Goal: Task Accomplishment & Management: Complete application form

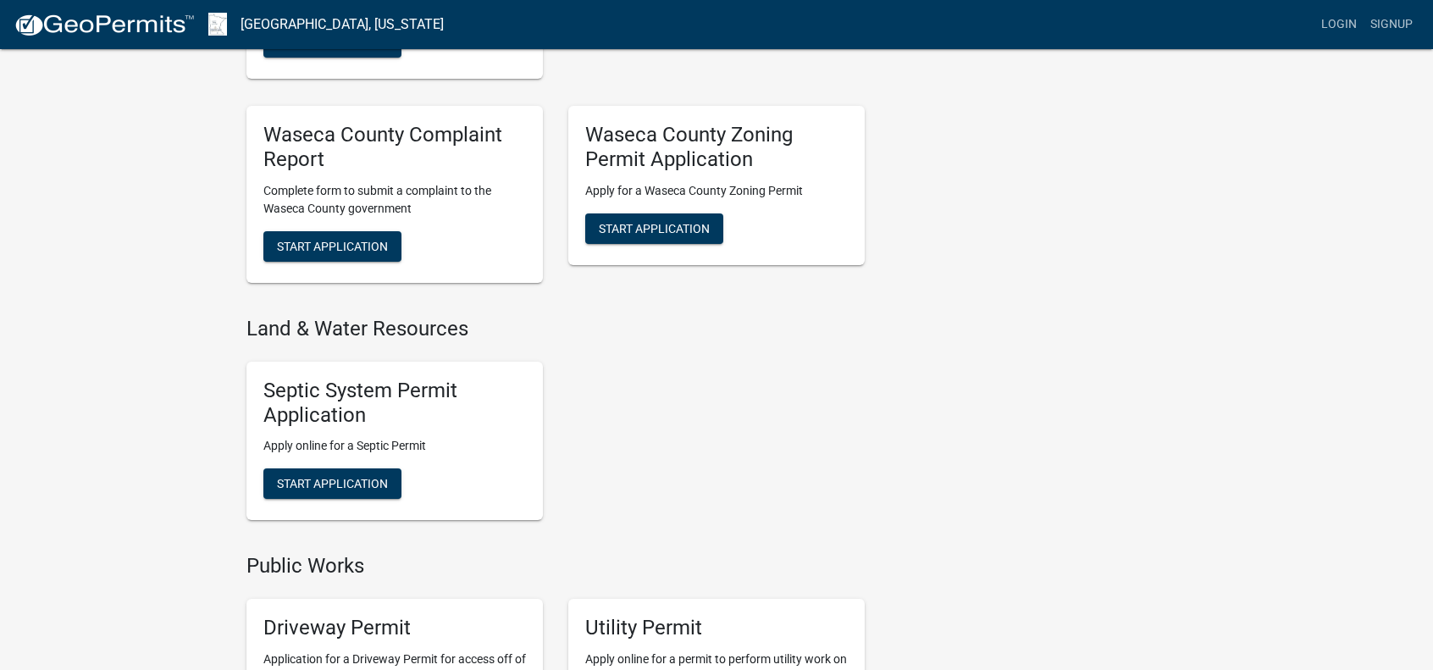
scroll to position [762, 0]
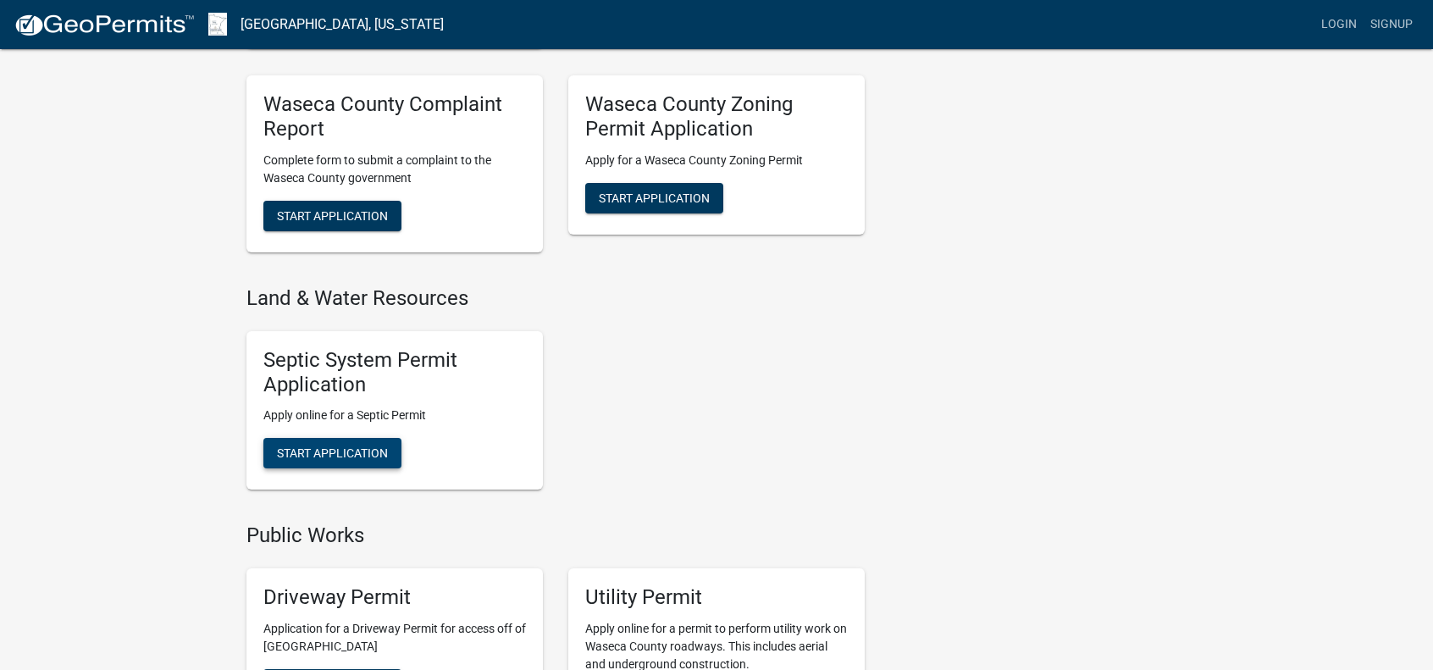
click at [330, 455] on span "Start Application" at bounding box center [332, 453] width 111 height 14
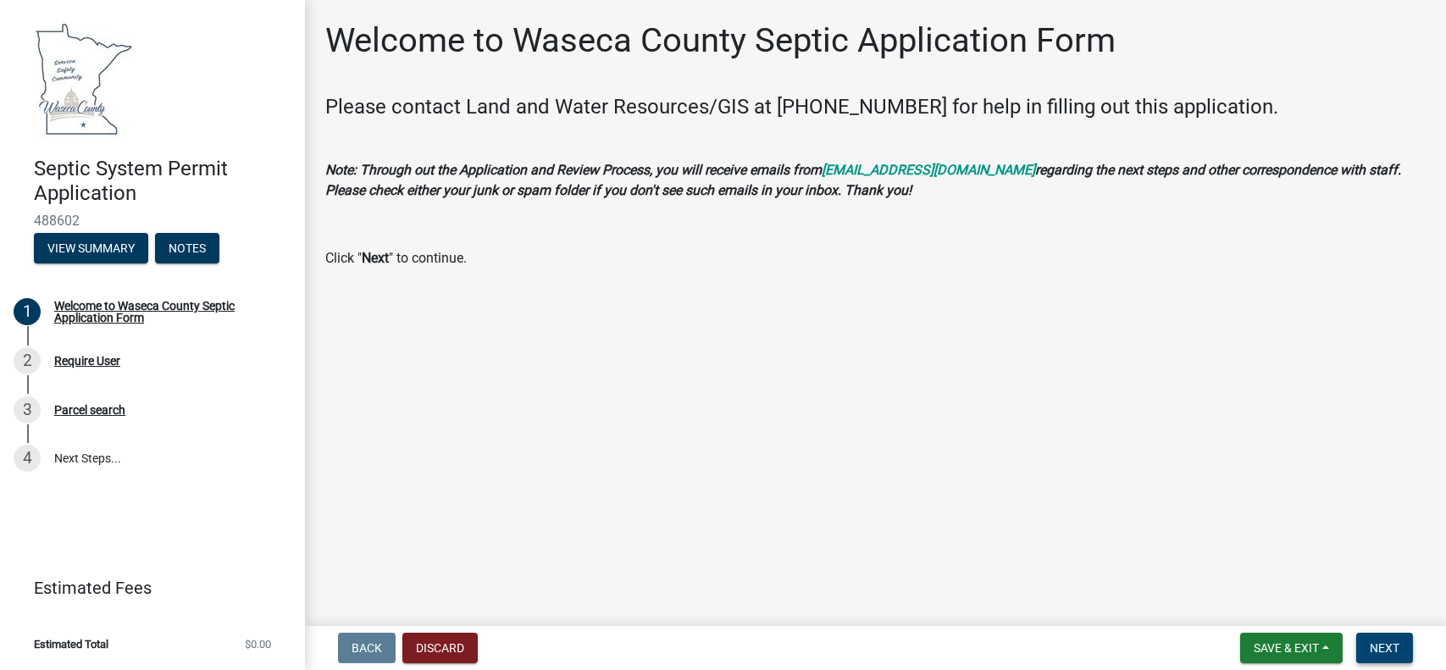
click at [1394, 646] on span "Next" at bounding box center [1385, 648] width 30 height 14
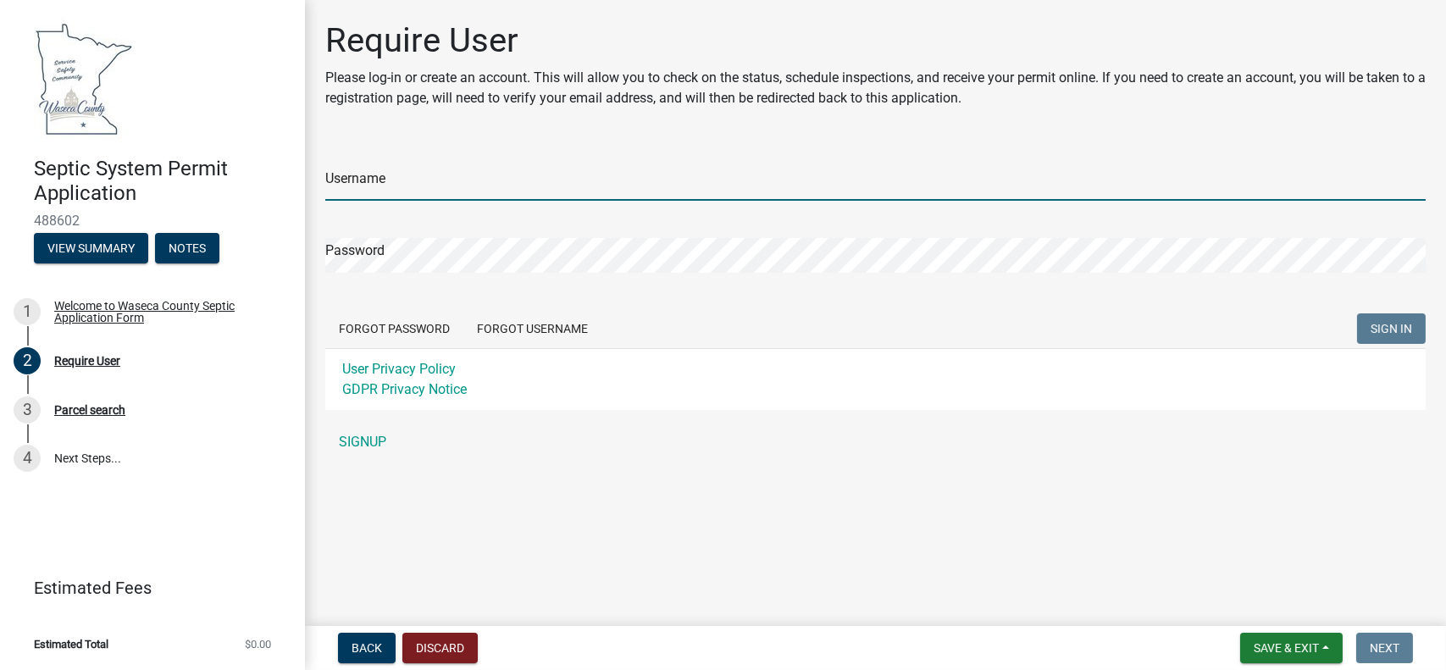
type input "[EMAIL_ADDRESS][DOMAIN_NAME]"
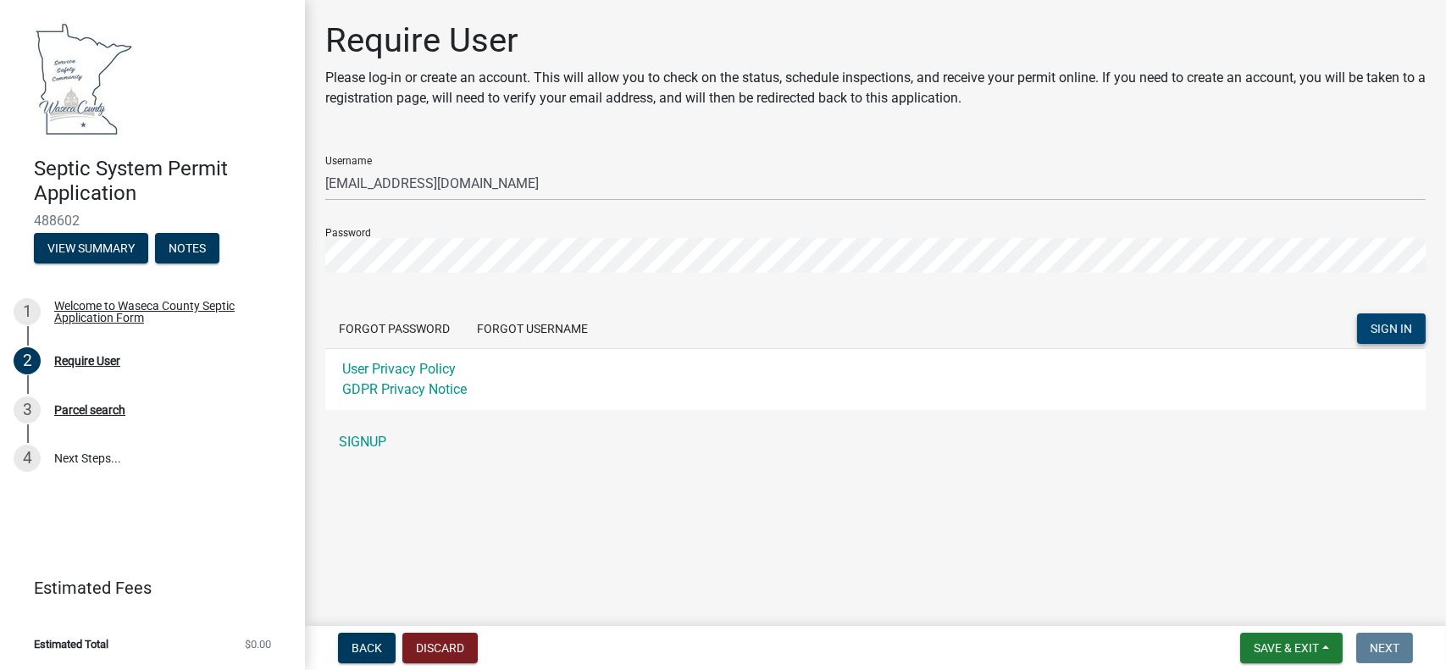
click at [1393, 326] on span "SIGN IN" at bounding box center [1392, 329] width 42 height 14
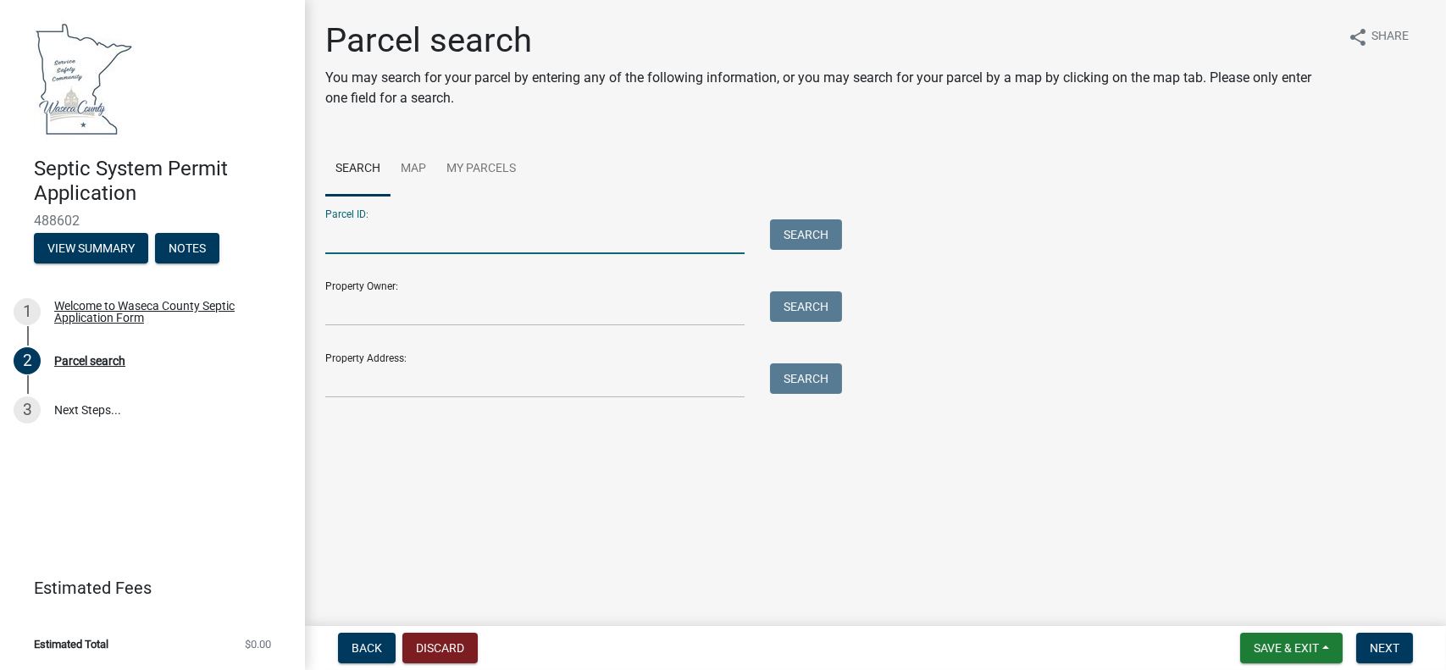
click at [366, 235] on input "Parcel ID:" at bounding box center [534, 236] width 419 height 35
type input "020150300"
click at [364, 310] on input "Property Owner:" at bounding box center [534, 308] width 419 height 35
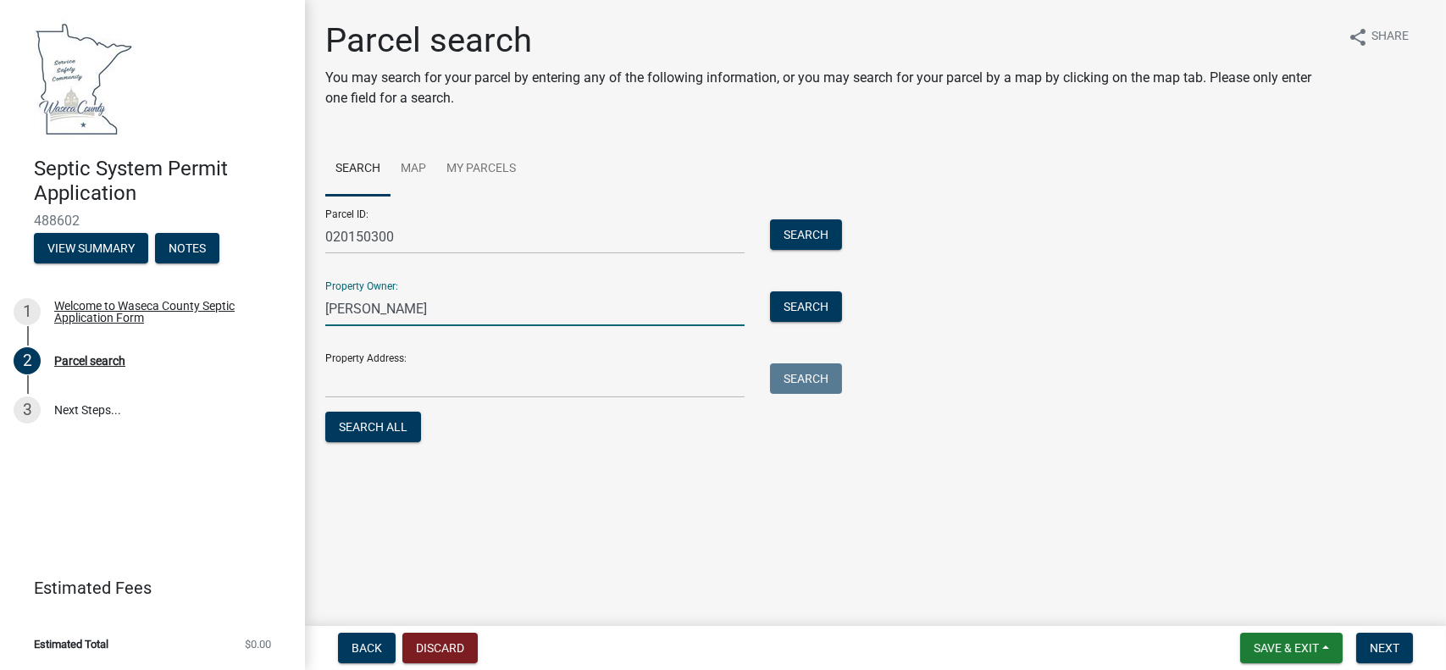
type input "[PERSON_NAME]"
click at [435, 383] on input "Property Address:" at bounding box center [534, 380] width 419 height 35
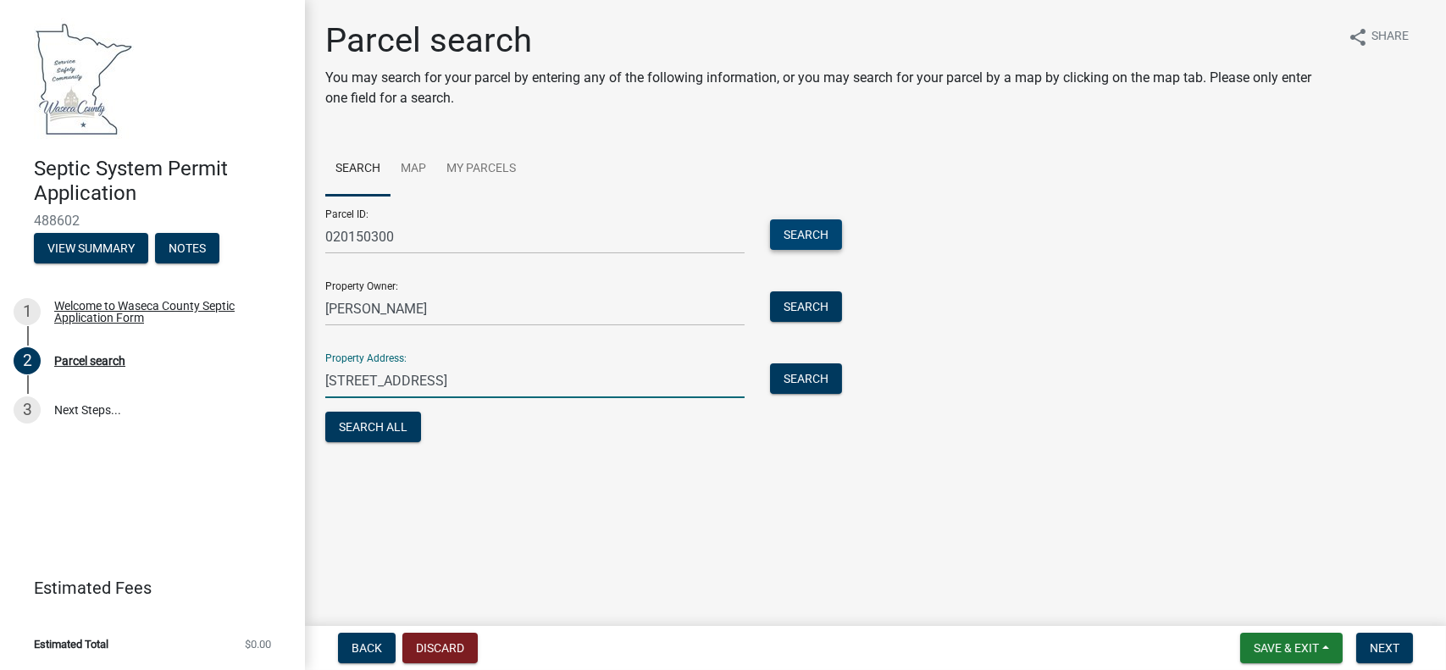
type input "[STREET_ADDRESS]"
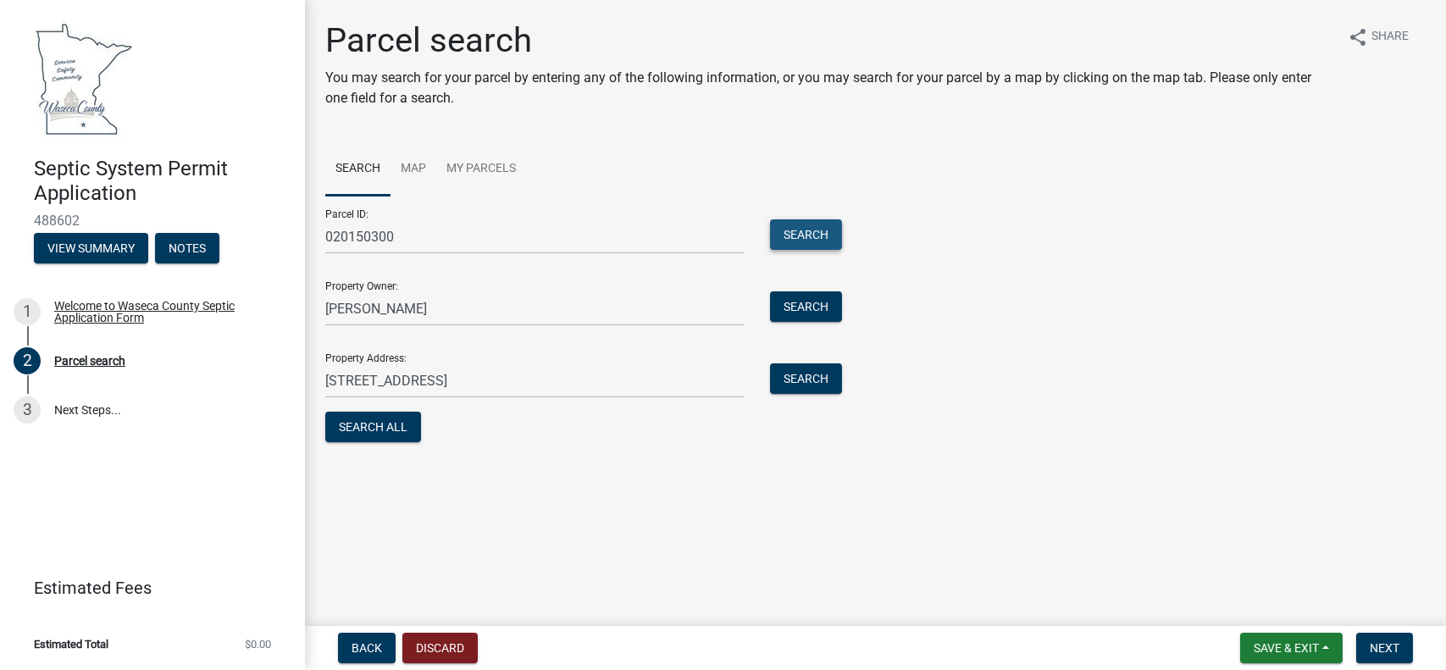
click at [817, 236] on button "Search" at bounding box center [806, 234] width 72 height 30
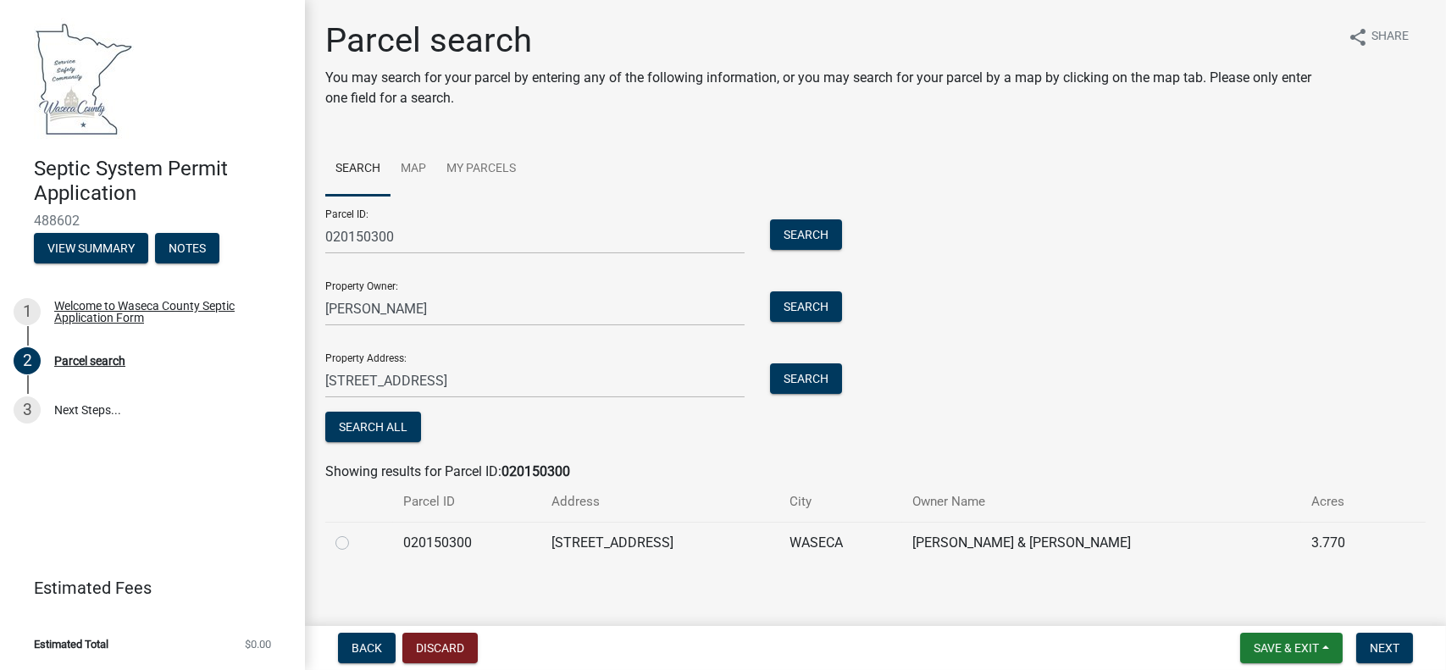
click at [356, 533] on label at bounding box center [356, 533] width 0 height 0
click at [356, 541] on input "radio" at bounding box center [361, 538] width 11 height 11
radio input "true"
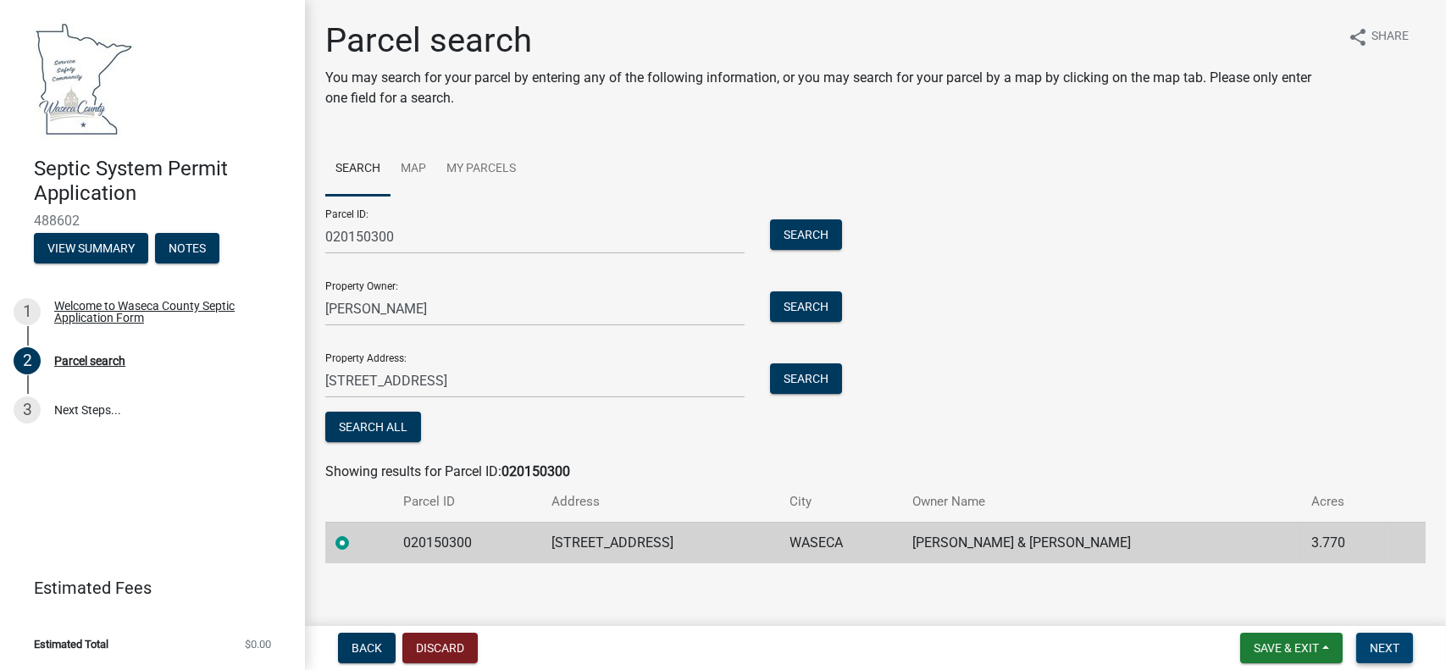
click at [1389, 646] on span "Next" at bounding box center [1385, 648] width 30 height 14
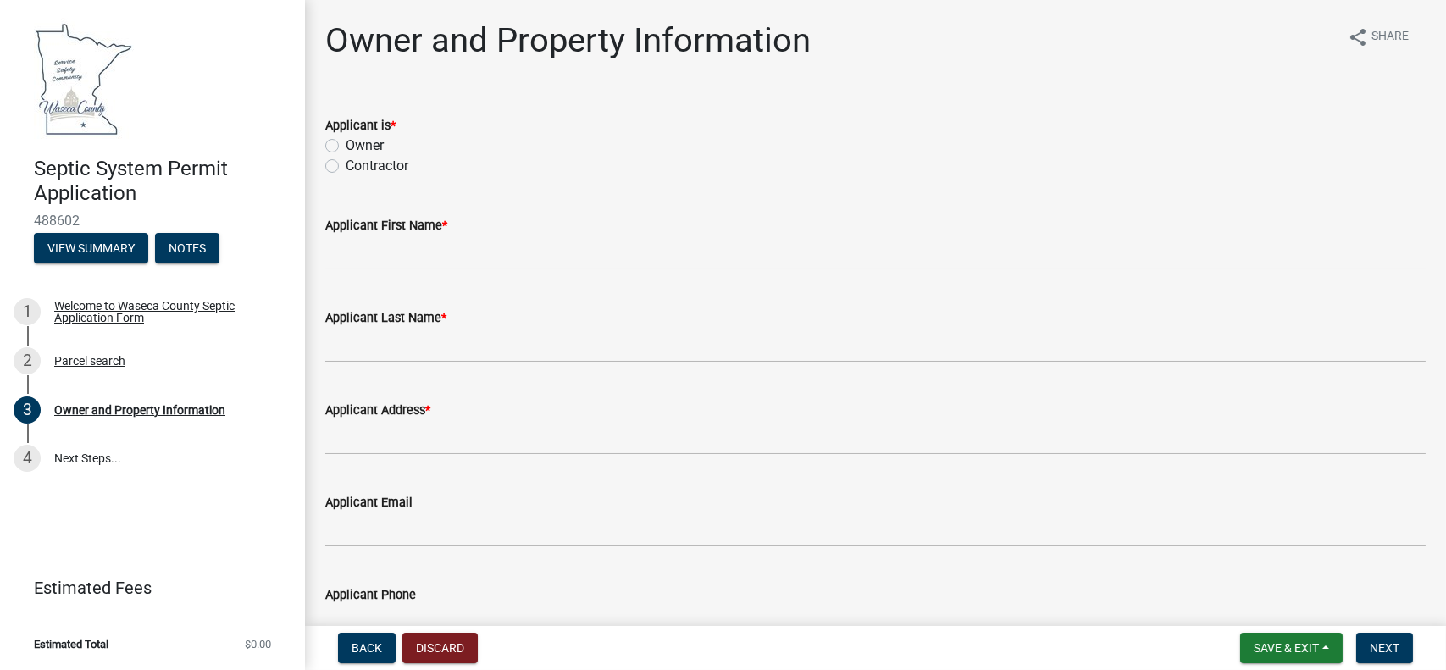
click at [346, 163] on label "Contractor" at bounding box center [377, 166] width 63 height 20
click at [346, 163] on input "Contractor" at bounding box center [351, 161] width 11 height 11
radio input "true"
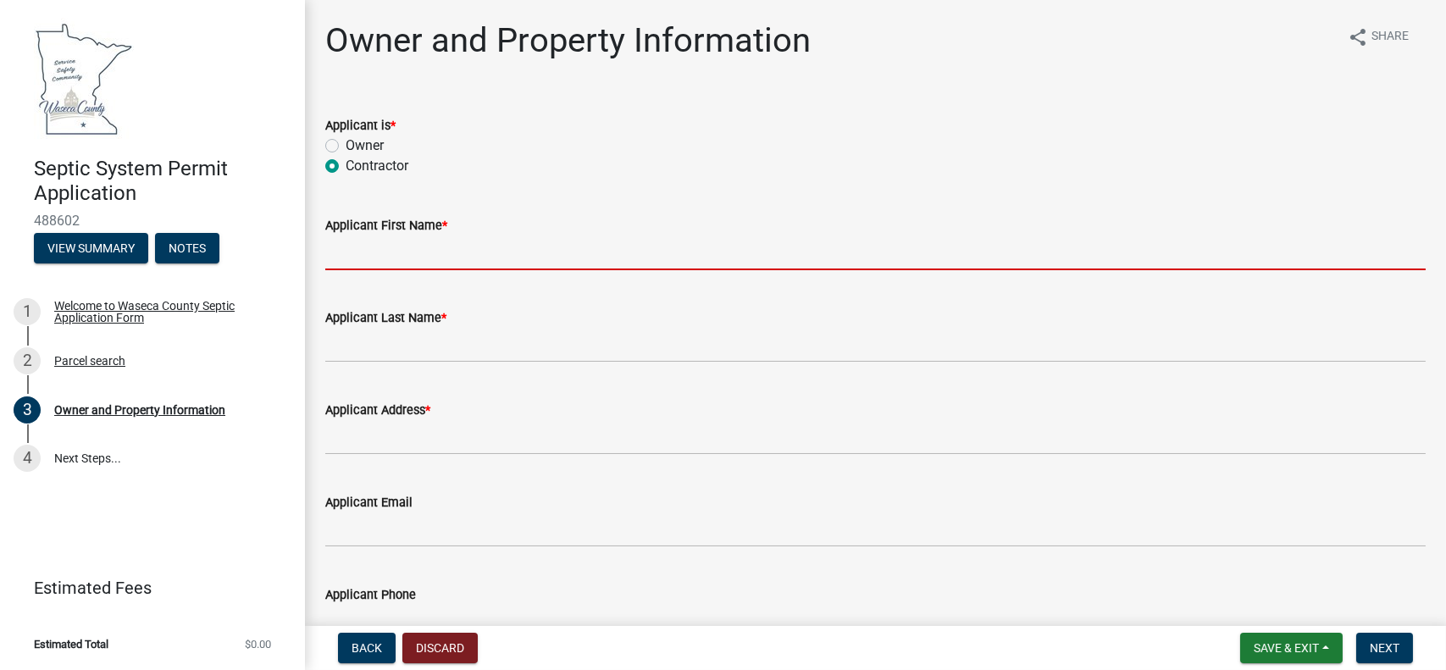
click at [363, 256] on input "Applicant First Name *" at bounding box center [875, 253] width 1101 height 35
type input "[PERSON_NAME]"
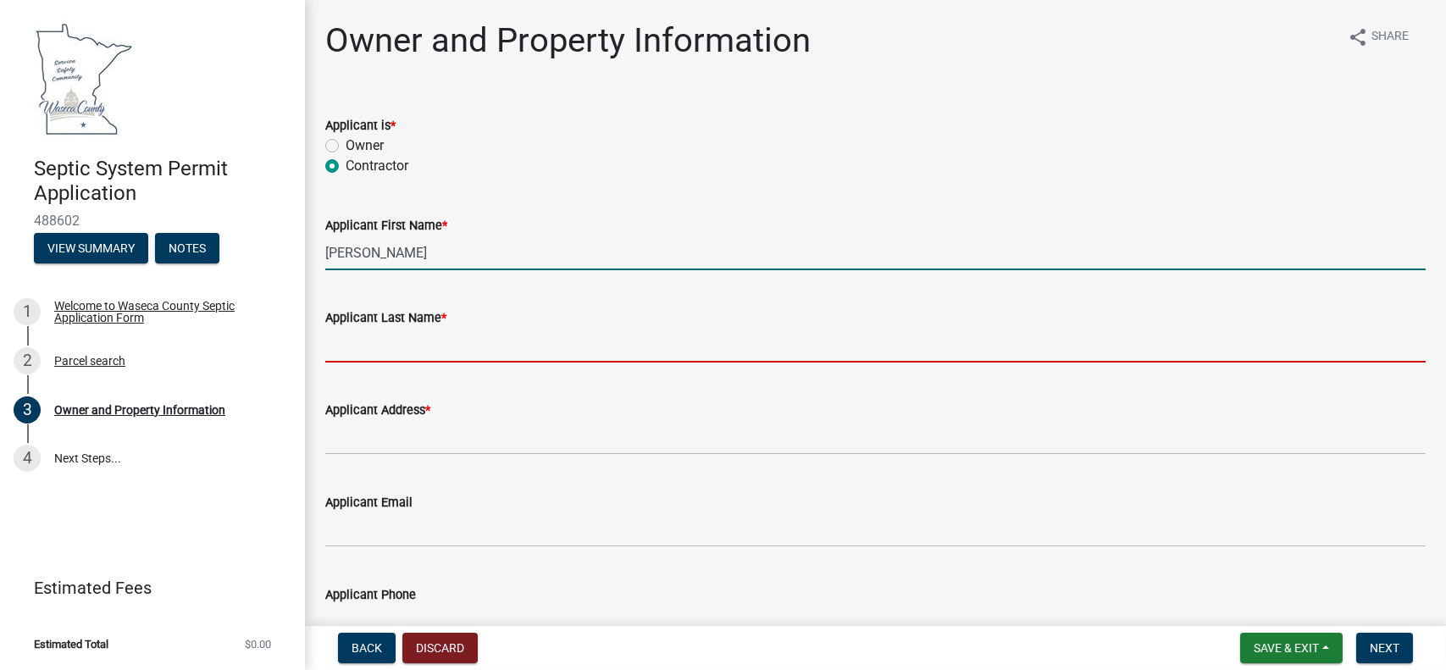
type input "LLC"
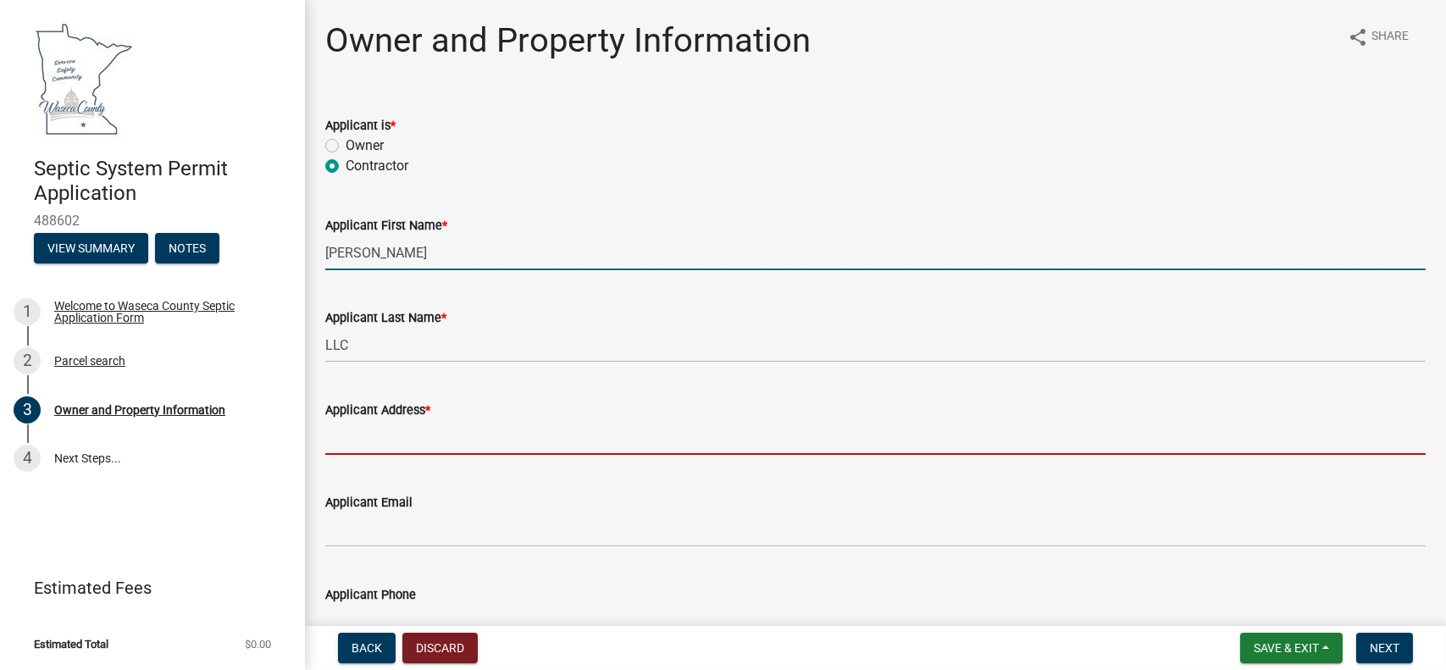
type input "[STREET_ADDRESS]"
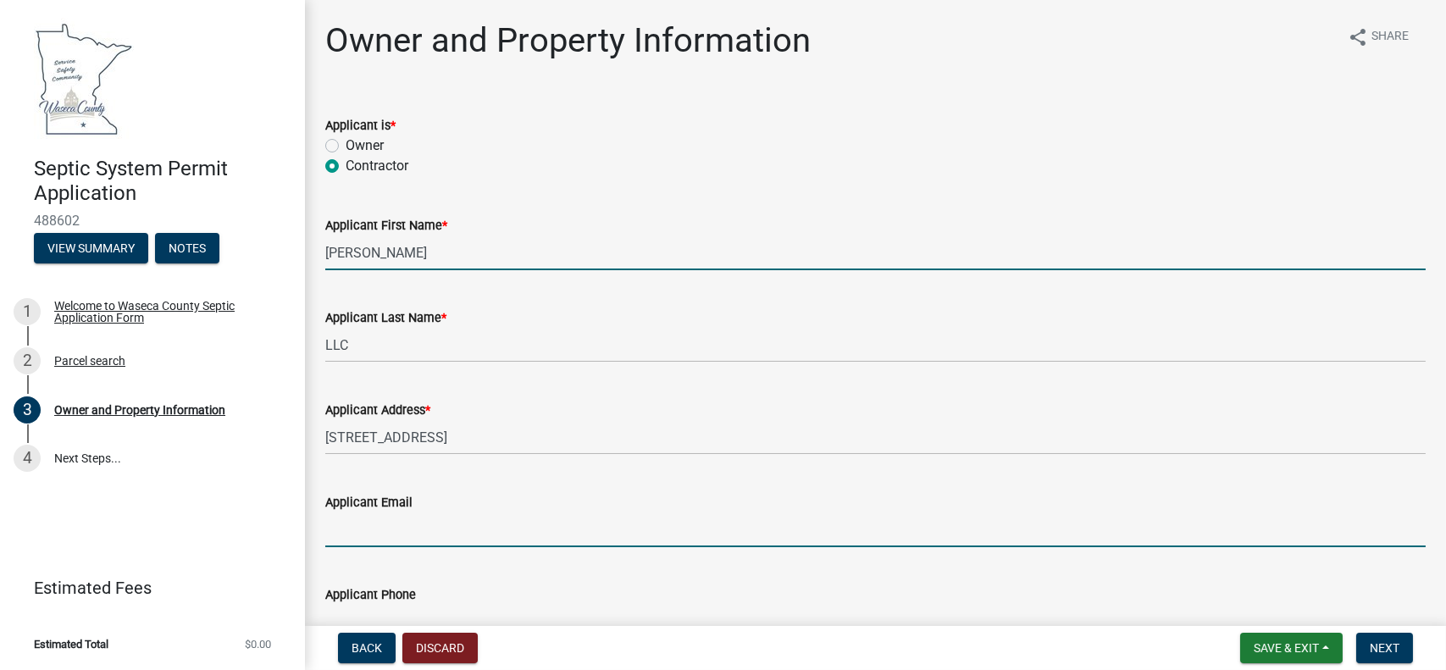
type input "[EMAIL_ADDRESS][DOMAIN_NAME]"
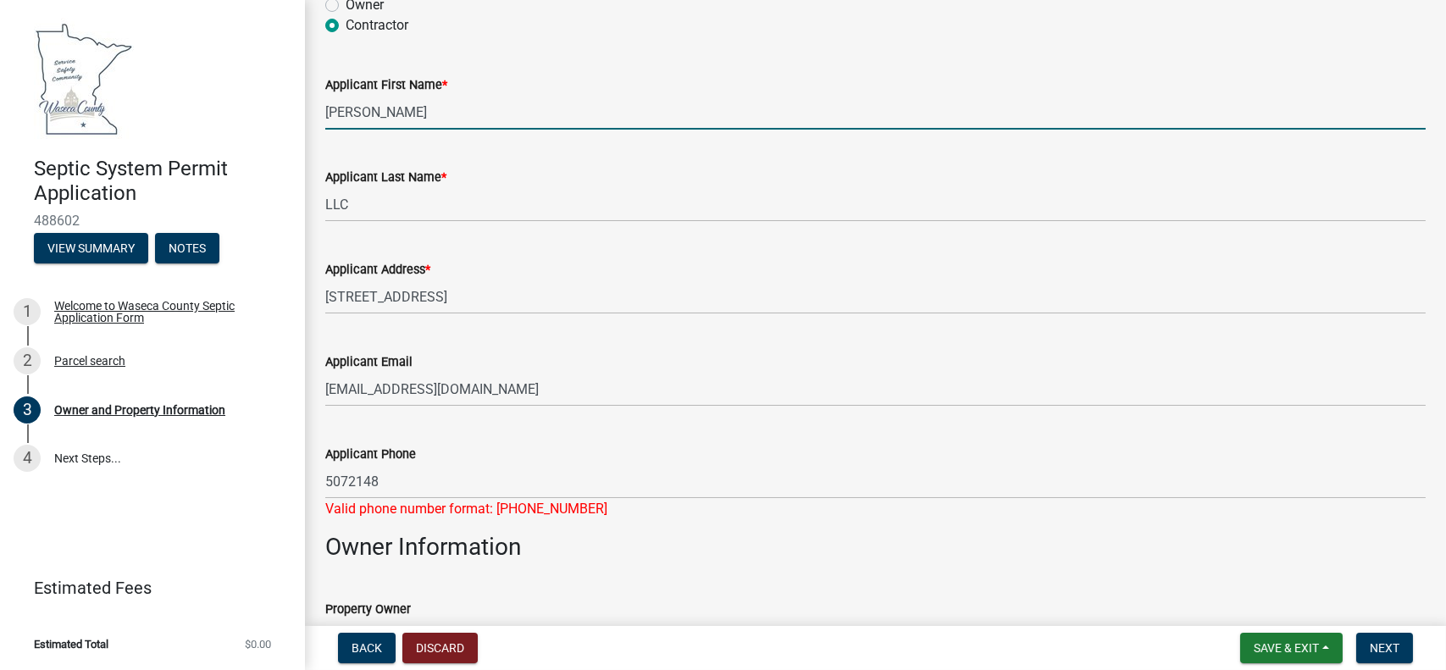
scroll to position [141, 0]
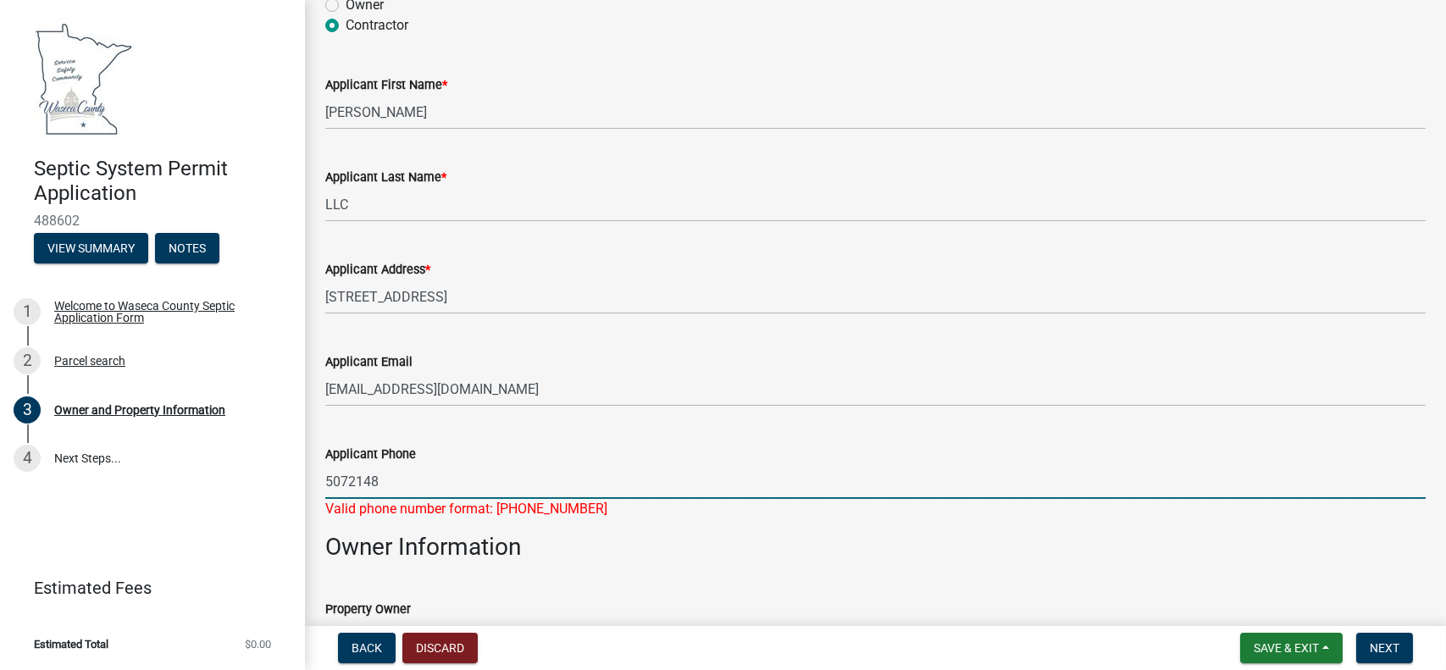
drag, startPoint x: 385, startPoint y: 478, endPoint x: 323, endPoint y: 483, distance: 62.9
click at [323, 483] on div "Applicant Phone 5072148 Valid phone number format: [PHONE_NUMBER]" at bounding box center [876, 469] width 1126 height 99
type input "5076852148"
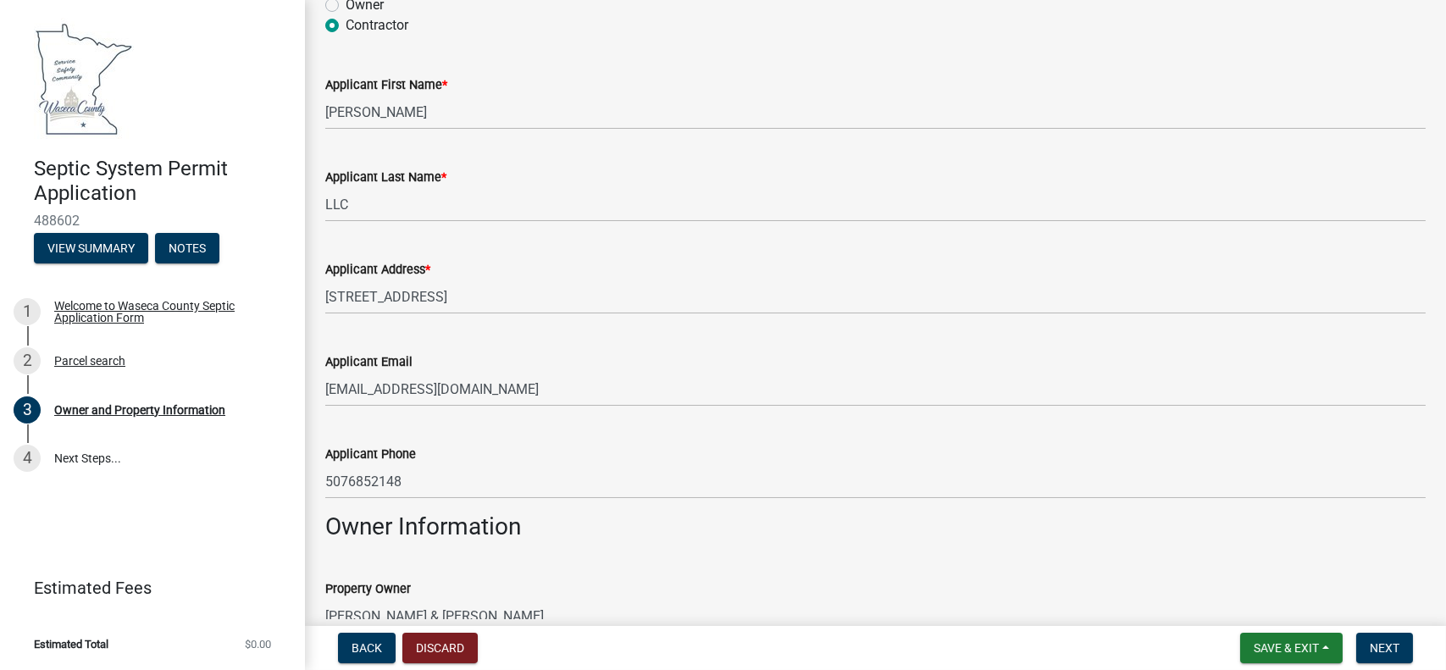
click at [614, 601] on form "Property Owner [PERSON_NAME] & [PERSON_NAME]" at bounding box center [875, 606] width 1101 height 55
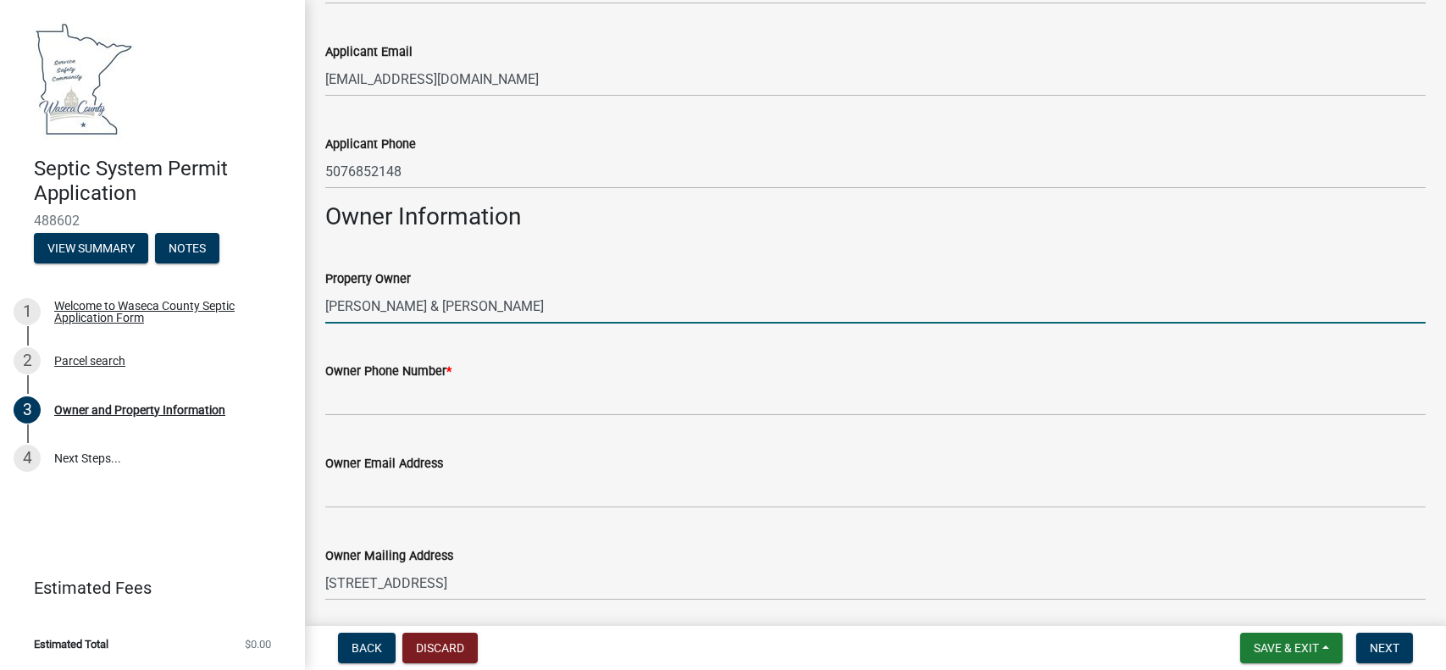
scroll to position [452, 0]
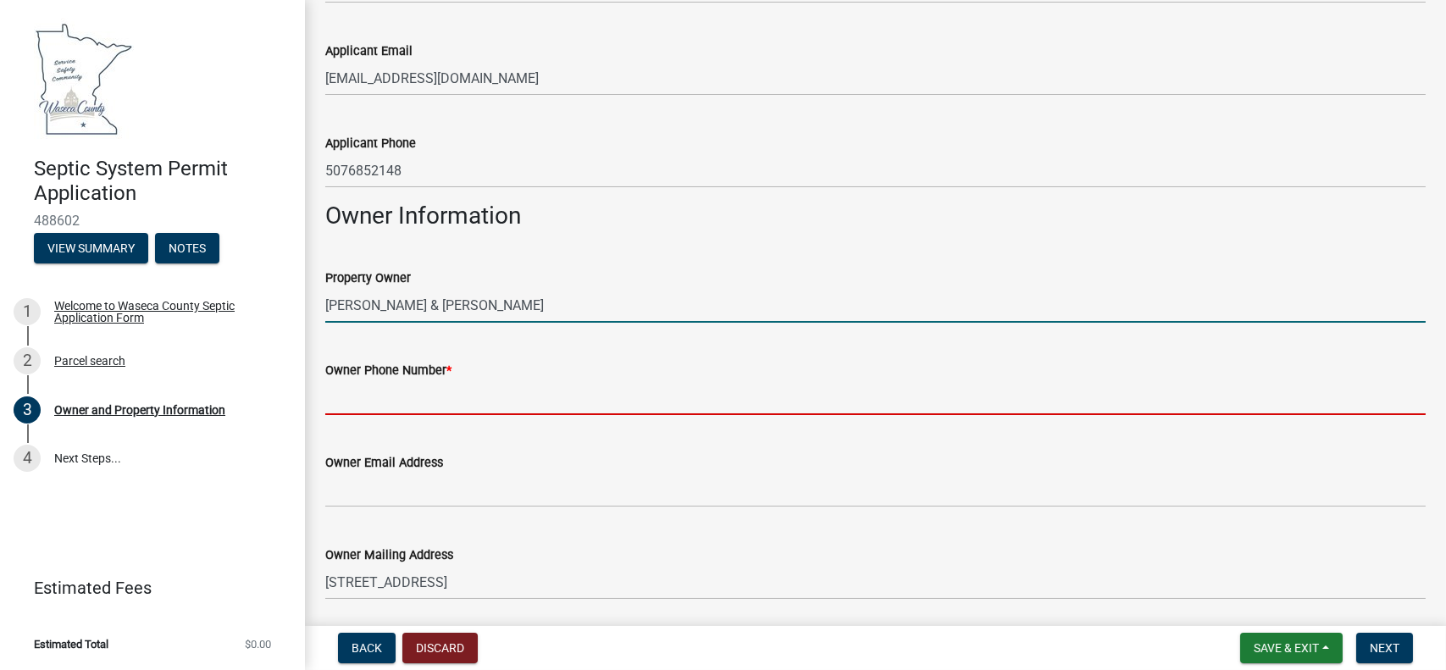
click at [346, 399] on input "Owner Phone Number *" at bounding box center [875, 397] width 1101 height 35
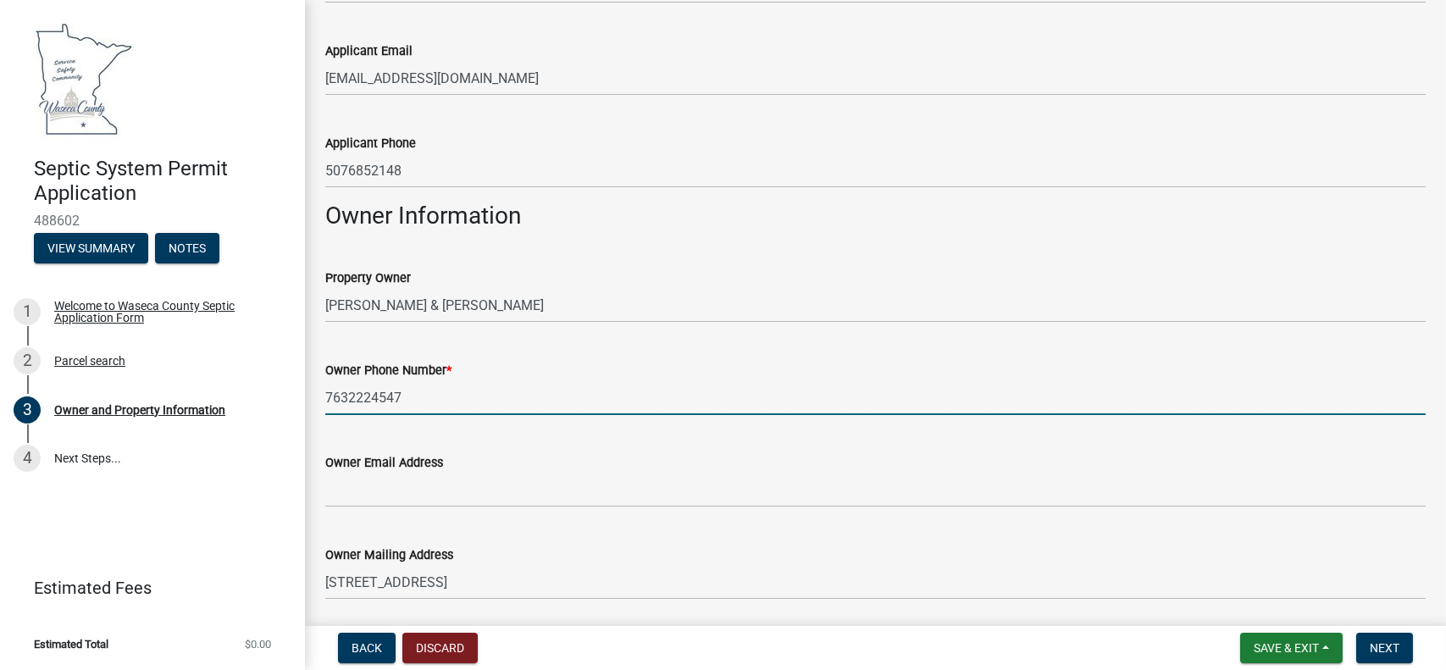
type input "7632224547"
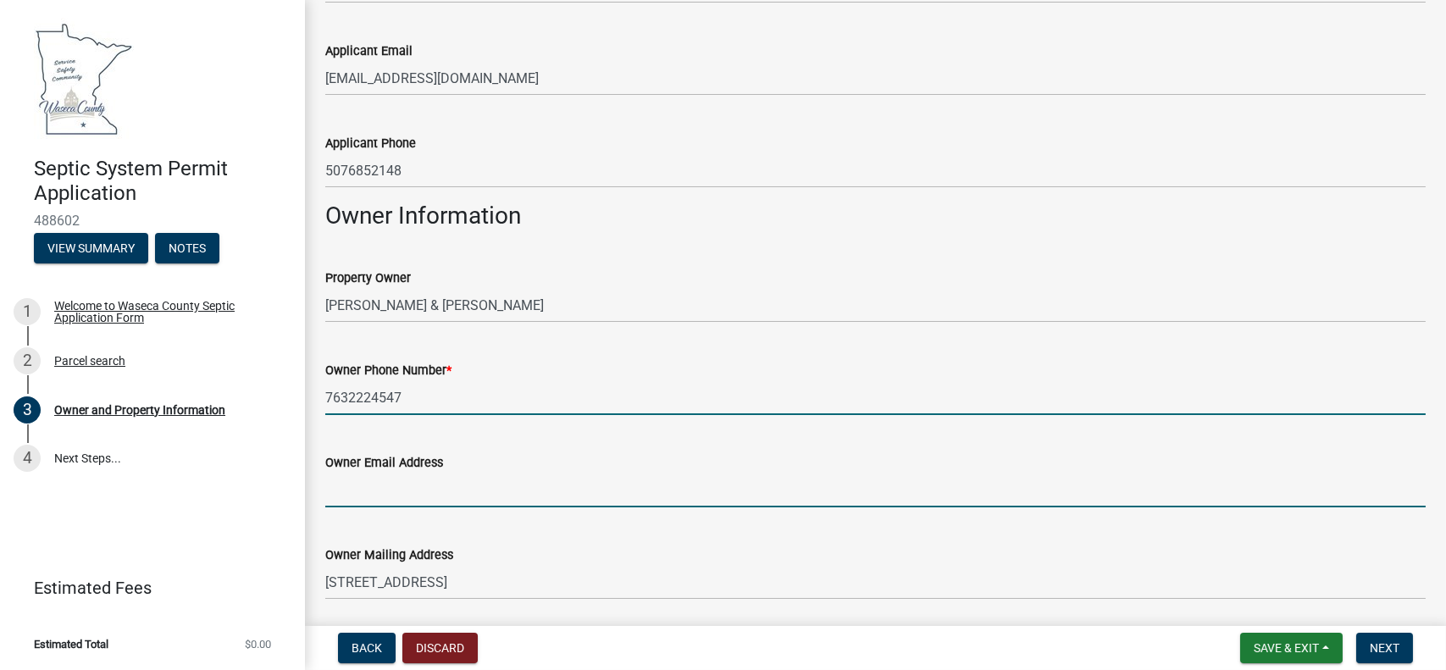
click at [404, 487] on input "Owner Email Address" at bounding box center [875, 490] width 1101 height 35
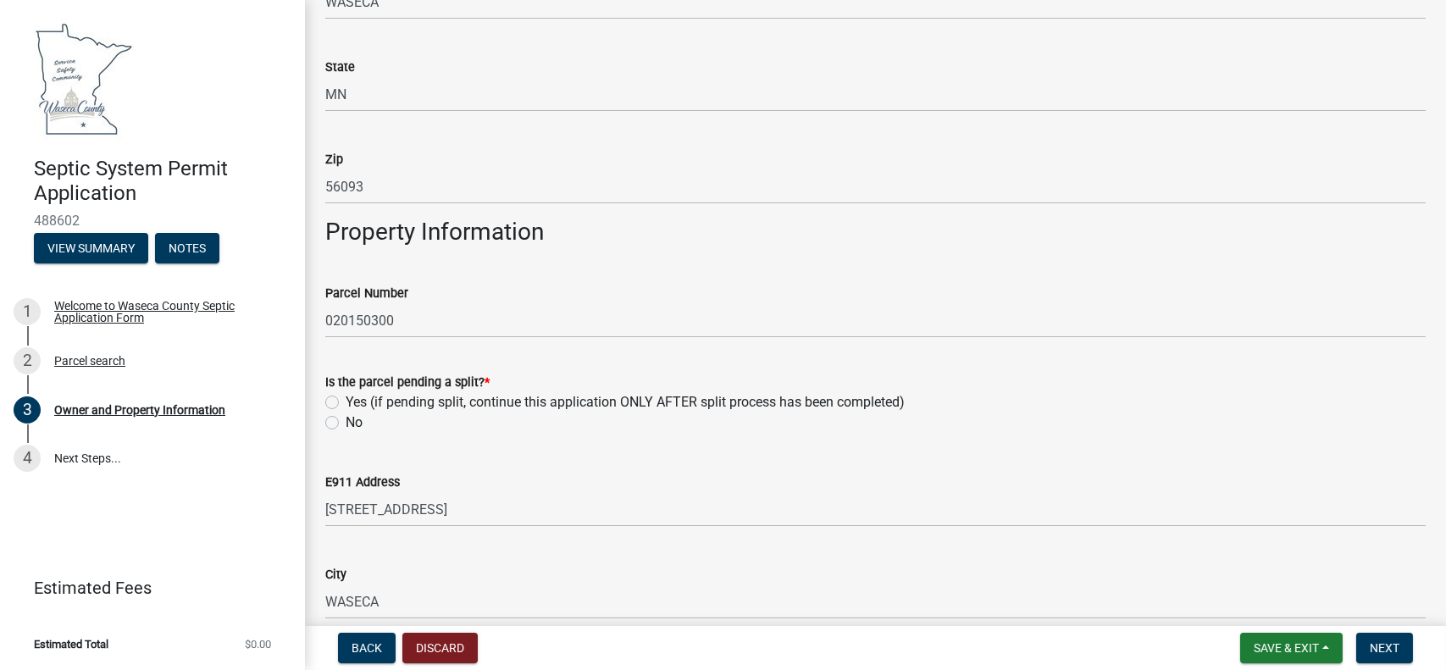
scroll to position [1129, 0]
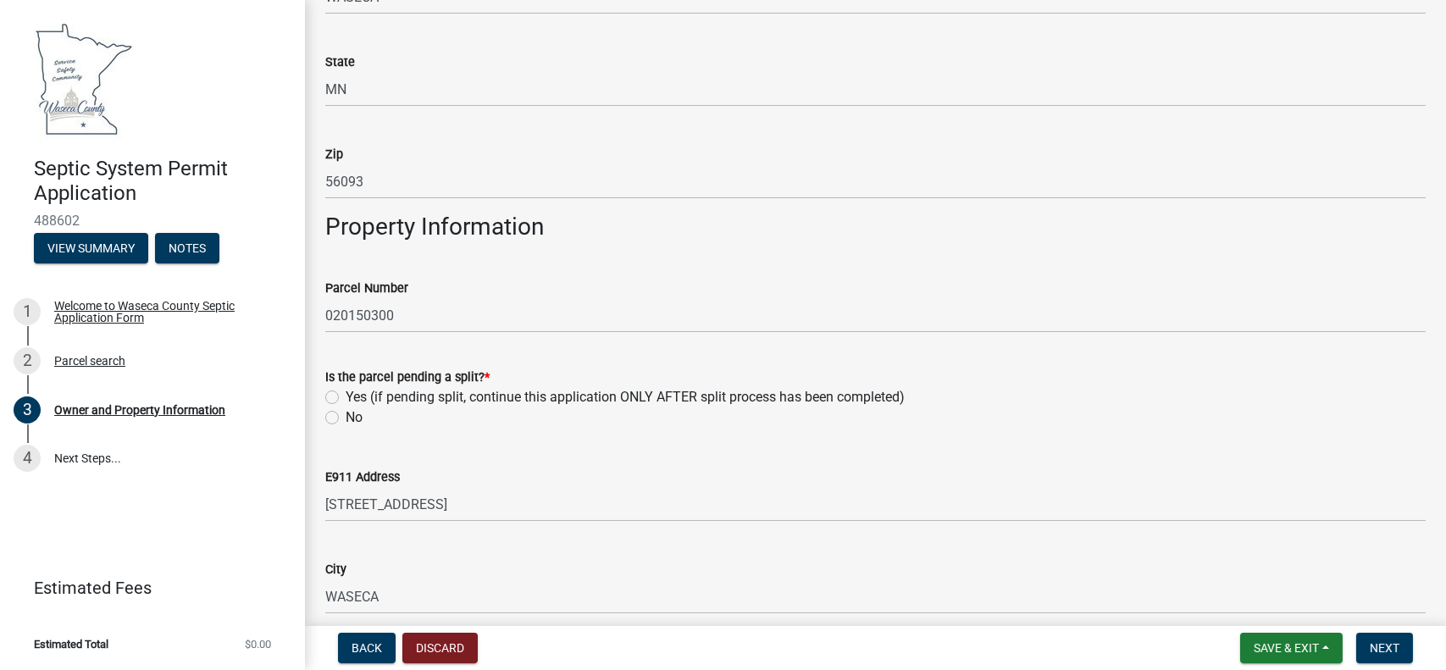
click at [346, 419] on label "No" at bounding box center [354, 417] width 17 height 20
click at [346, 419] on input "No" at bounding box center [351, 412] width 11 height 11
radio input "true"
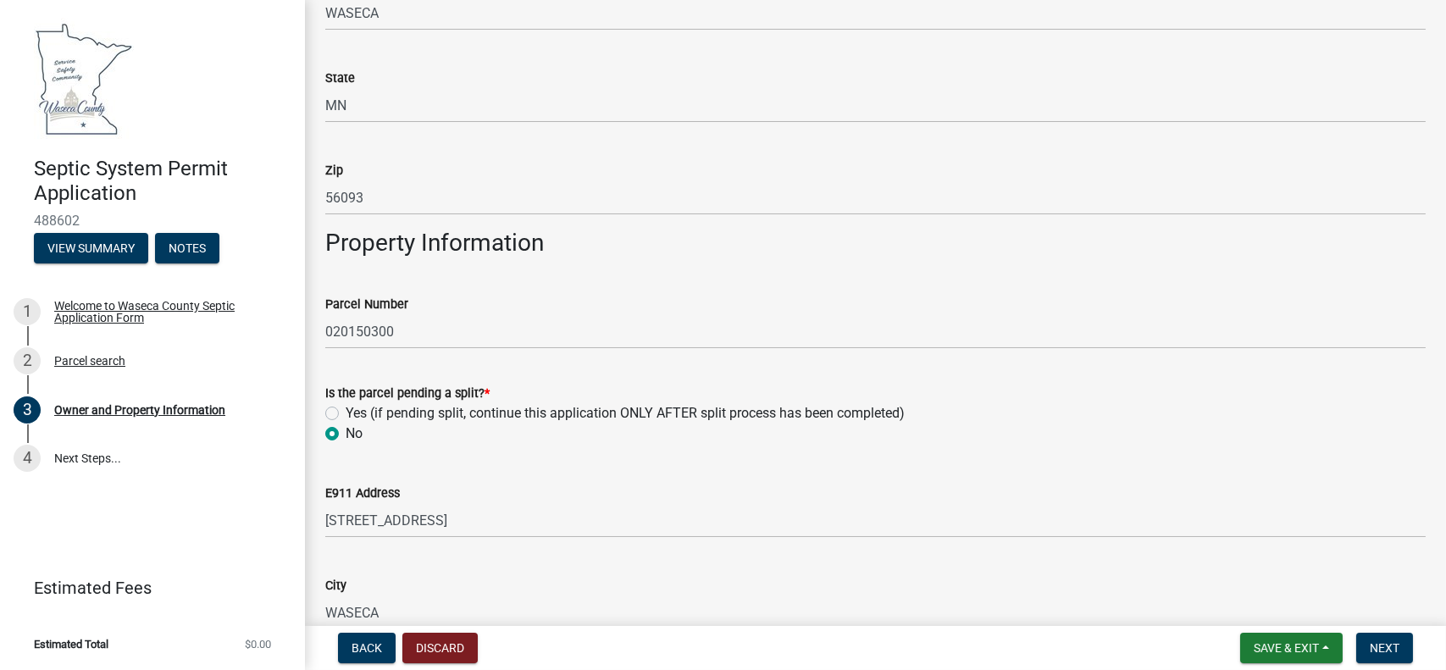
scroll to position [1087, 0]
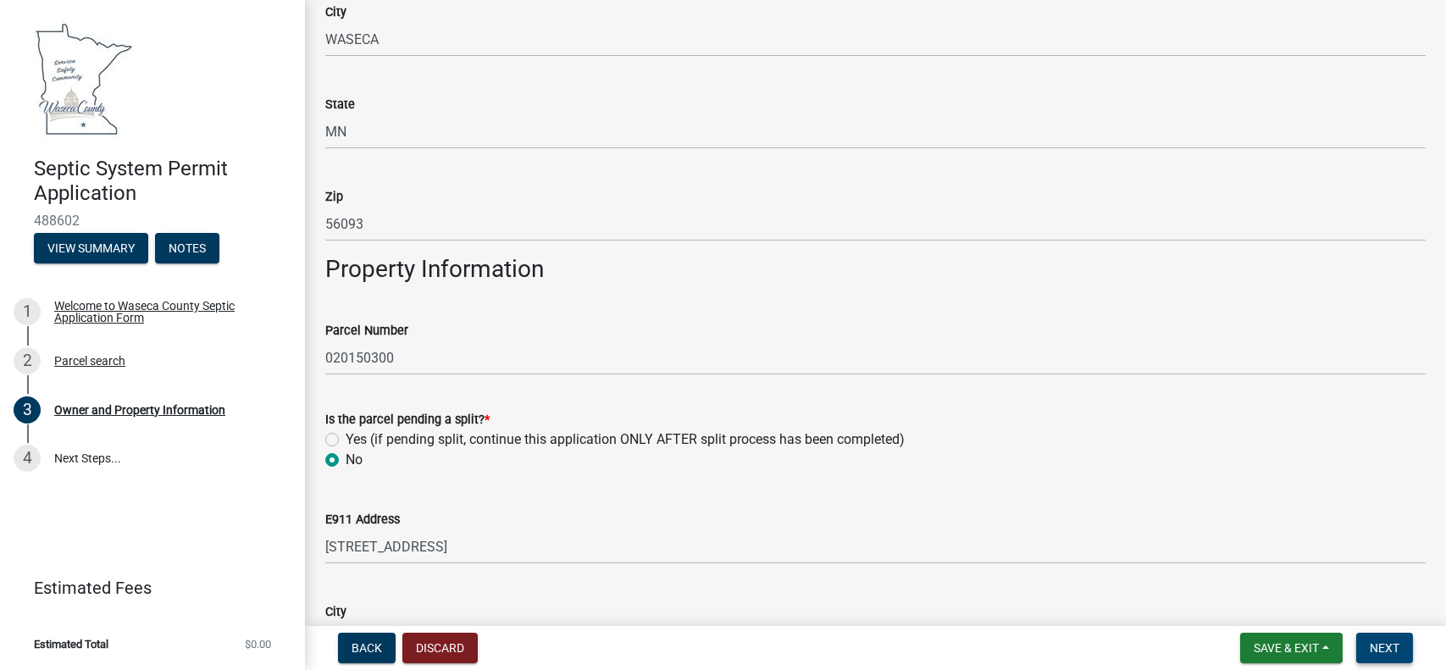
click at [1376, 648] on span "Next" at bounding box center [1385, 648] width 30 height 14
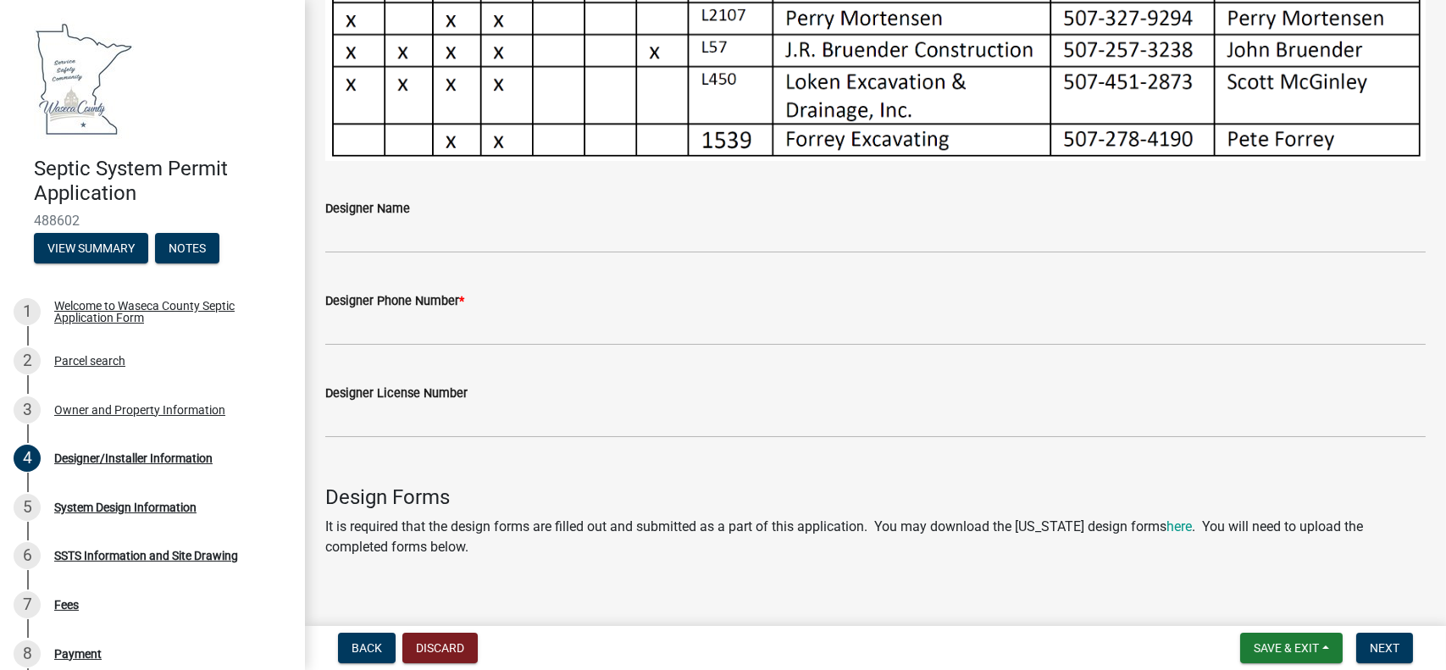
scroll to position [673, 0]
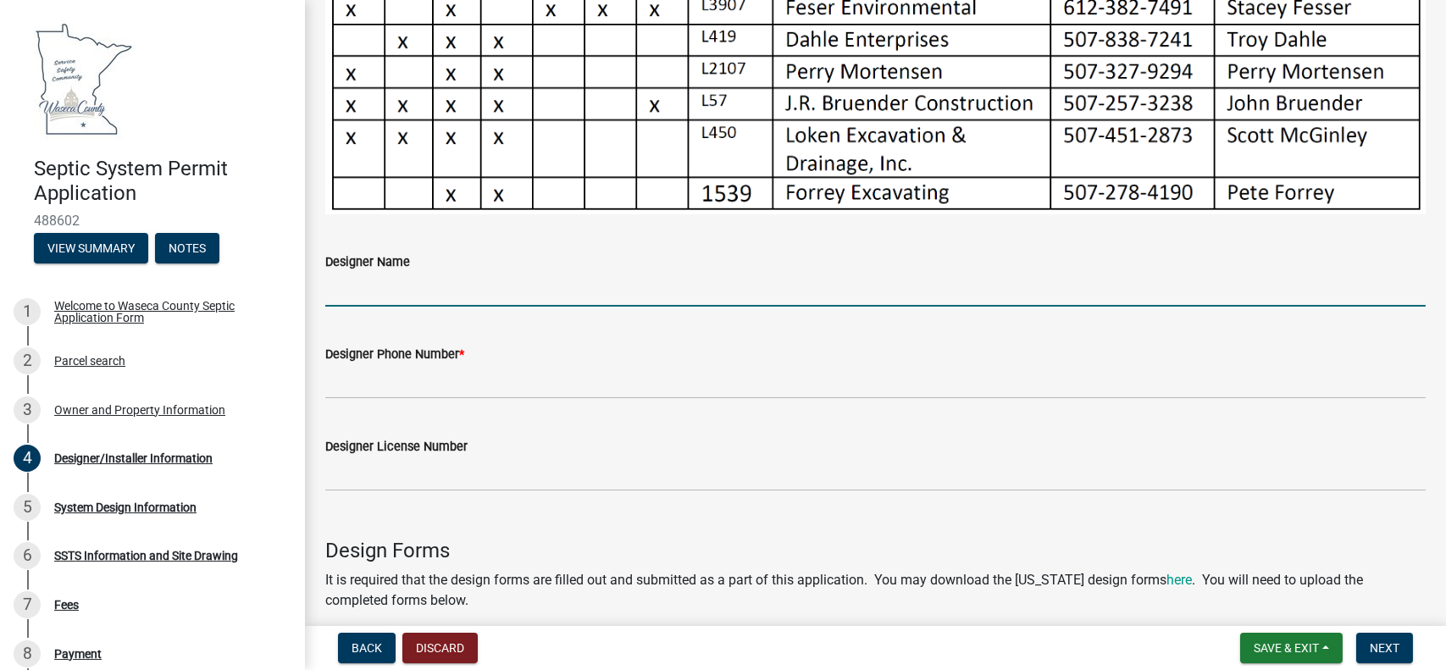
click at [403, 291] on input "Designer Name" at bounding box center [875, 289] width 1101 height 35
type input "[PERSON_NAME]"
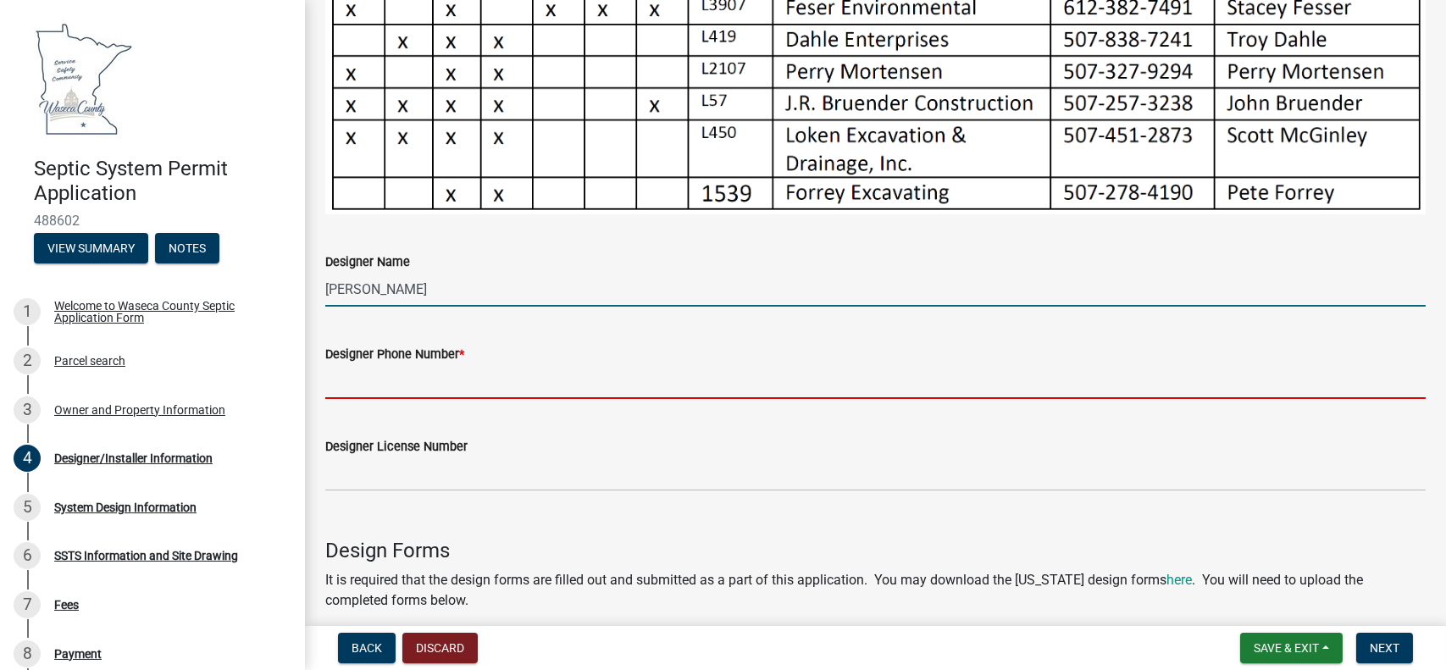
click at [380, 376] on input "Designer Phone Number *" at bounding box center [875, 381] width 1101 height 35
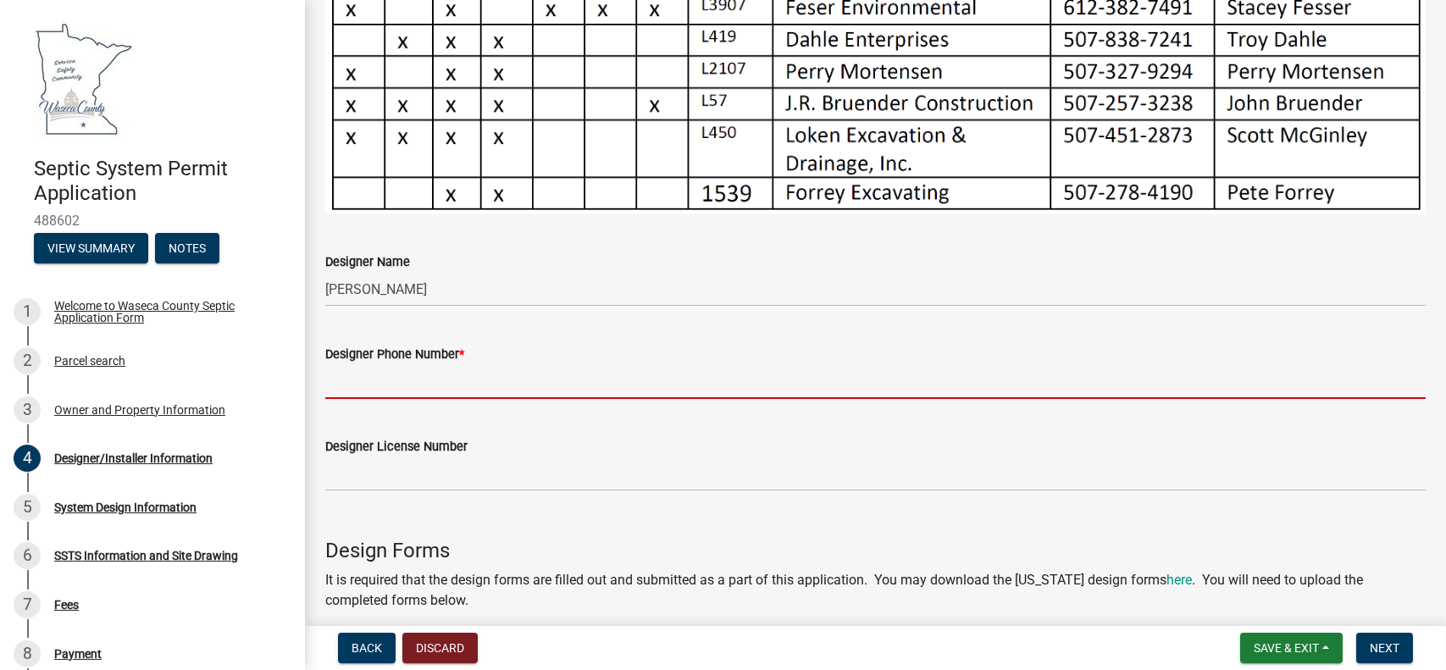
type input "[PHONE_NUMBER]"
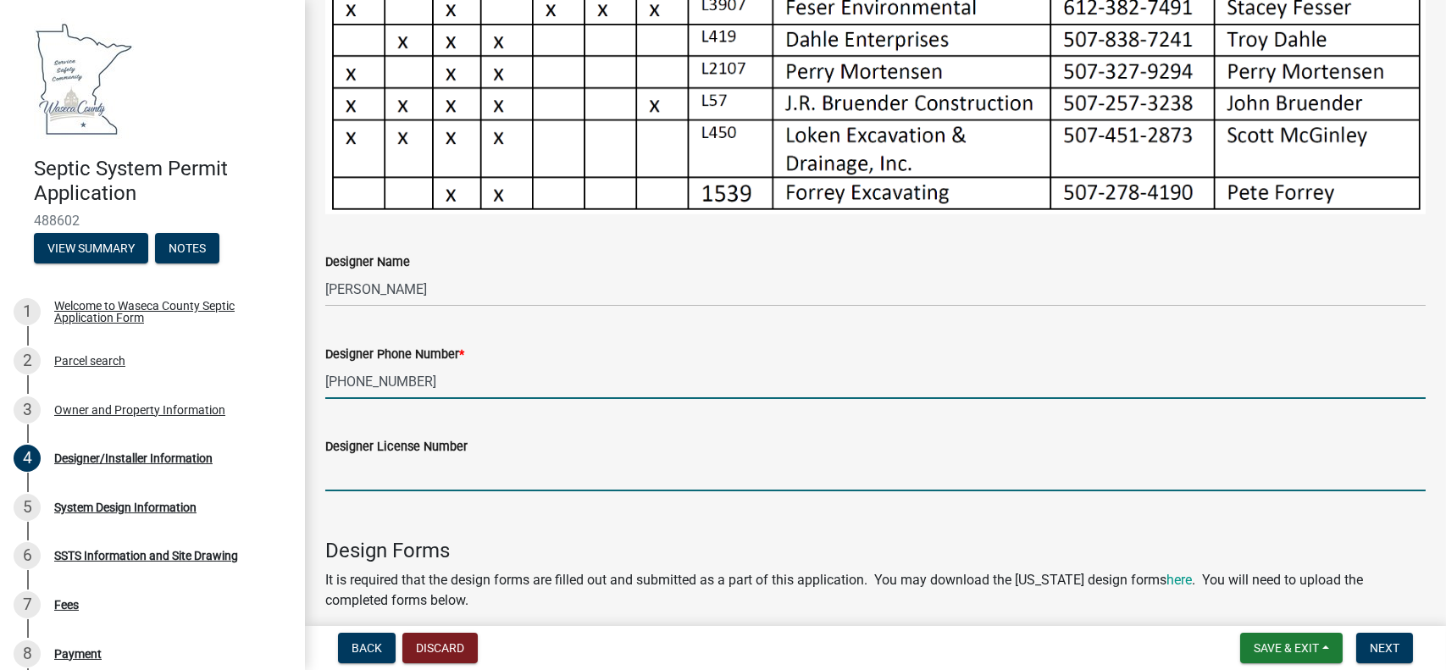
click at [380, 474] on input "Designer License Number" at bounding box center [875, 474] width 1101 height 35
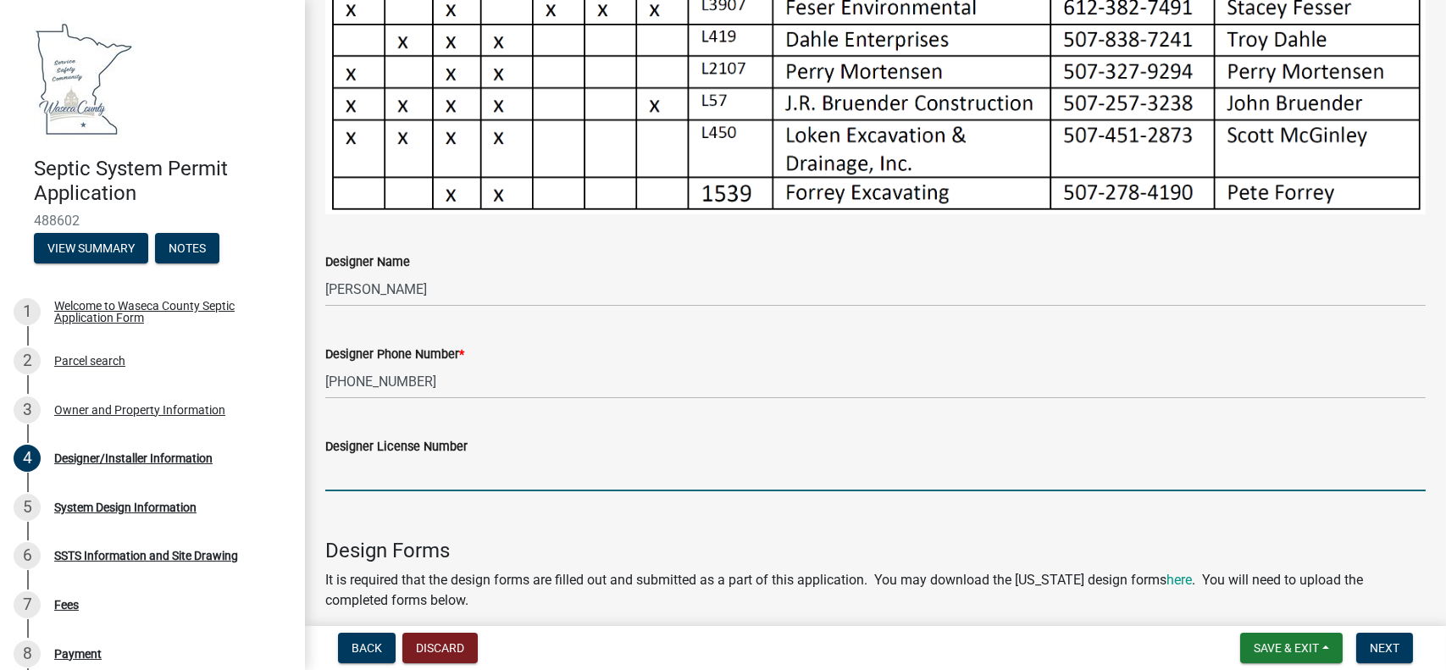
type input "C1949"
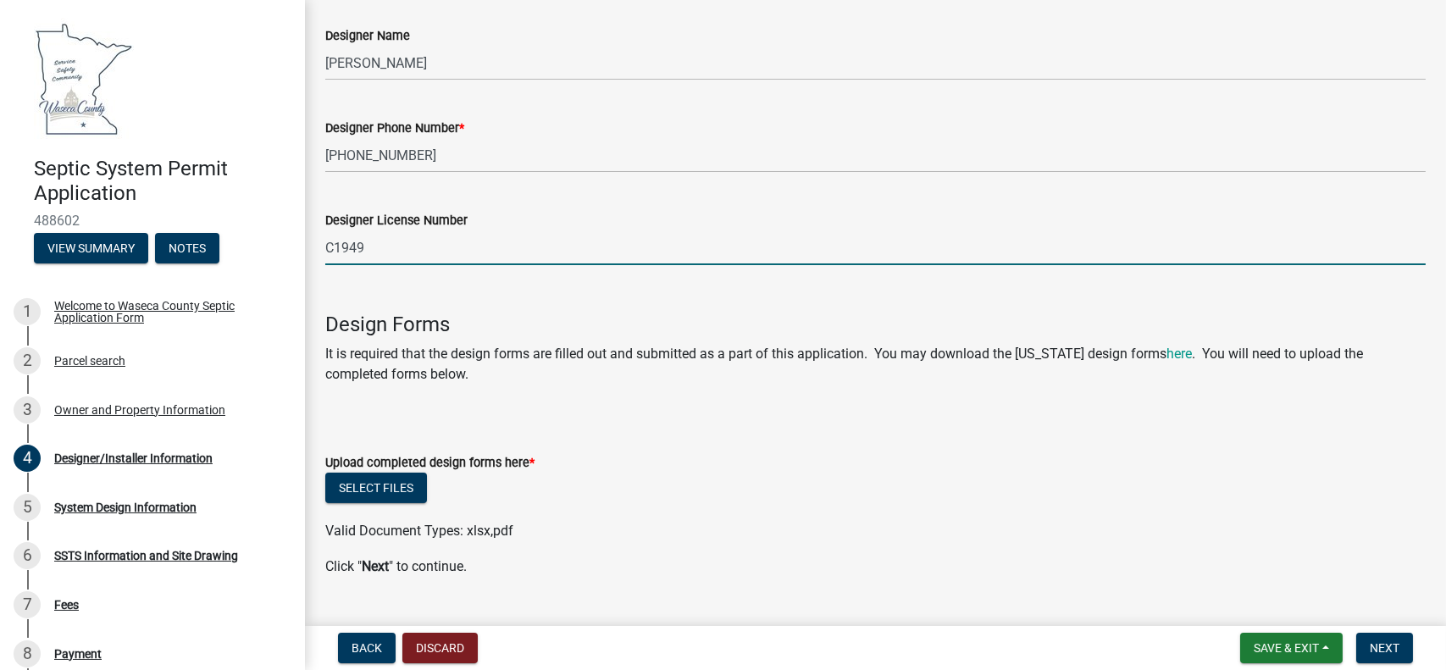
scroll to position [927, 0]
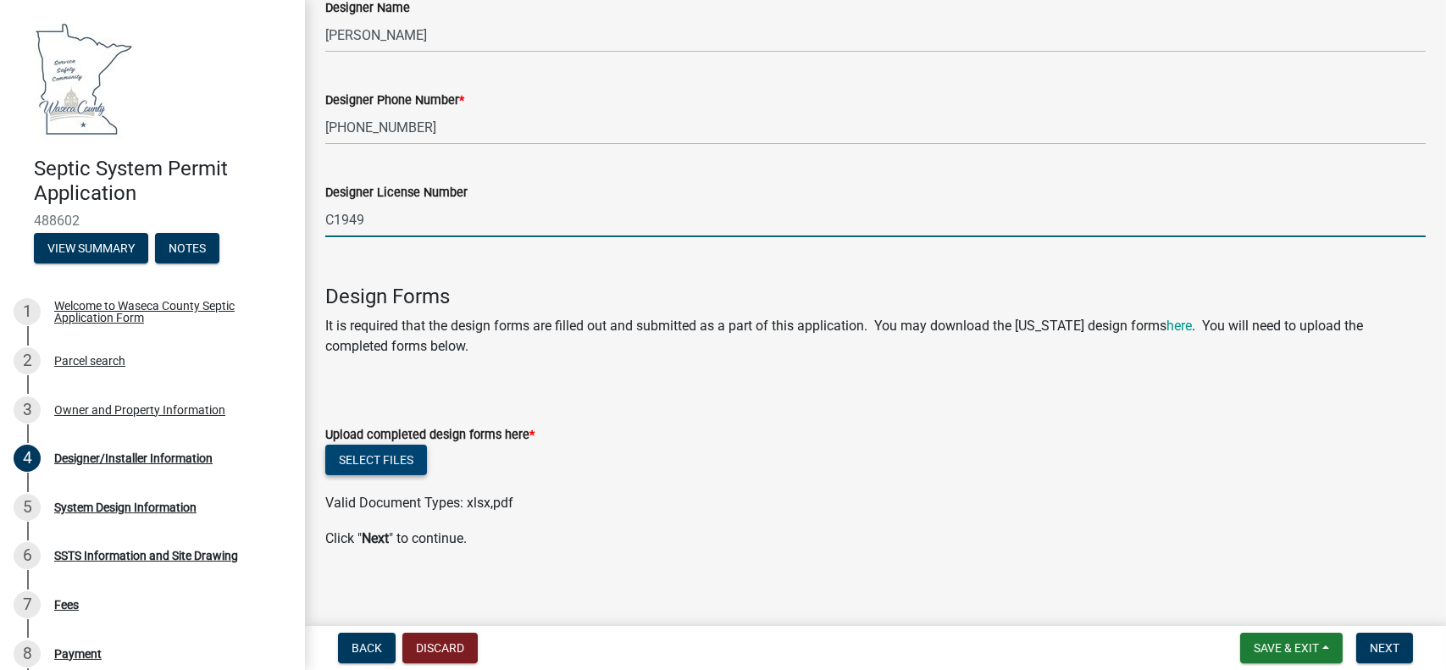
click at [391, 447] on button "Select files" at bounding box center [376, 460] width 102 height 30
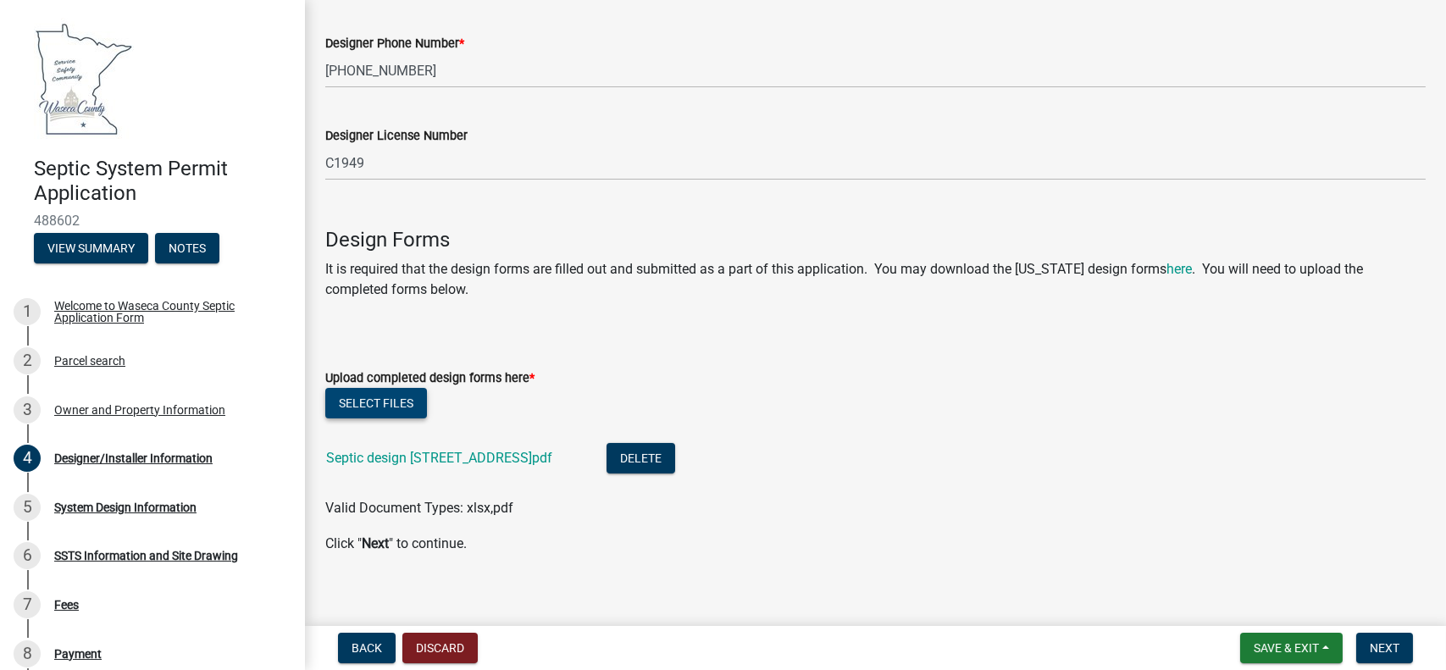
scroll to position [990, 0]
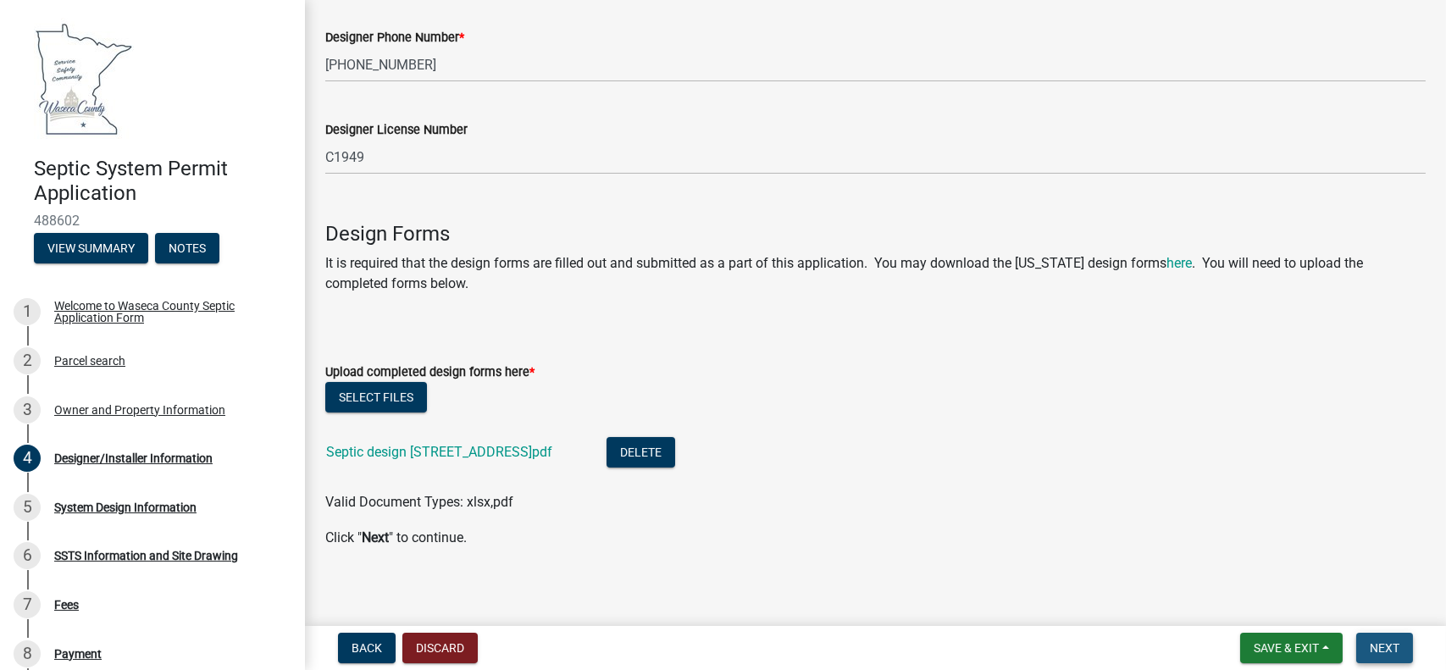
click at [1378, 641] on span "Next" at bounding box center [1385, 648] width 30 height 14
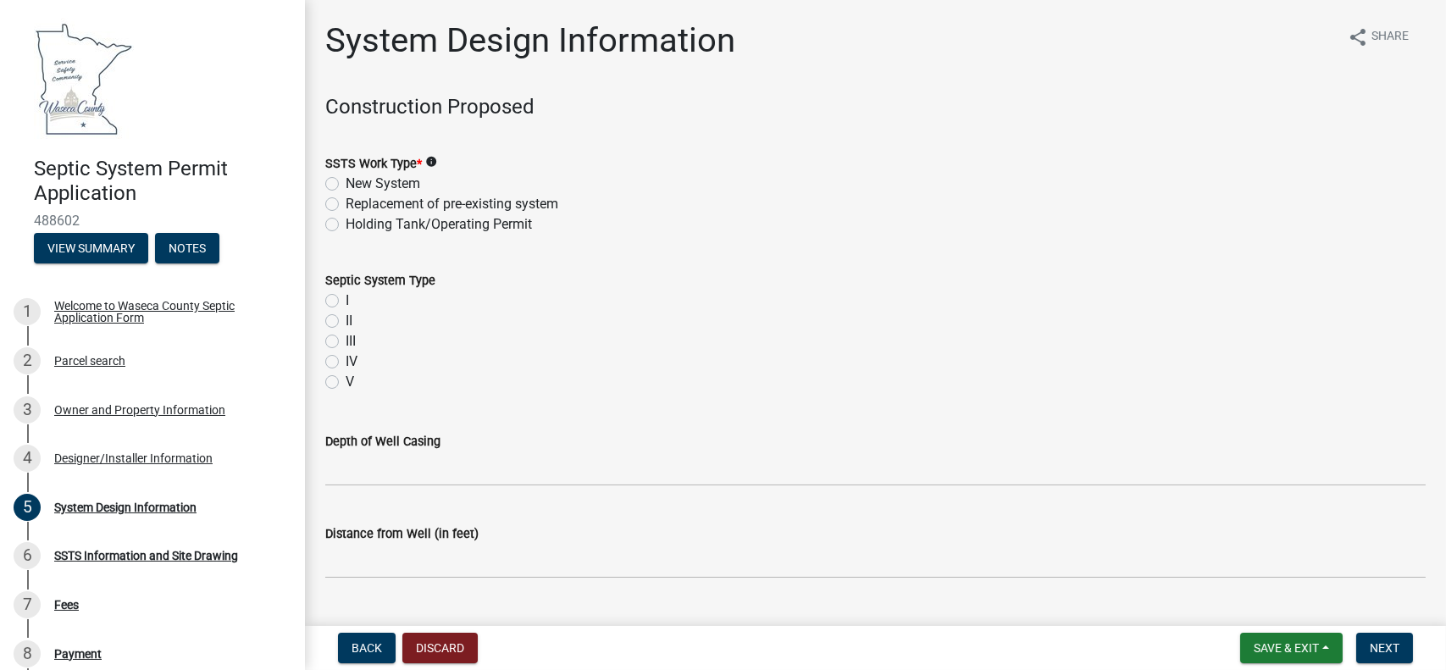
click at [346, 183] on label "New System" at bounding box center [383, 184] width 75 height 20
click at [346, 183] on input "New System" at bounding box center [351, 179] width 11 height 11
radio input "true"
click at [346, 298] on label "I" at bounding box center [347, 301] width 3 height 20
click at [346, 298] on input "I" at bounding box center [351, 296] width 11 height 11
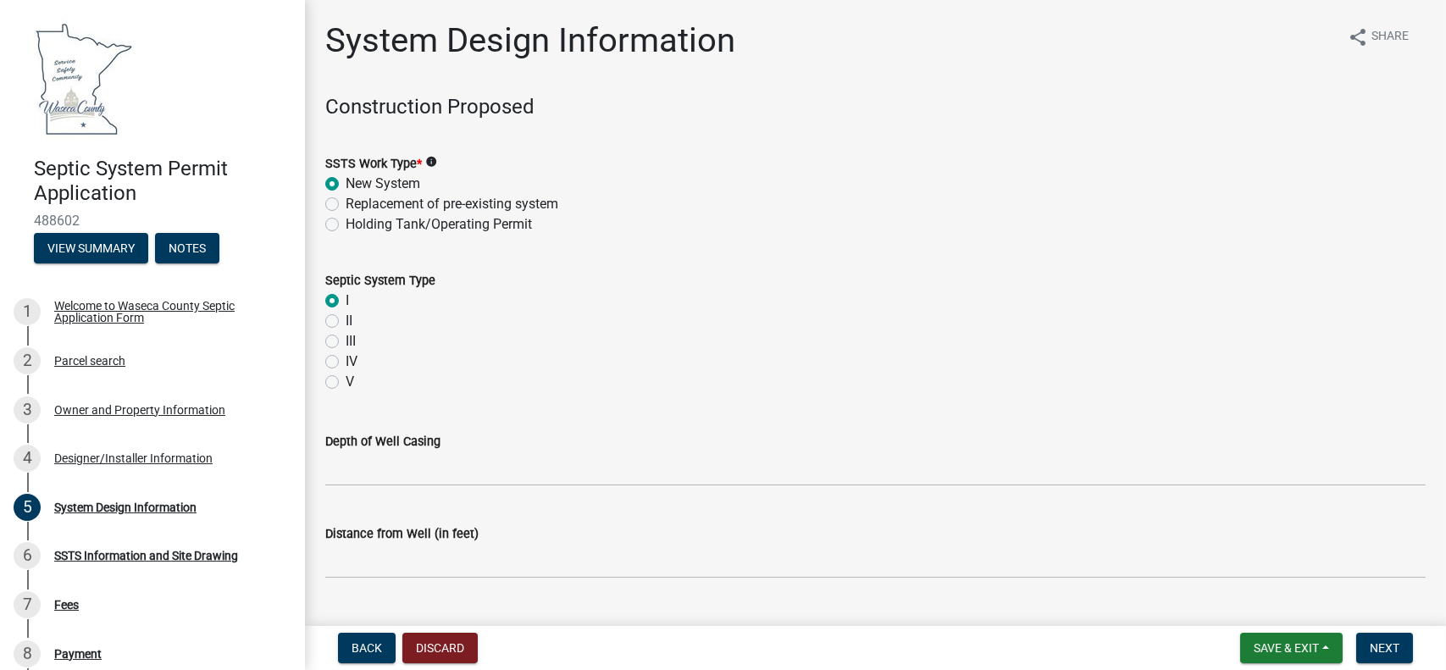
radio input "true"
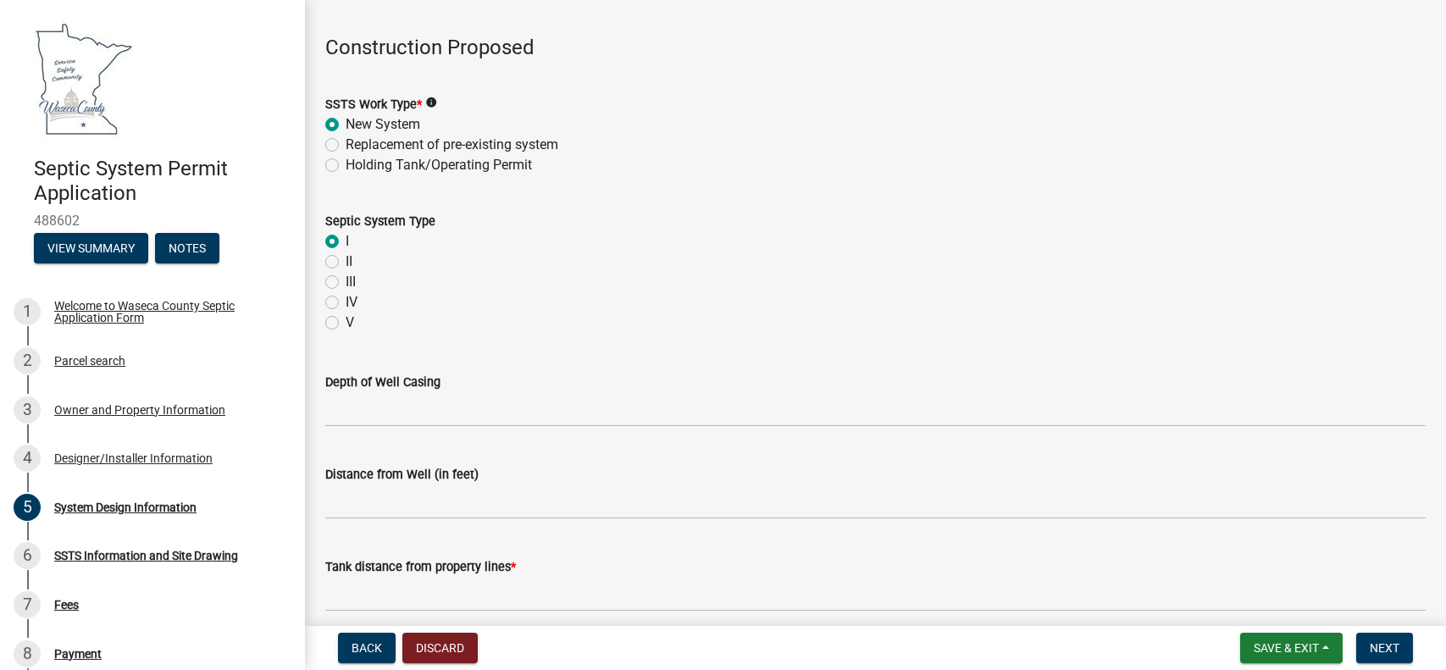
scroll to position [85, 0]
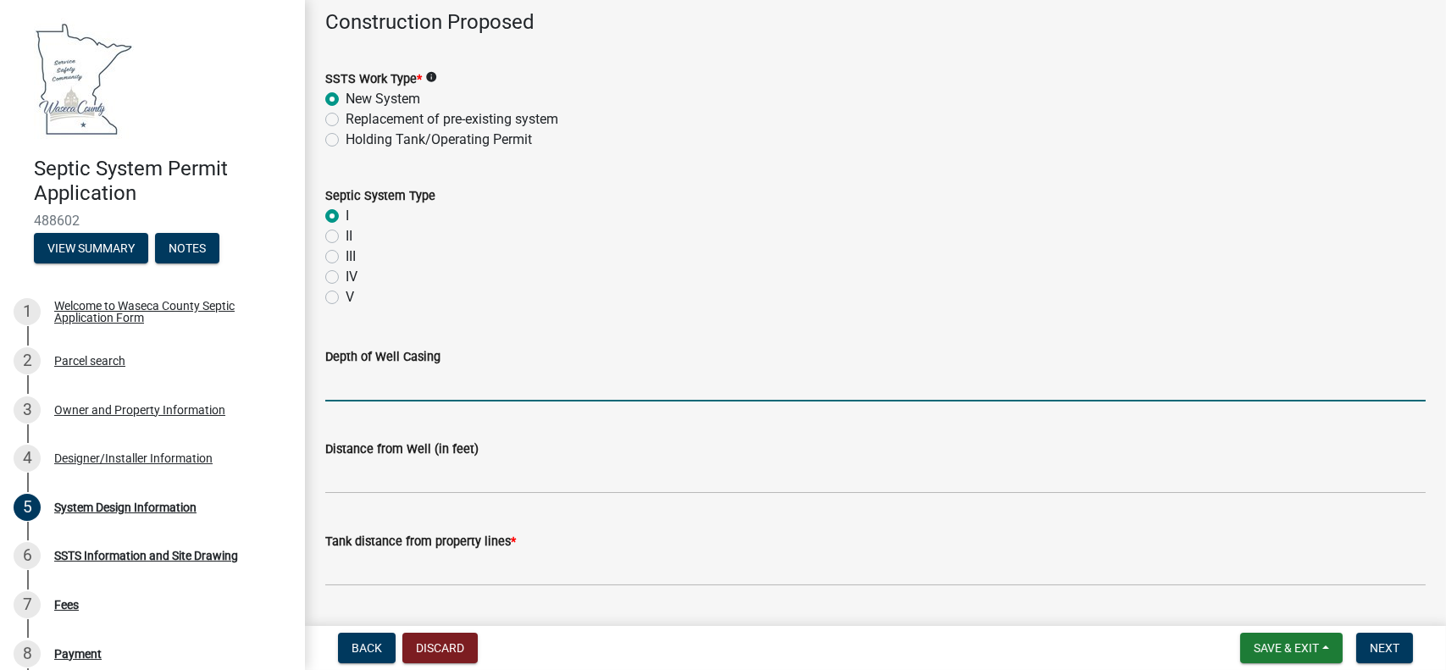
click at [370, 383] on input "Depth of Well Casing" at bounding box center [875, 384] width 1101 height 35
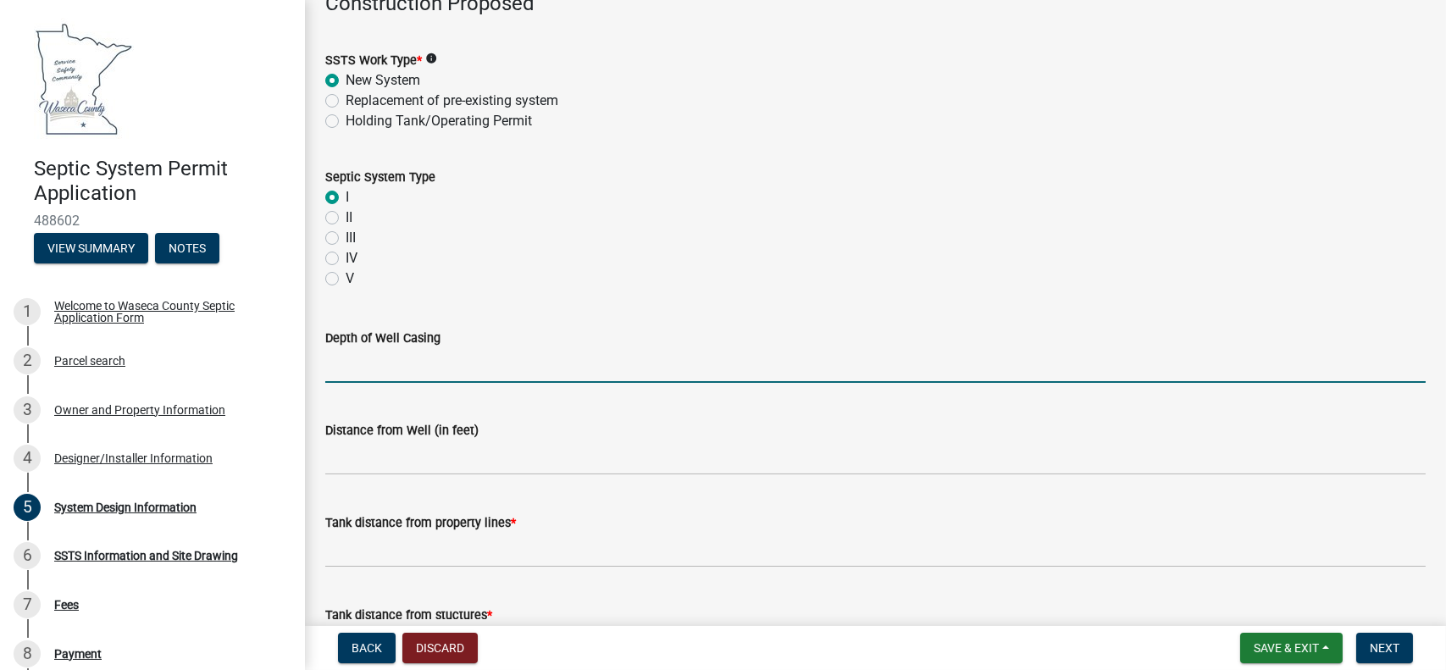
scroll to position [141, 0]
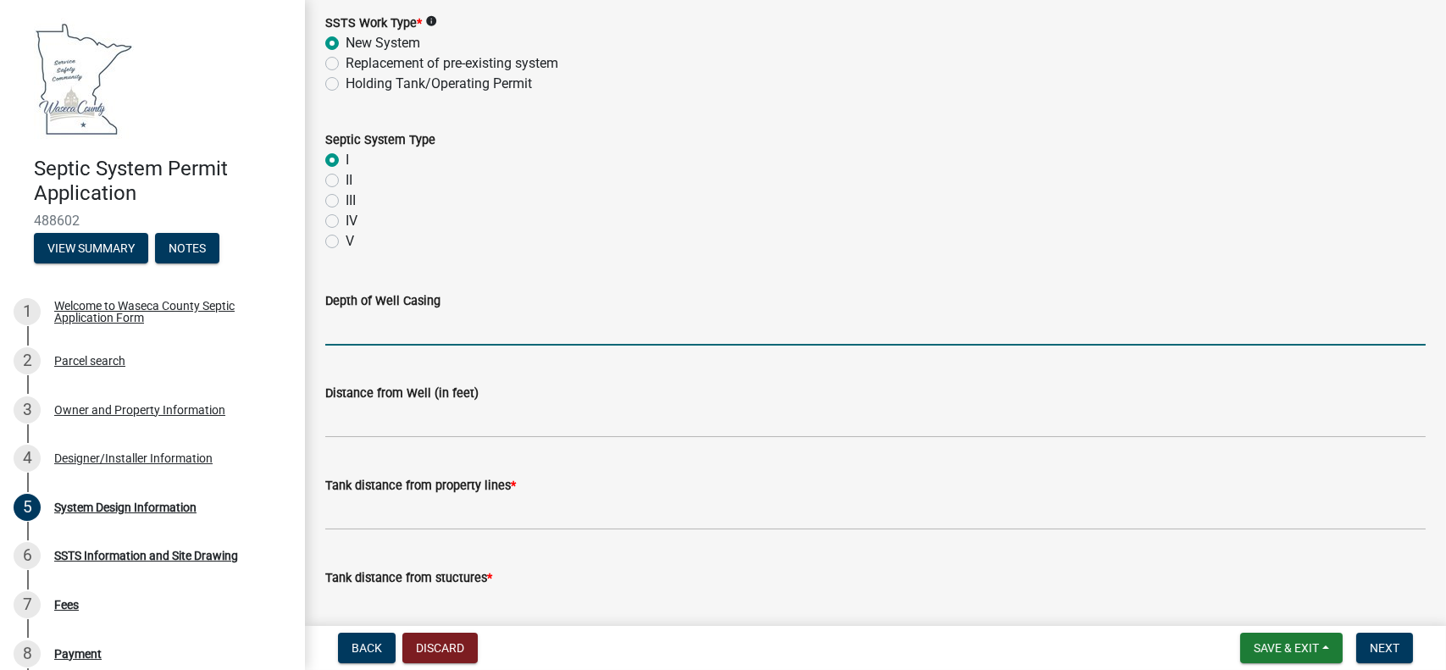
type input ">50"
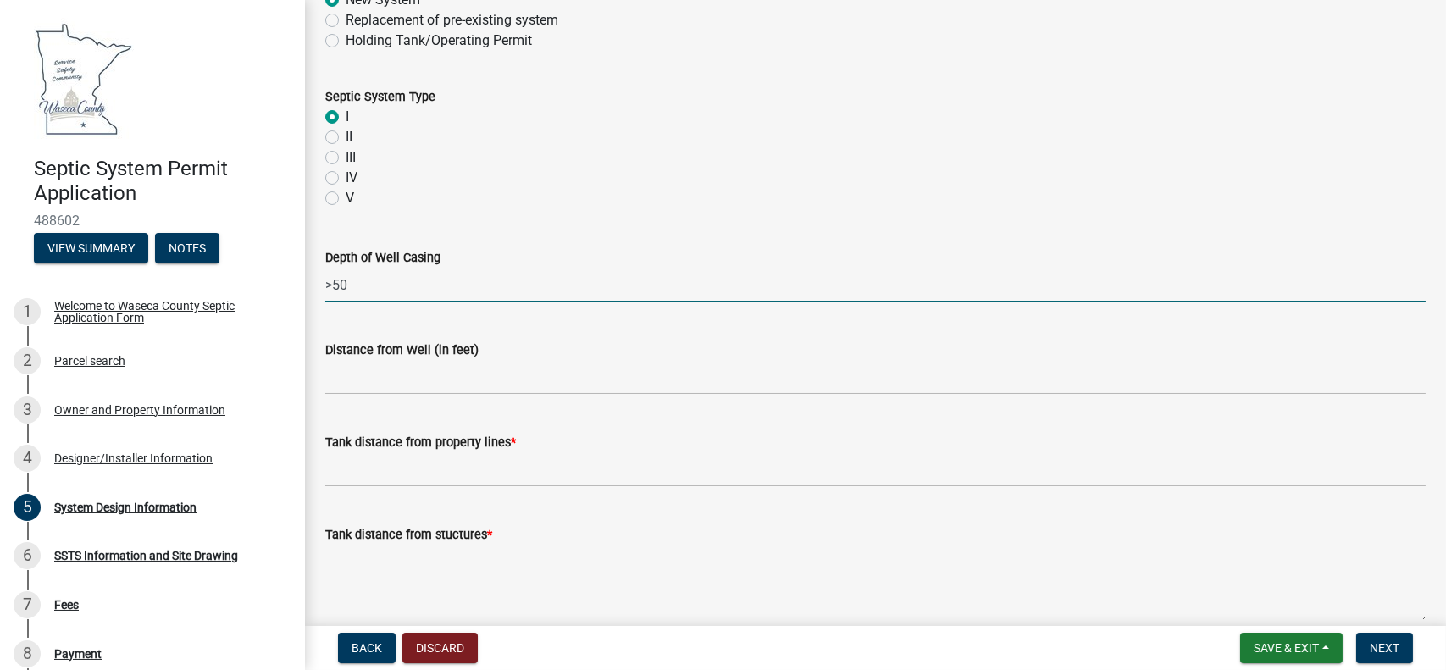
scroll to position [197, 0]
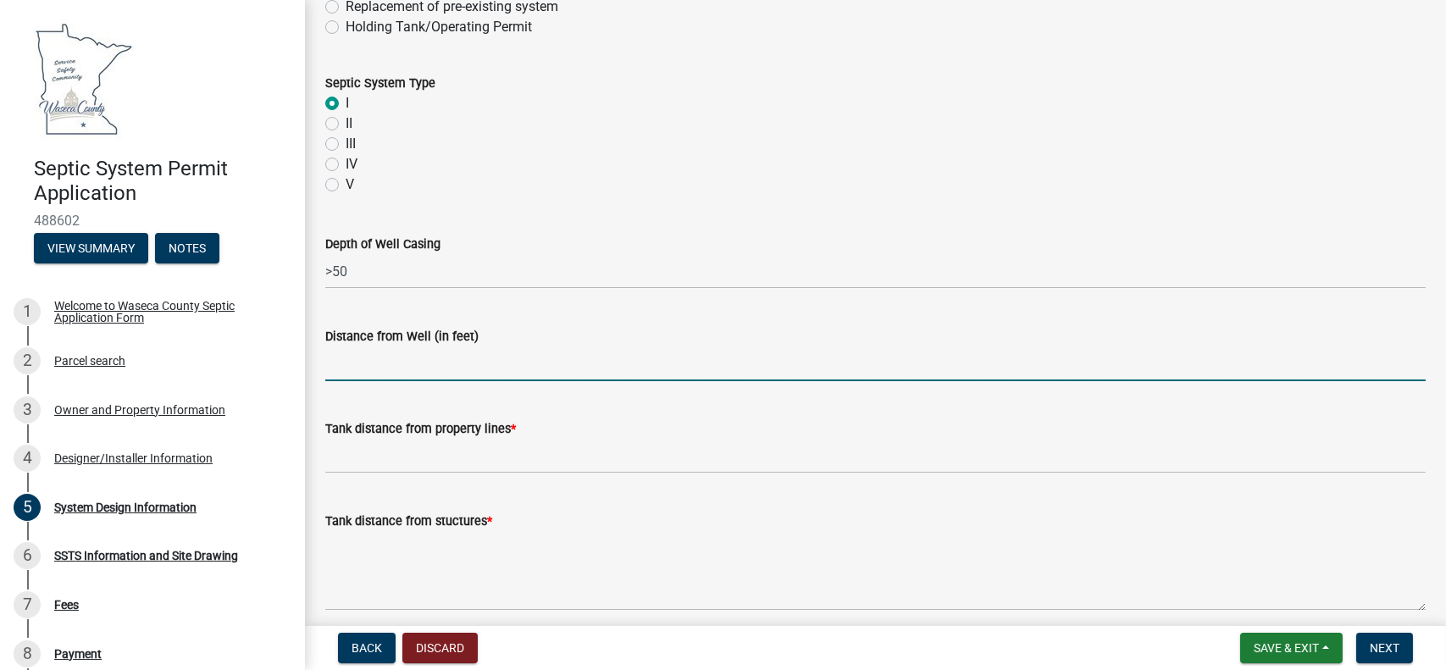
click at [381, 368] on input "Distance from Well (in feet)" at bounding box center [875, 364] width 1101 height 35
type input ">50"
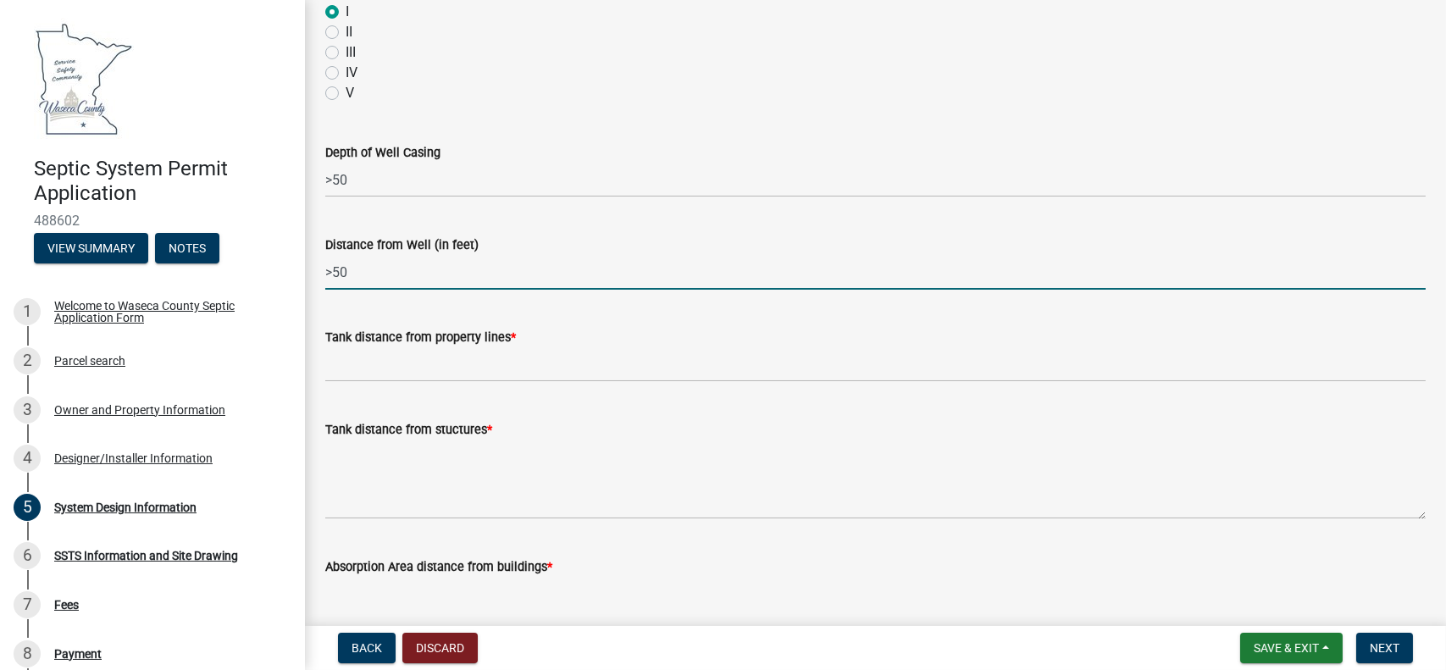
scroll to position [310, 0]
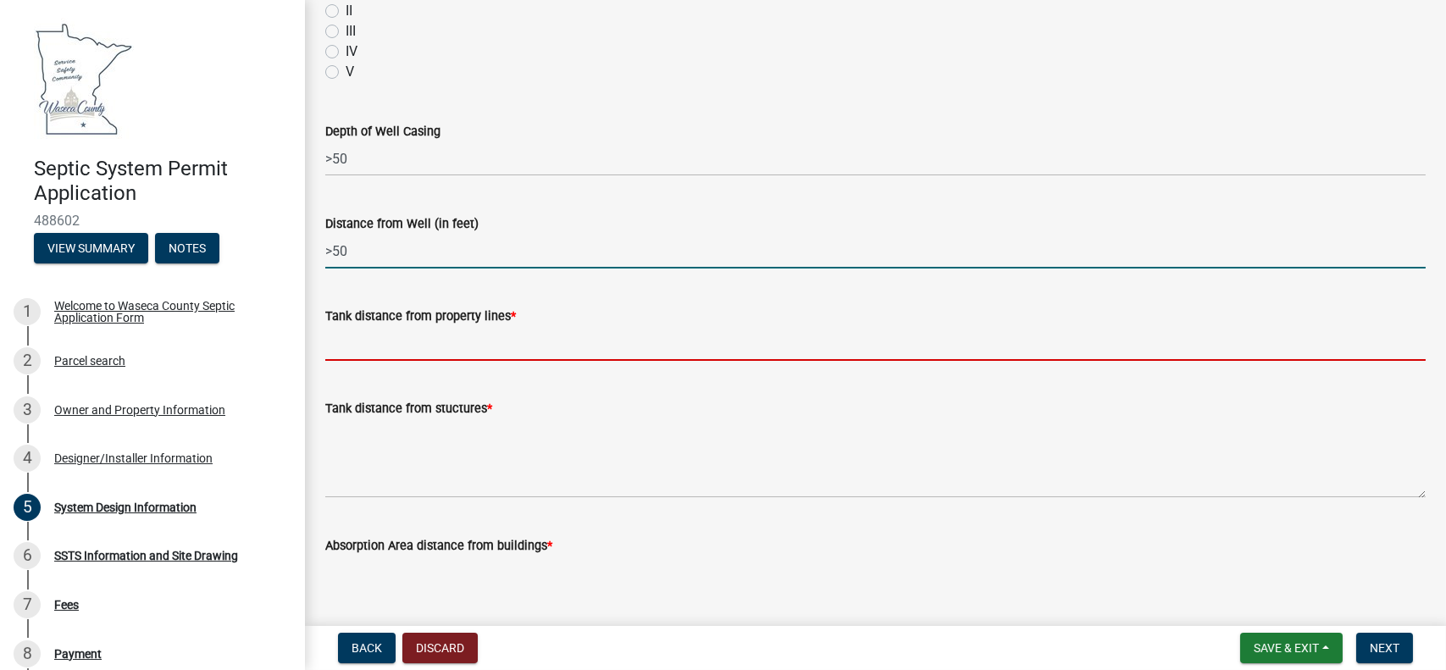
click at [387, 343] on input "Tank distance from property lines *" at bounding box center [875, 343] width 1101 height 35
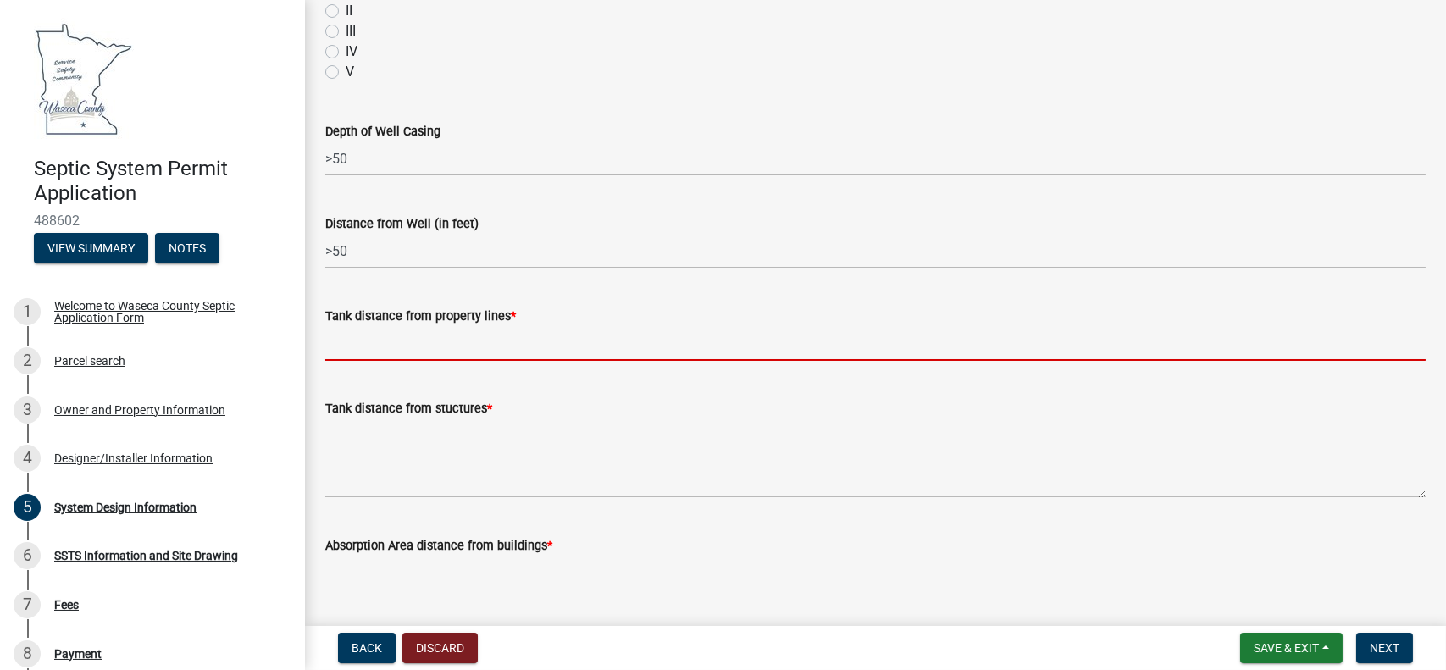
type input ">10"
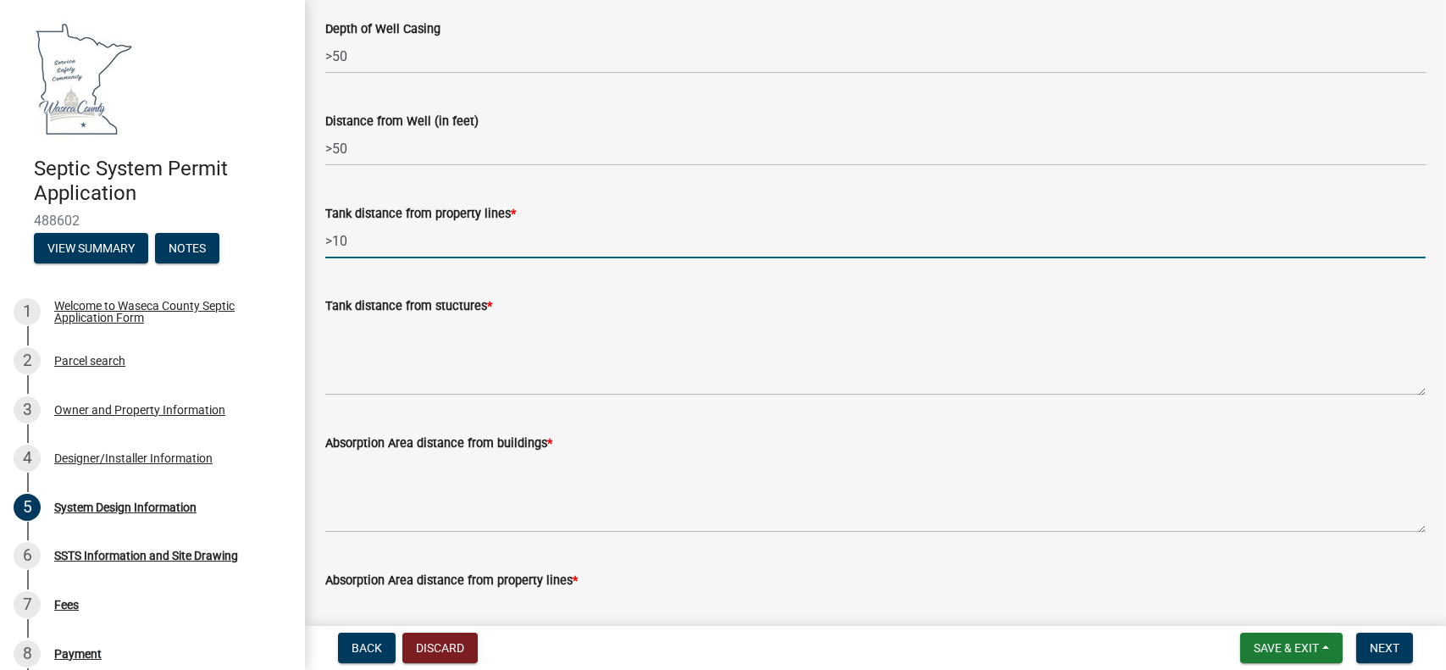
scroll to position [424, 0]
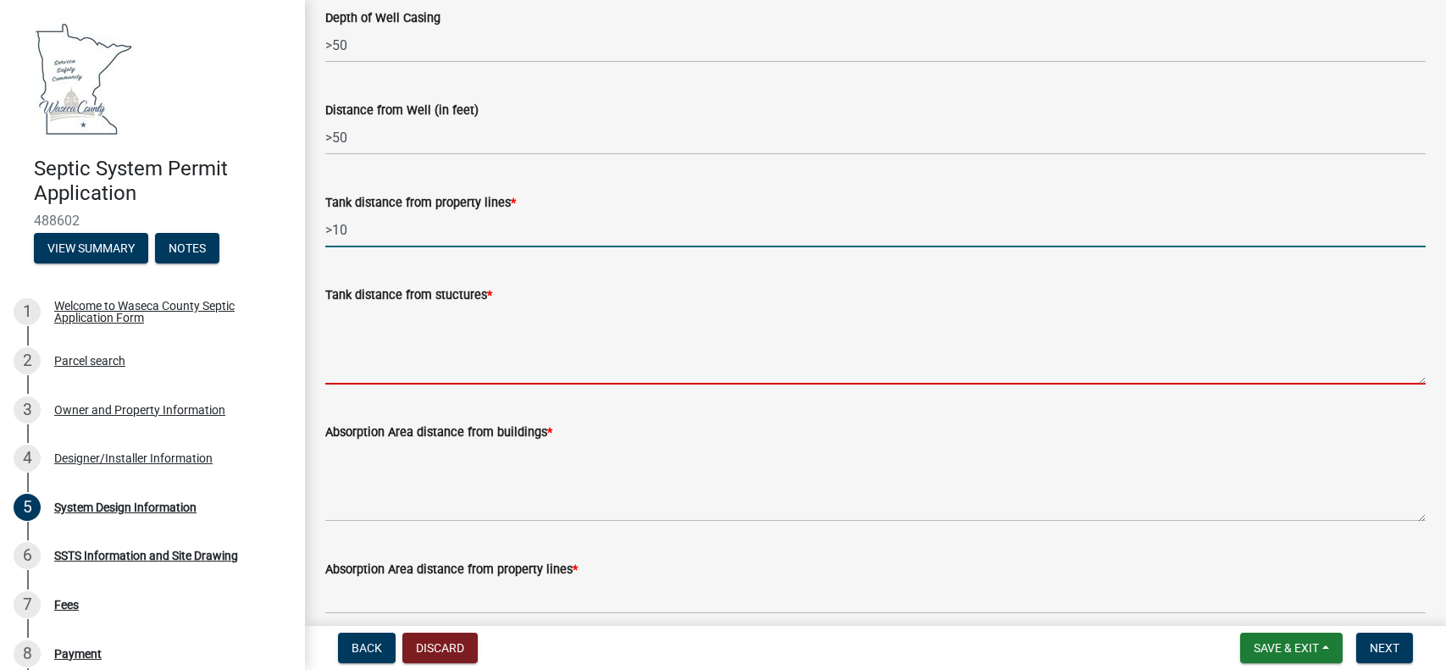
click at [385, 373] on textarea "Tank distance from stuctures *" at bounding box center [875, 345] width 1101 height 80
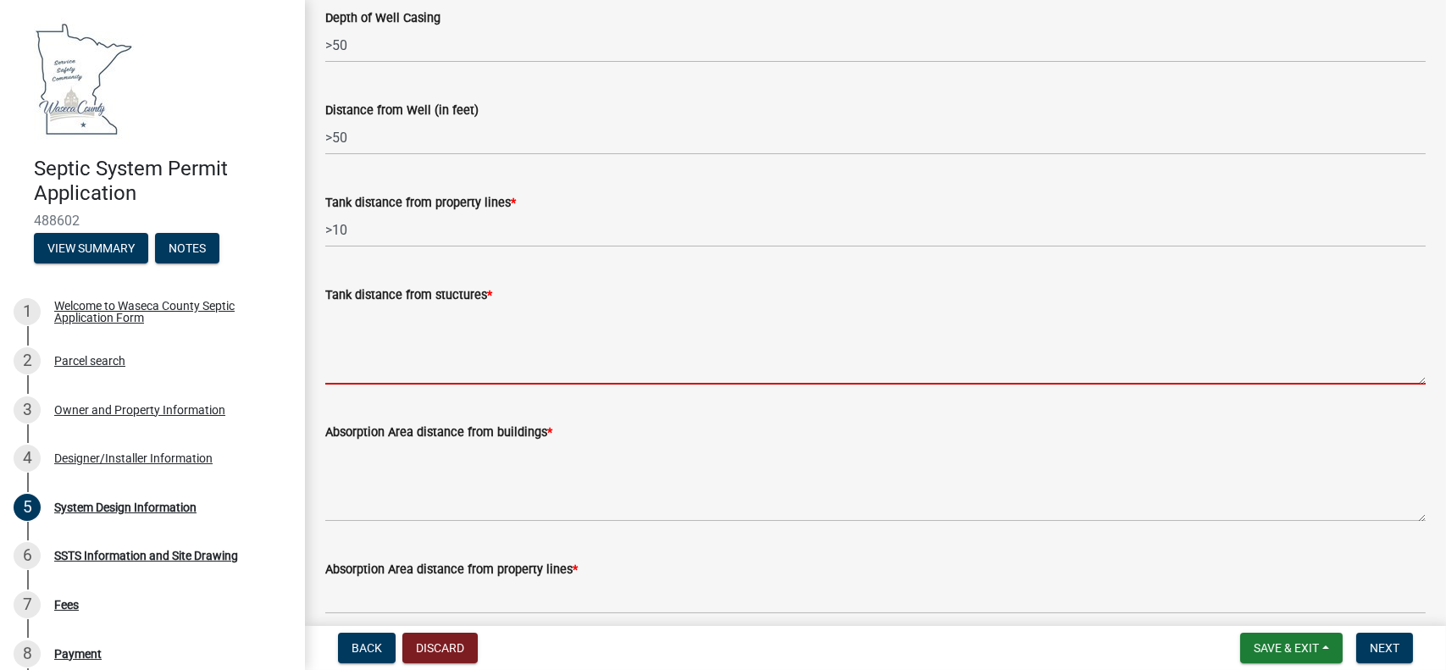
click at [358, 317] on textarea "Tank distance from stuctures *" at bounding box center [875, 345] width 1101 height 80
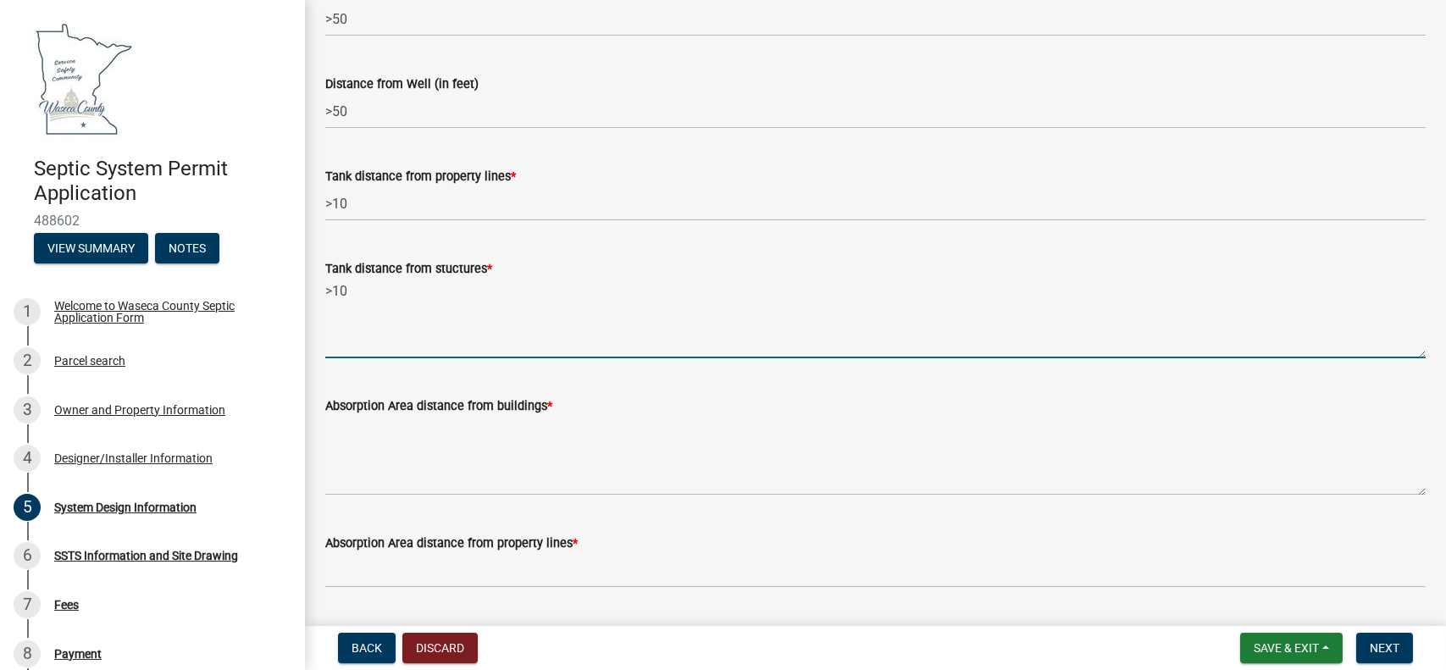
scroll to position [536, 0]
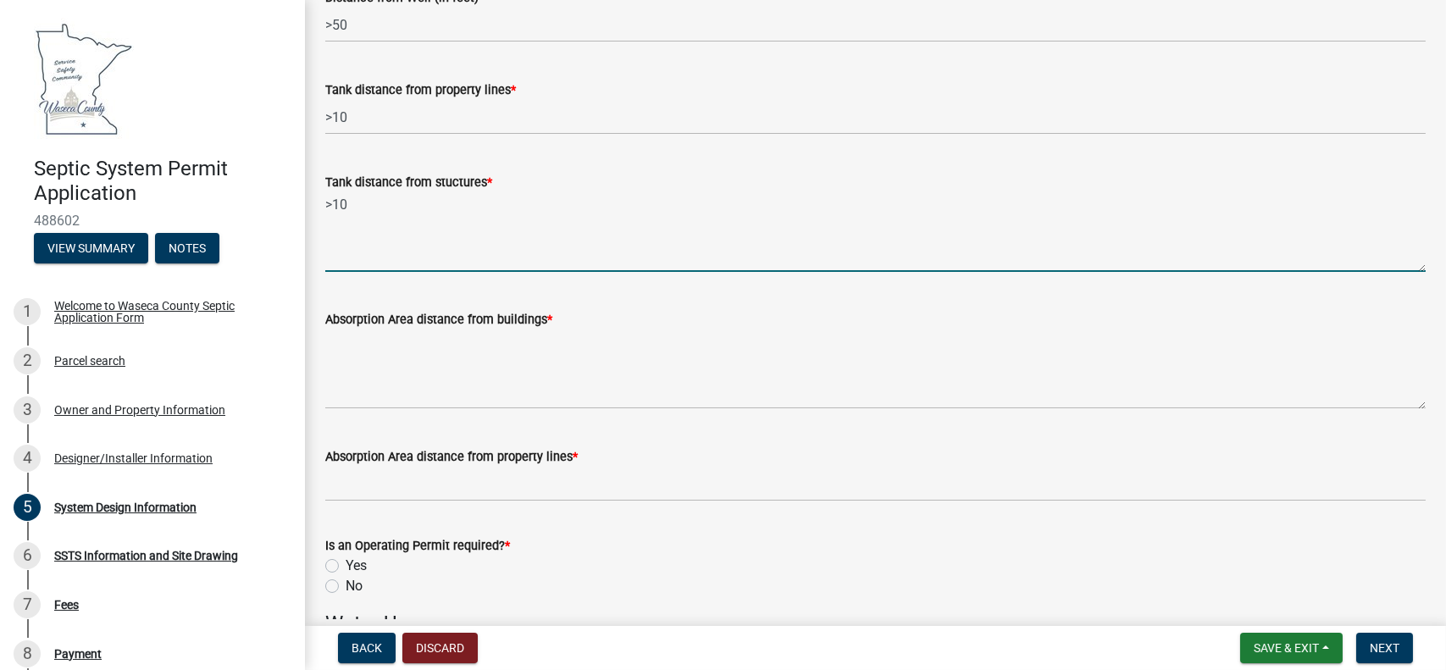
type textarea ">10"
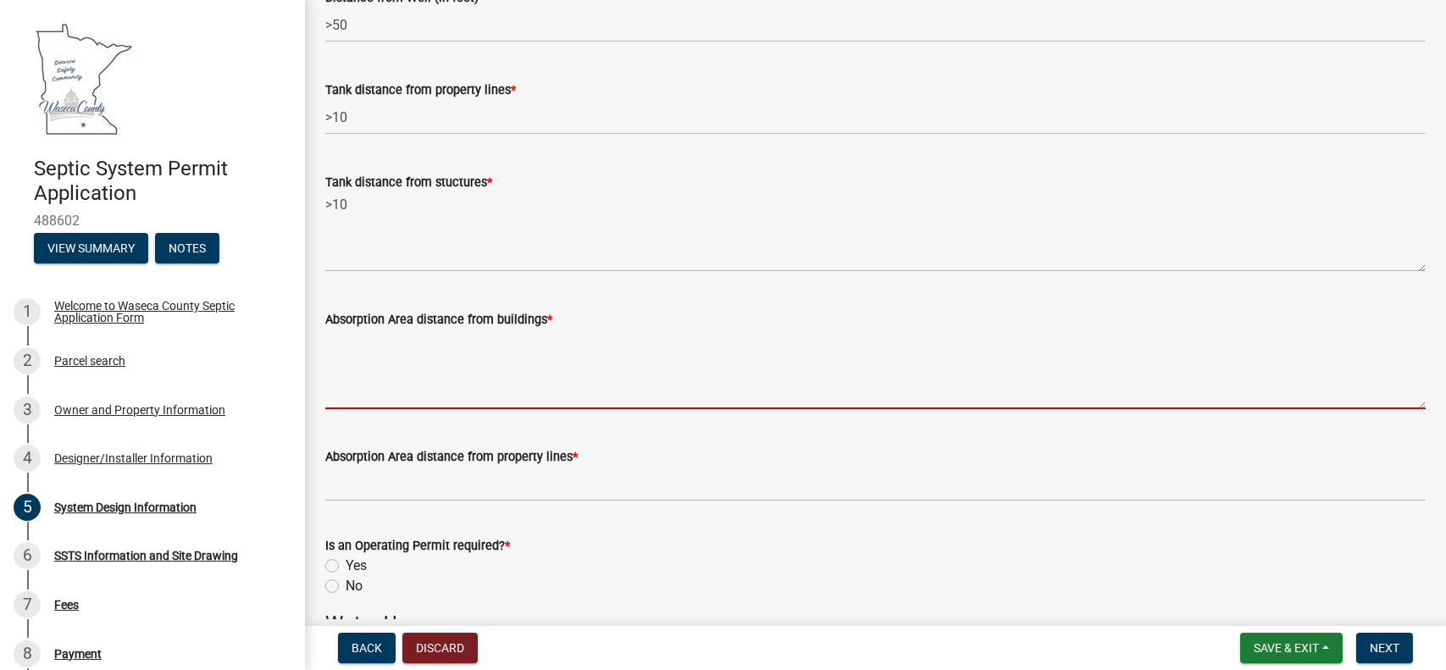
click at [363, 394] on textarea "Absorption Area distance from buildings *" at bounding box center [875, 370] width 1101 height 80
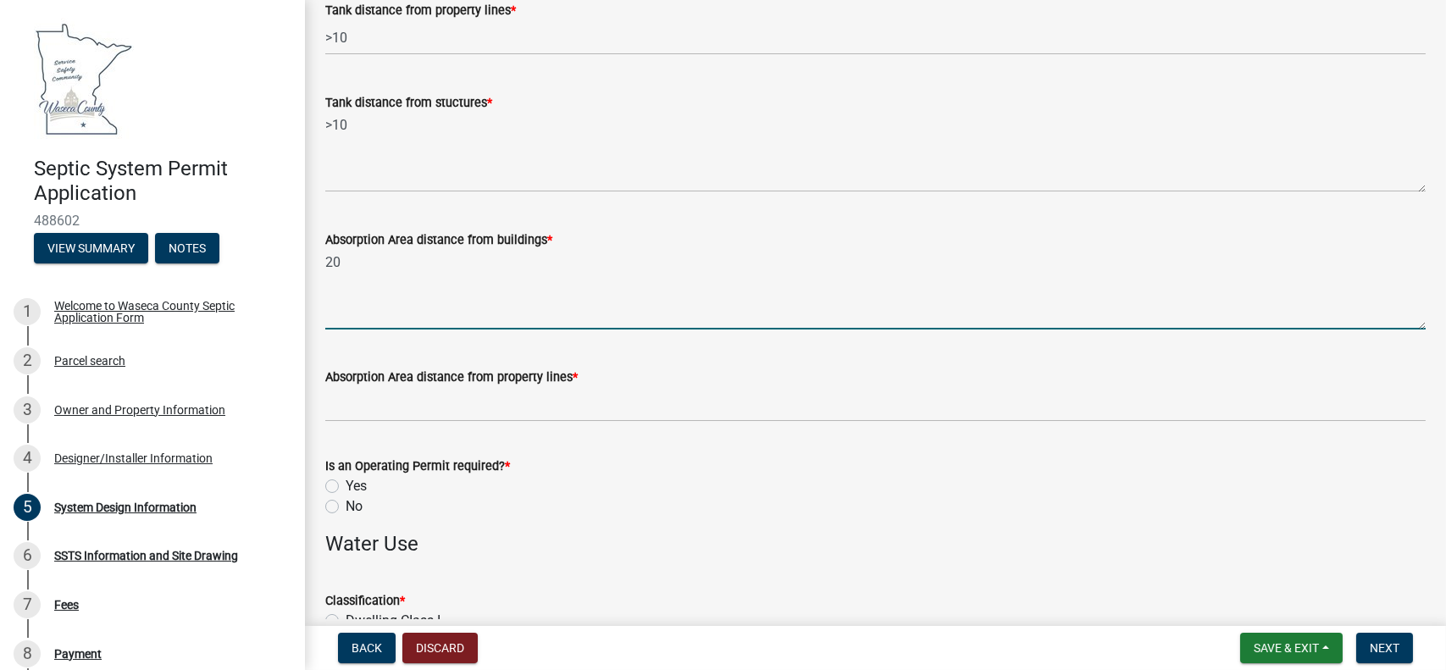
scroll to position [621, 0]
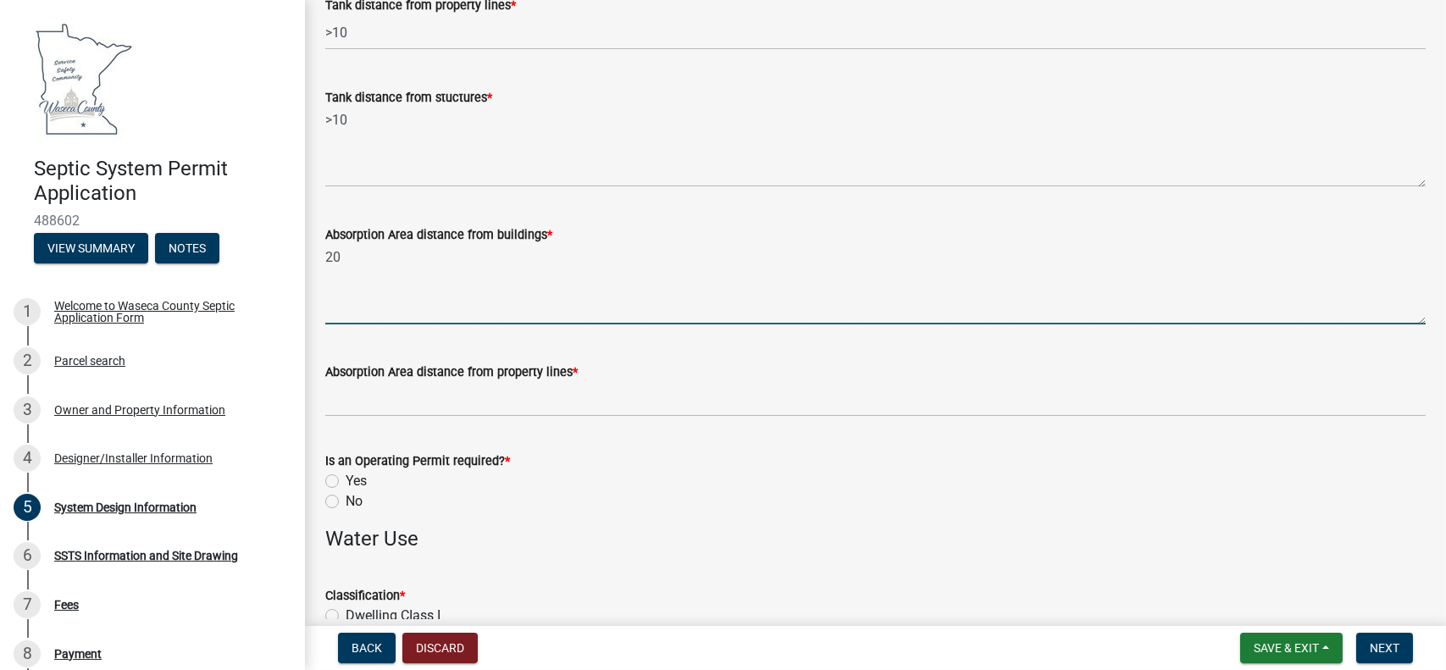
type textarea "20"
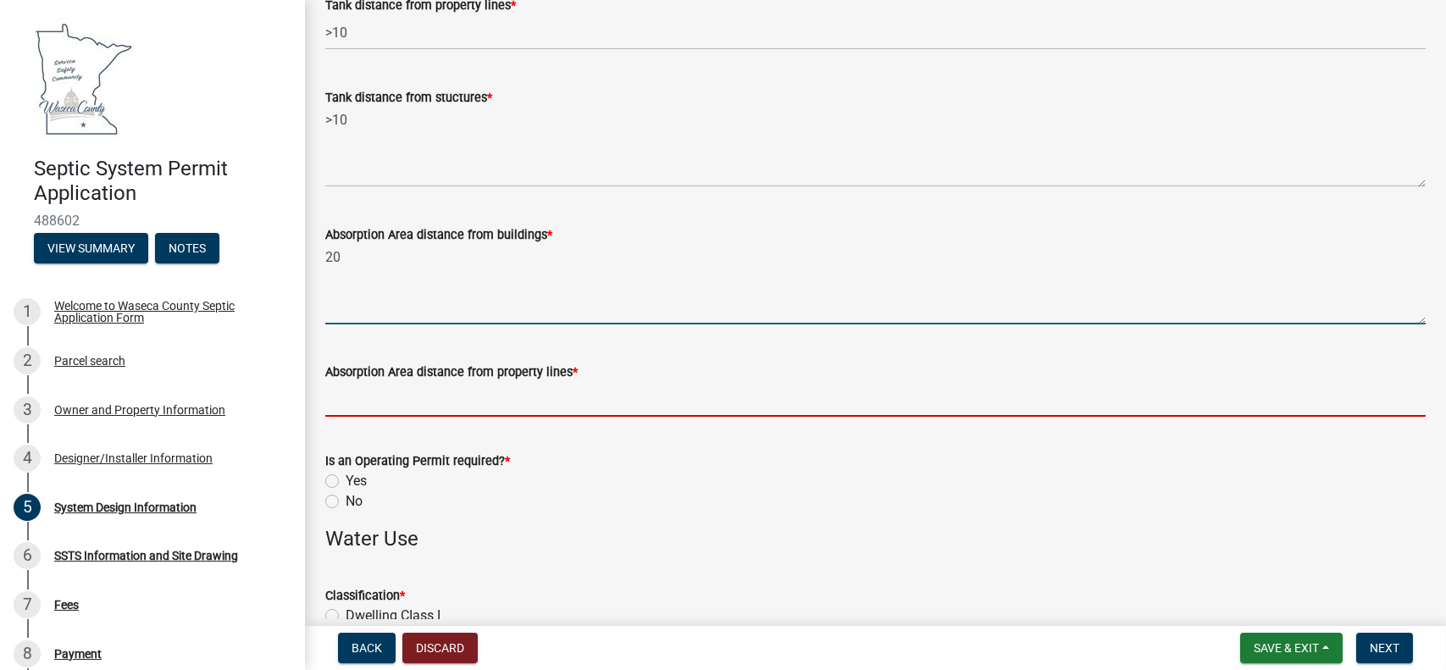
click at [361, 396] on input "Absorption Area distance from property lines *" at bounding box center [875, 399] width 1101 height 35
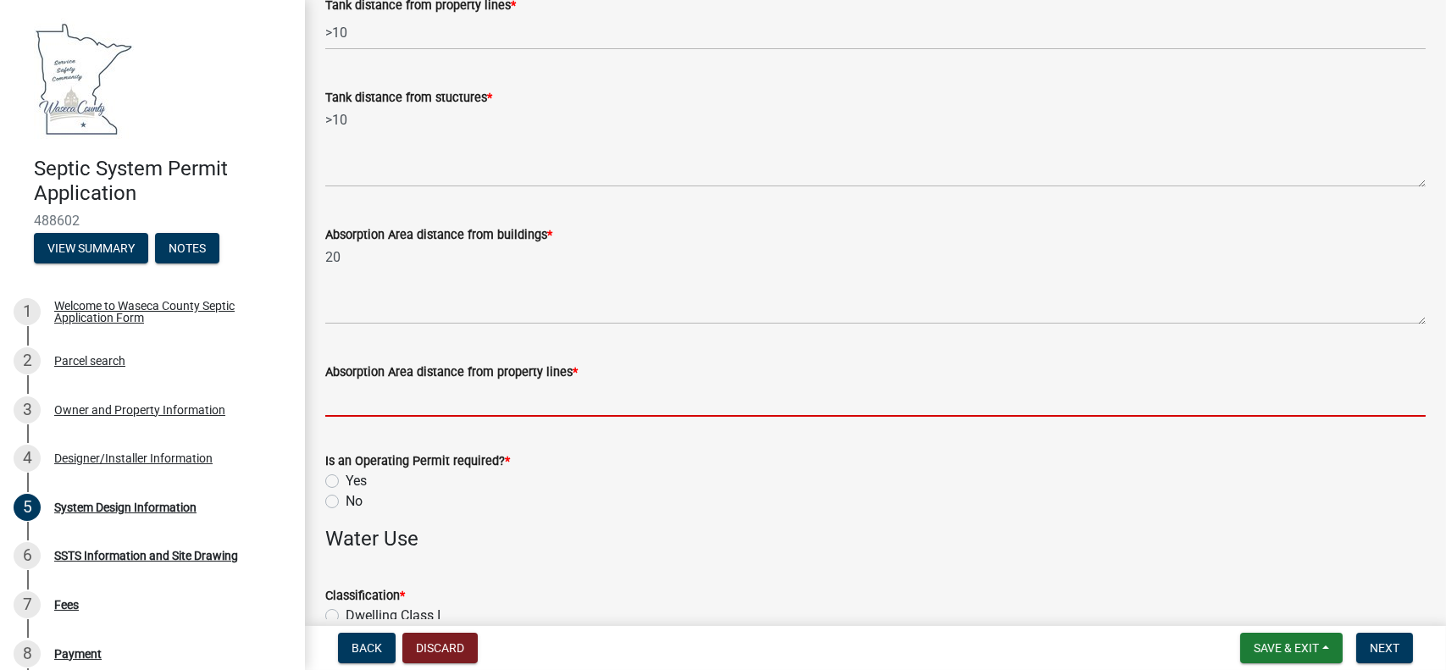
type input ">10"
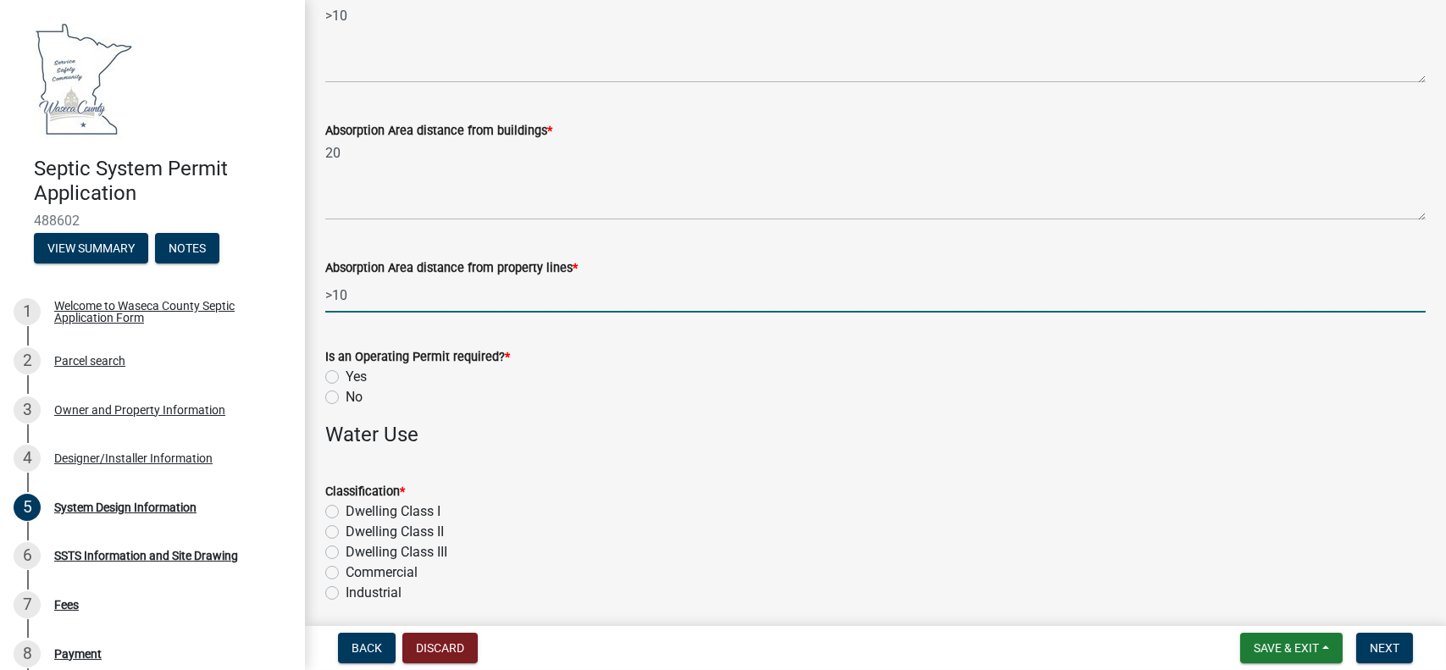
scroll to position [734, 0]
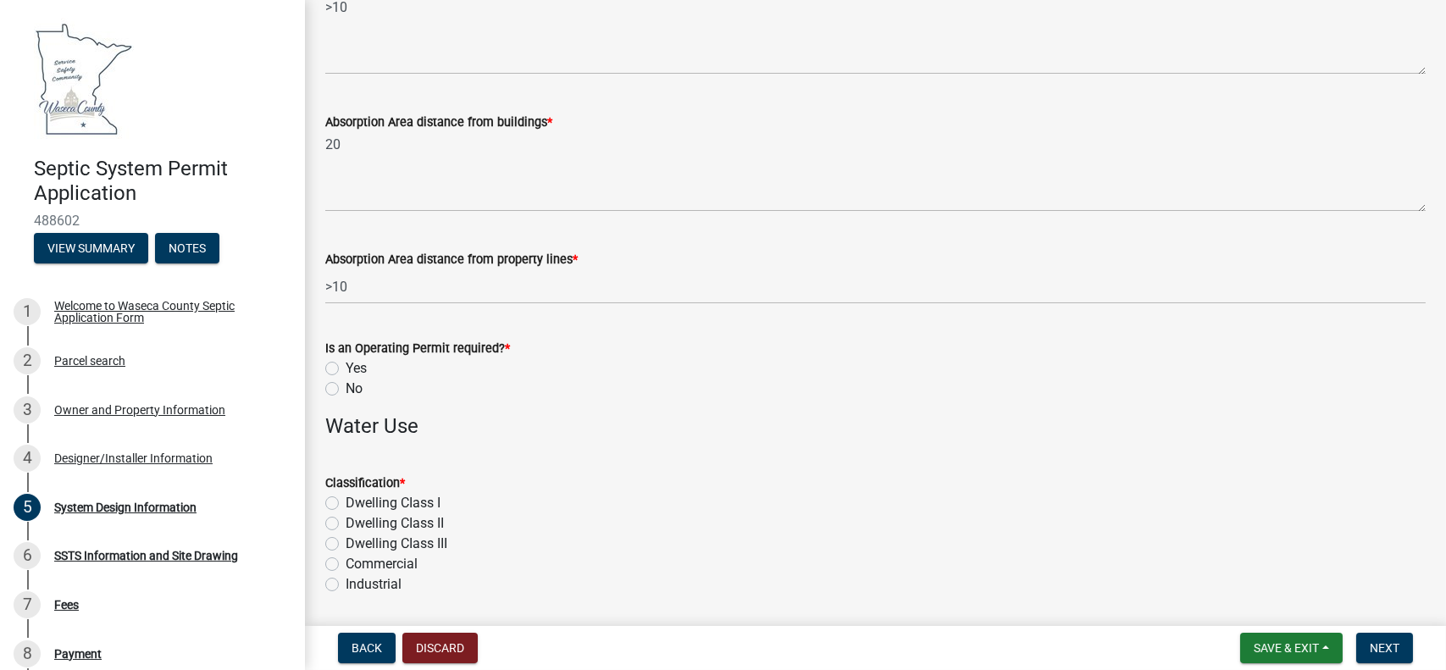
drag, startPoint x: 332, startPoint y: 391, endPoint x: 404, endPoint y: 414, distance: 75.6
click at [346, 392] on label "No" at bounding box center [354, 389] width 17 height 20
click at [346, 390] on input "No" at bounding box center [351, 384] width 11 height 11
radio input "true"
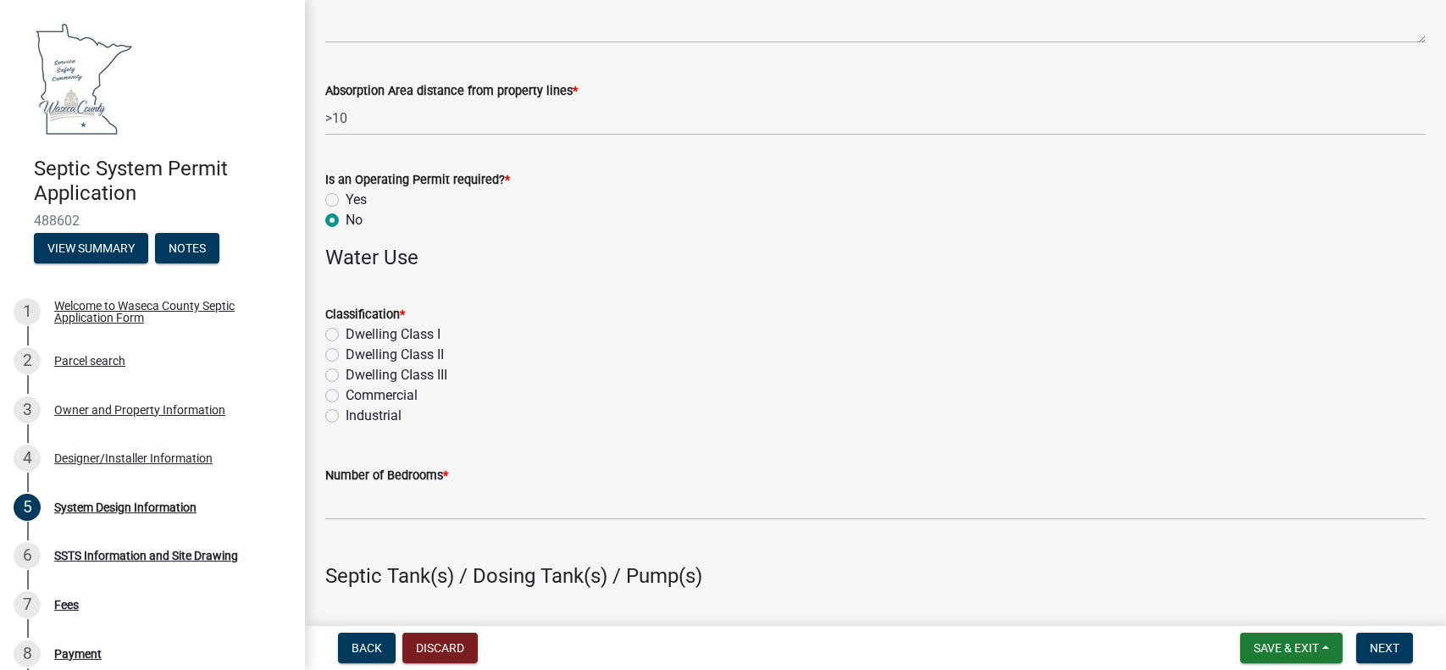
scroll to position [903, 0]
click at [346, 329] on label "Dwelling CIass I" at bounding box center [393, 334] width 95 height 20
click at [346, 329] on input "Dwelling CIass I" at bounding box center [351, 329] width 11 height 11
radio input "true"
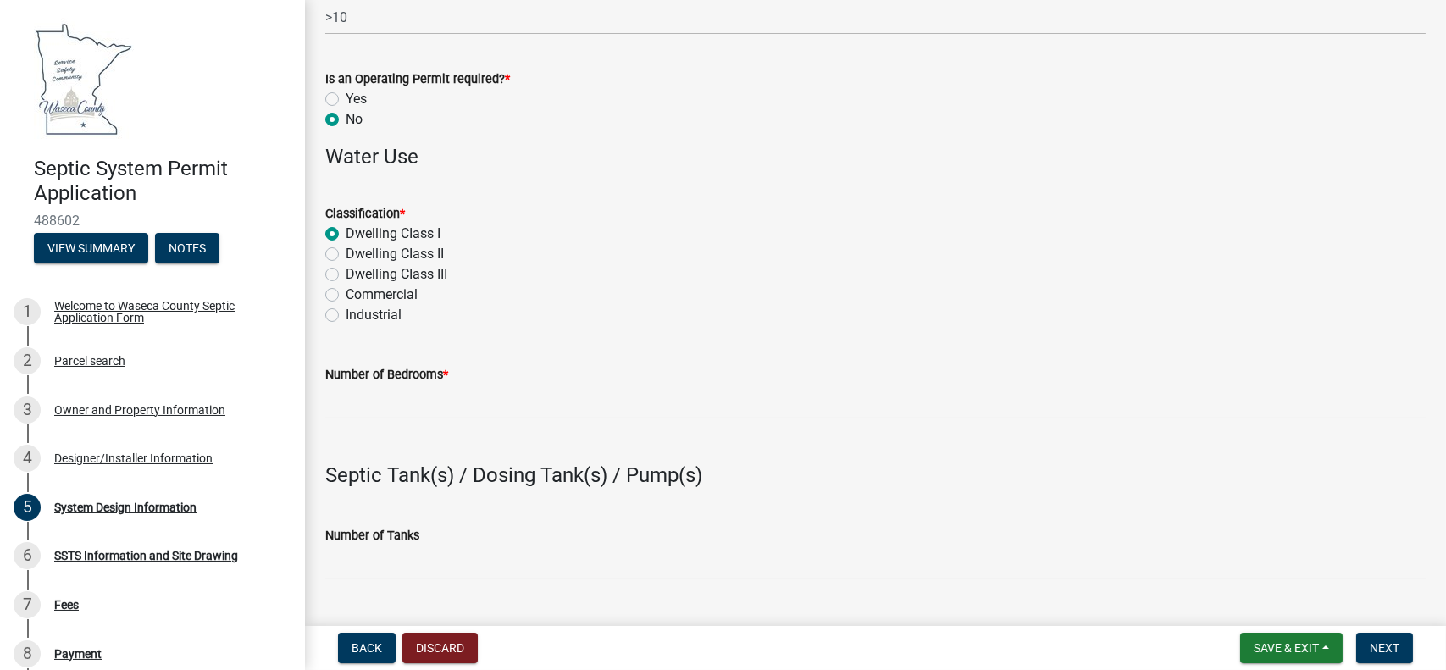
scroll to position [1017, 0]
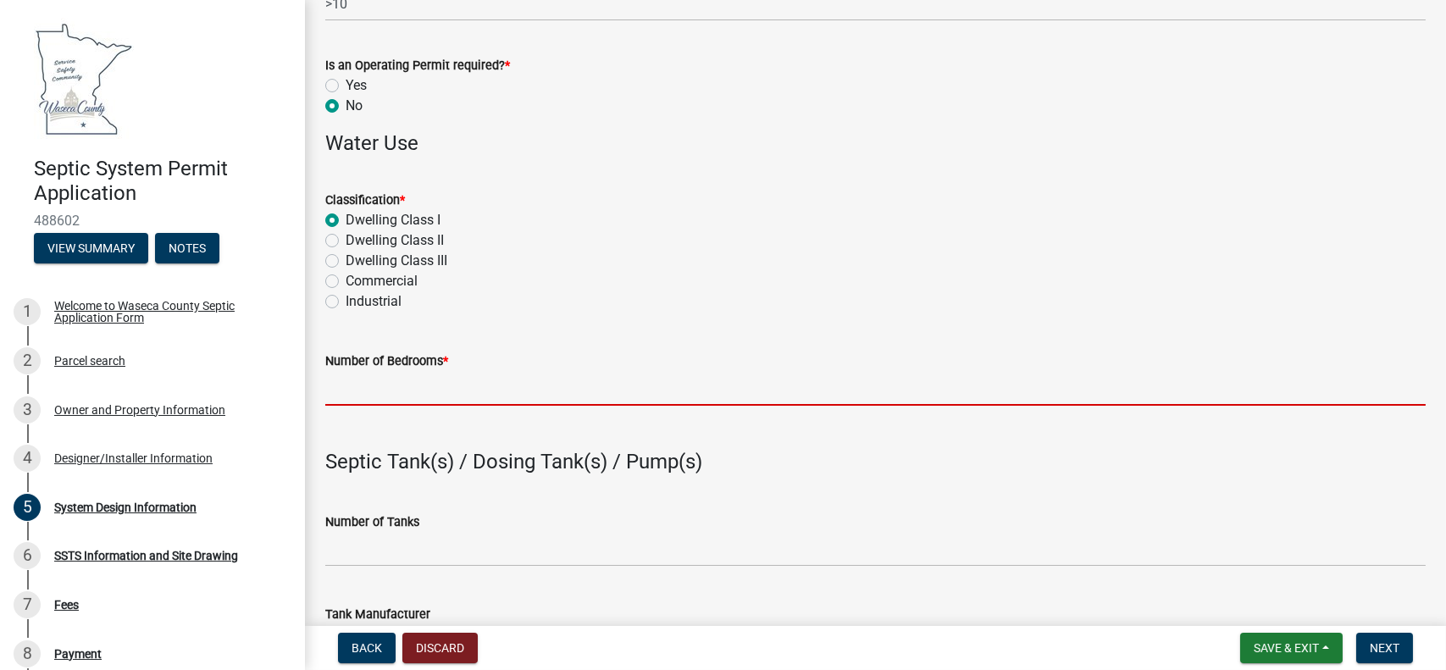
click at [378, 391] on input "Number of Bedrooms *" at bounding box center [875, 388] width 1101 height 35
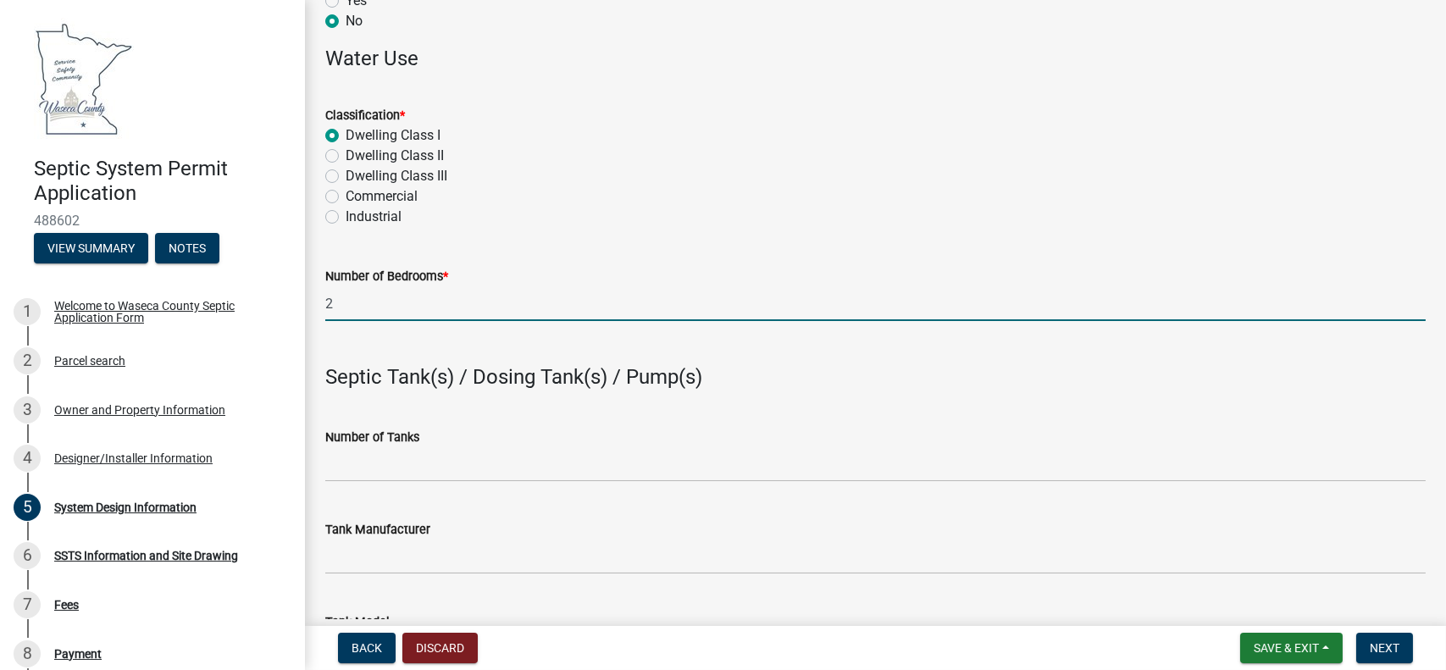
scroll to position [1186, 0]
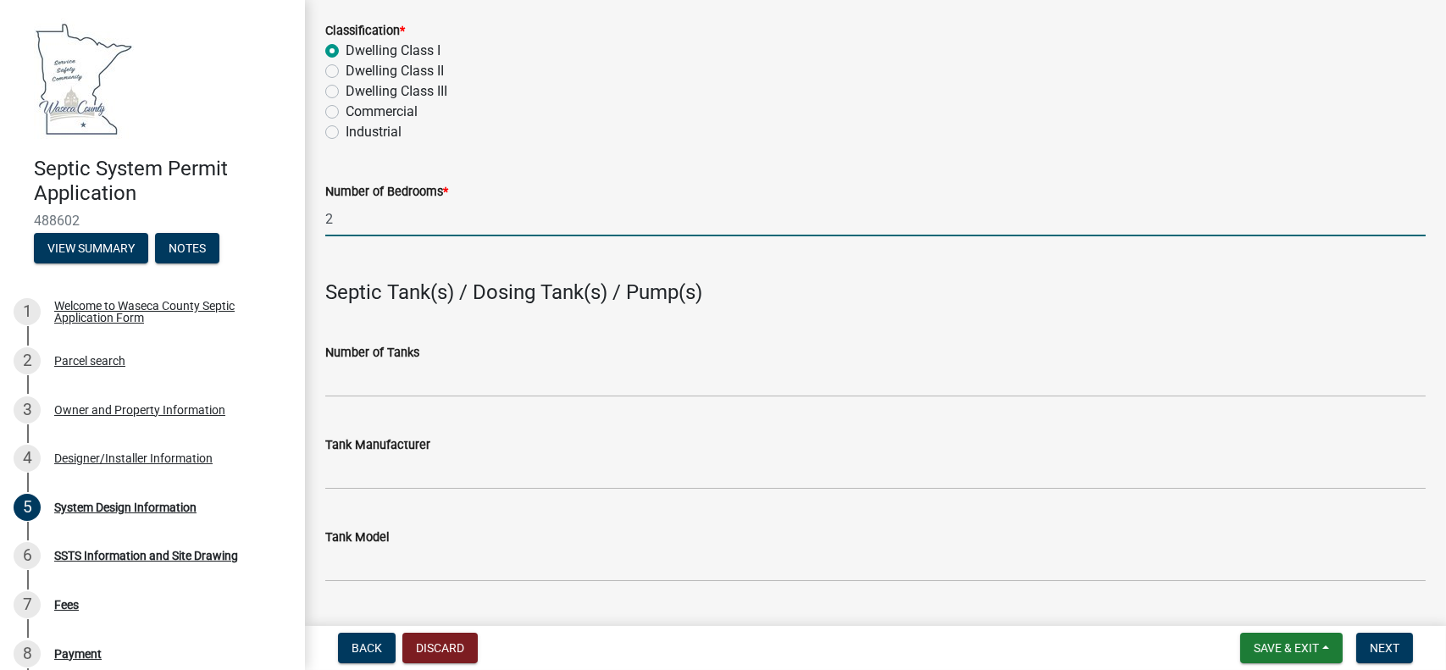
type input "2"
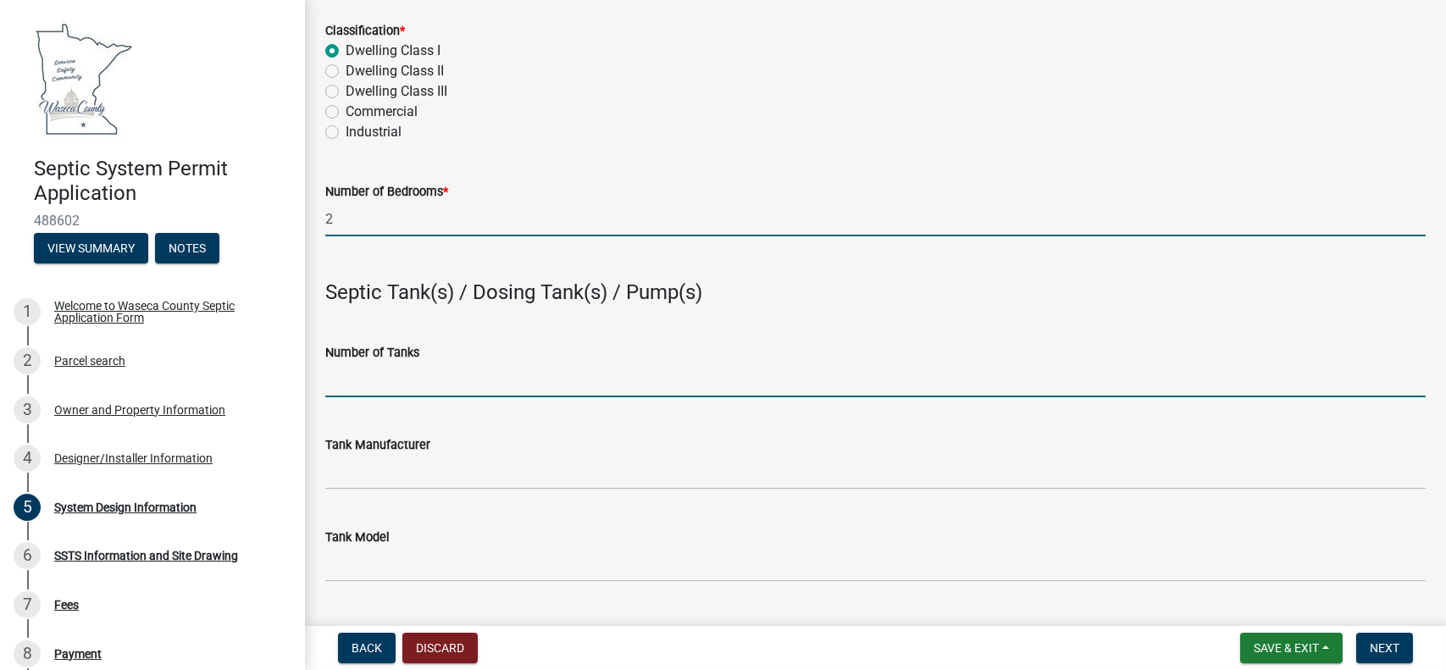
click at [355, 385] on input "Number of Tanks" at bounding box center [875, 380] width 1101 height 35
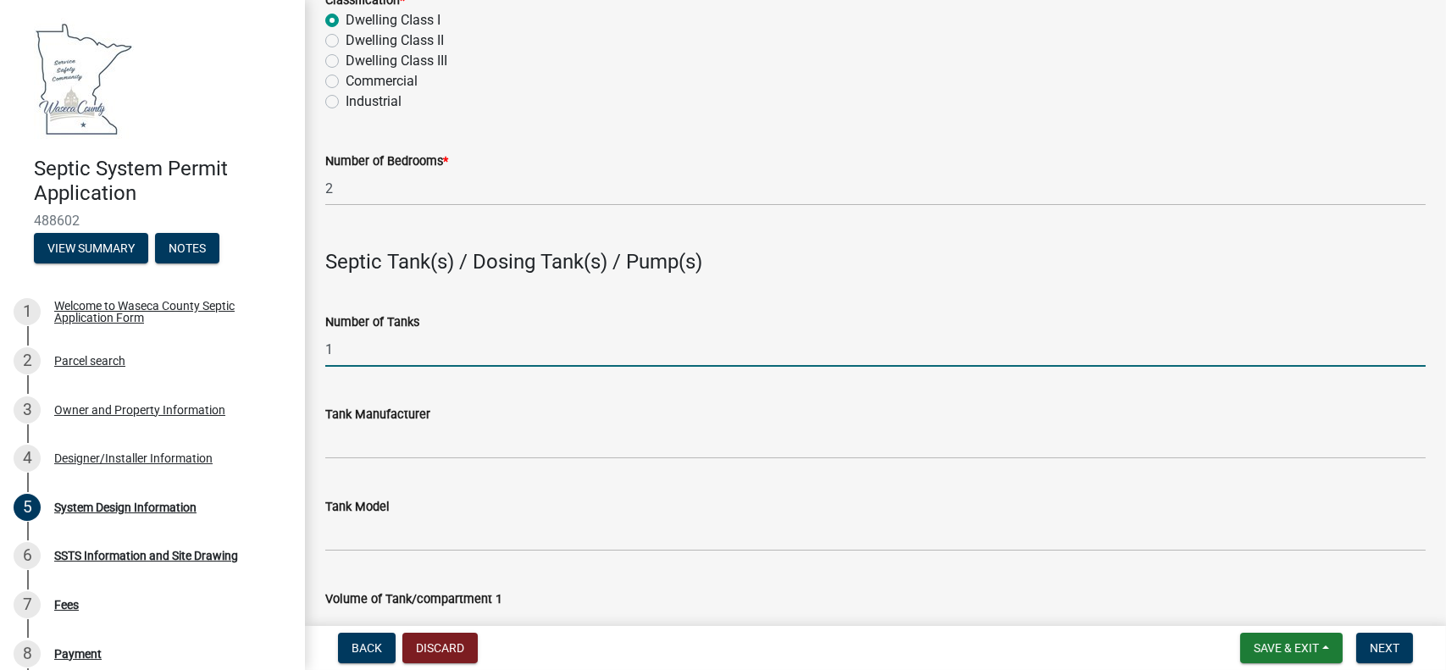
scroll to position [1299, 0]
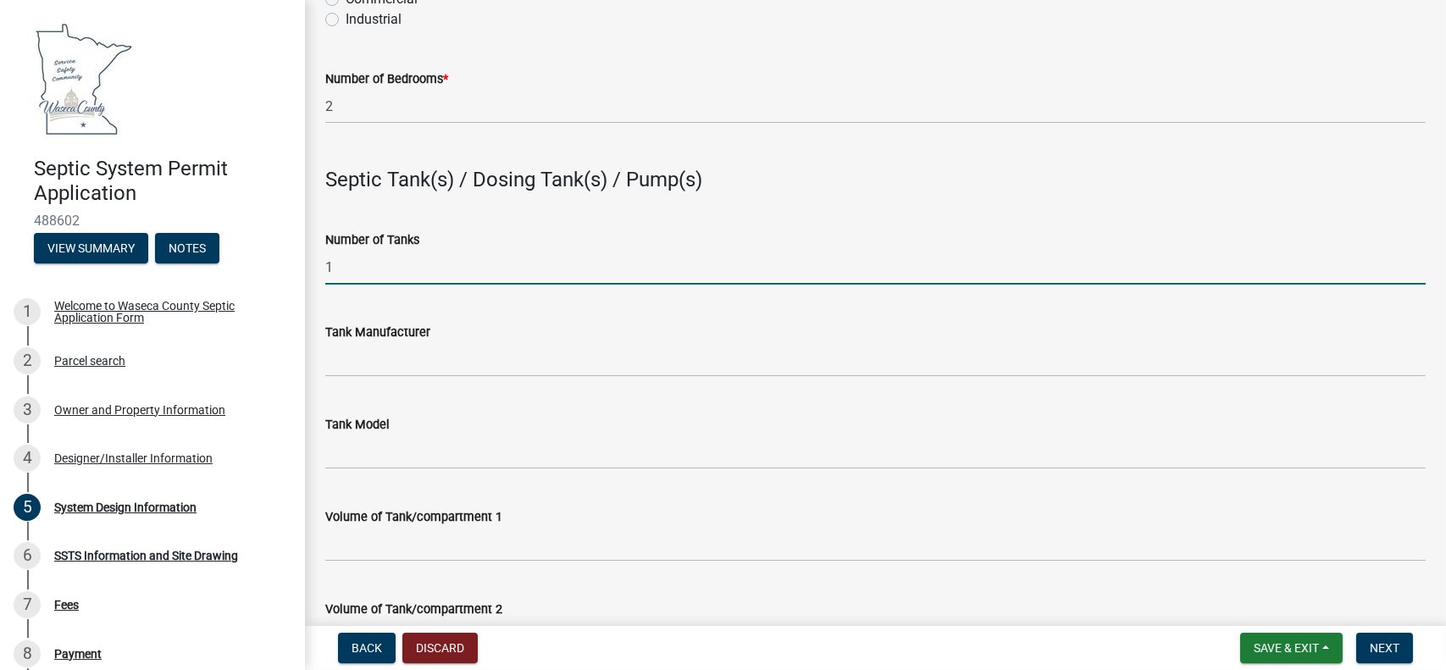
type input "1"
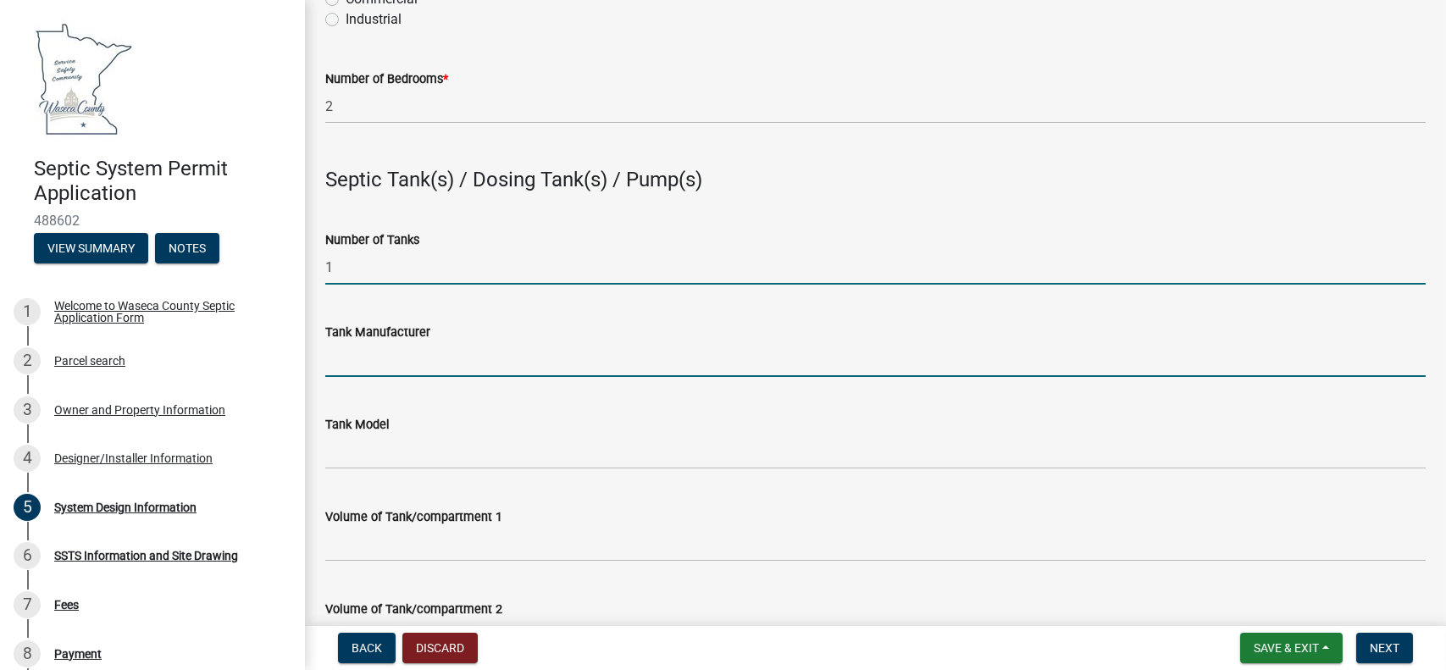
click at [343, 363] on input "Tank Manufacturer" at bounding box center [875, 359] width 1101 height 35
click at [338, 269] on input "1" at bounding box center [875, 267] width 1101 height 35
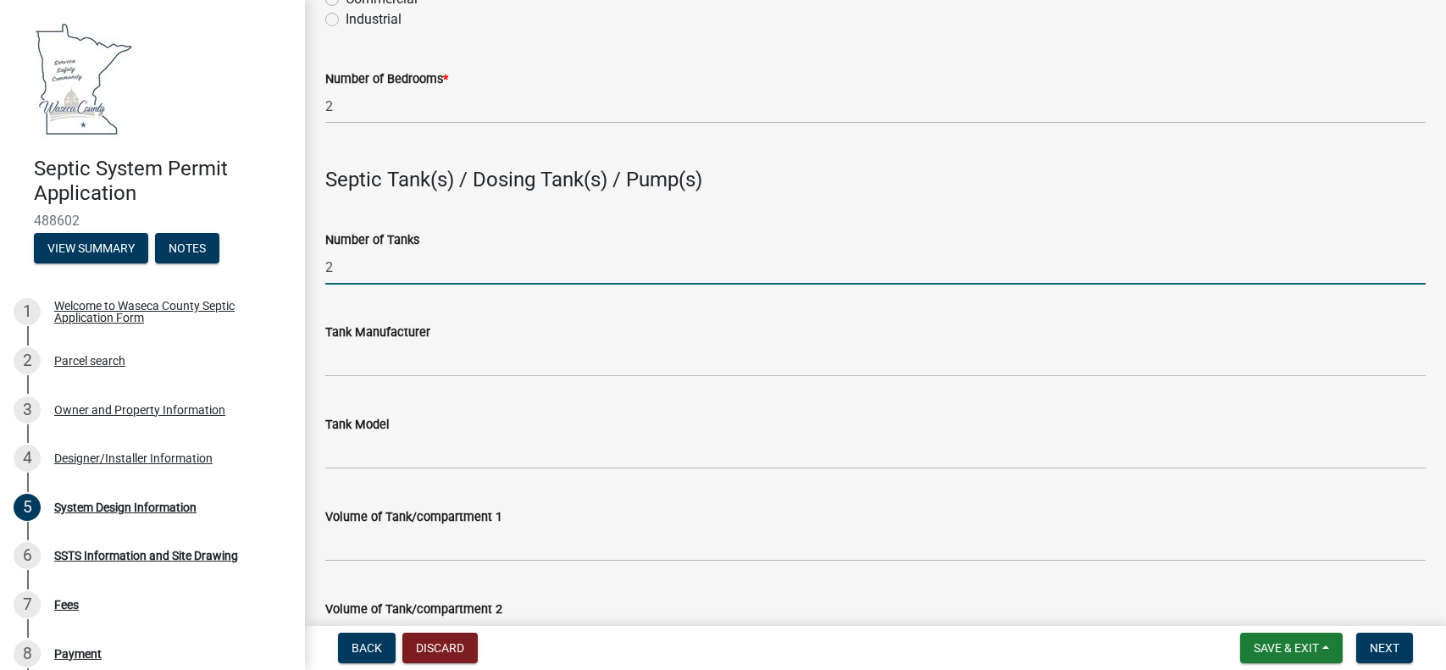
type input "2"
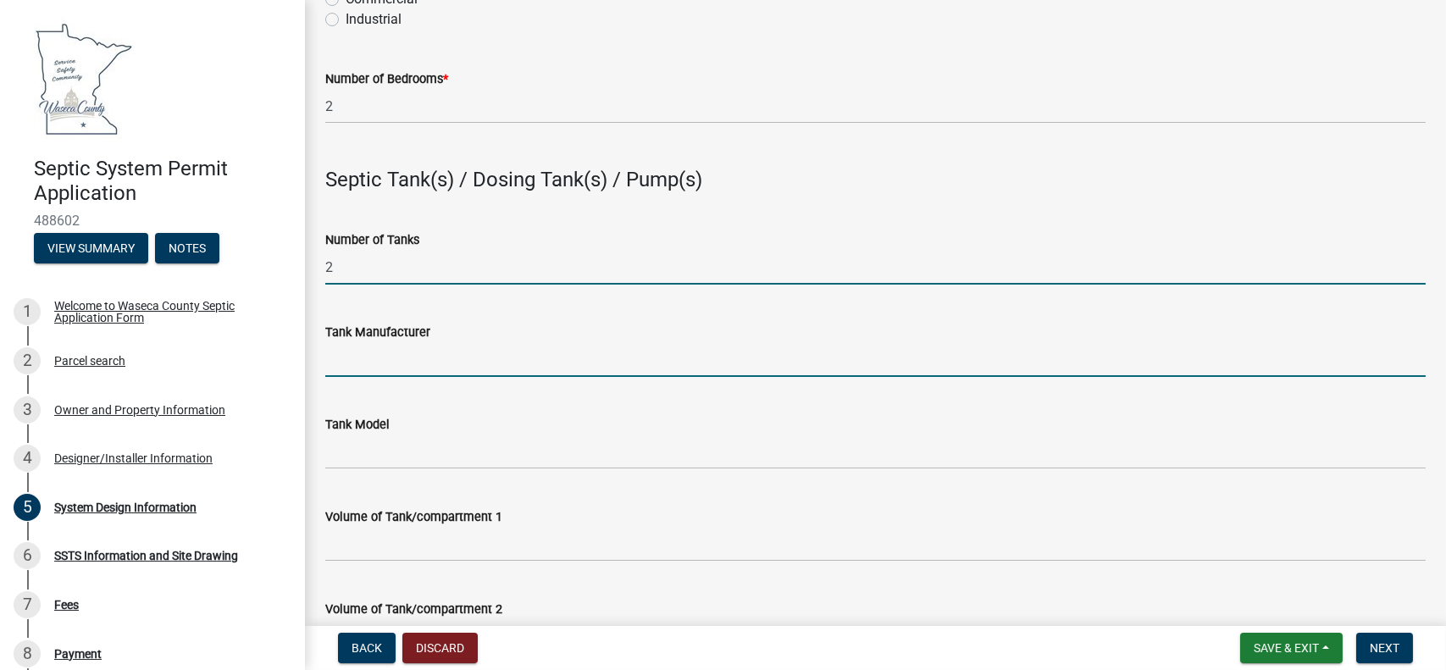
click at [343, 359] on input "Tank Manufacturer" at bounding box center [875, 359] width 1101 height 35
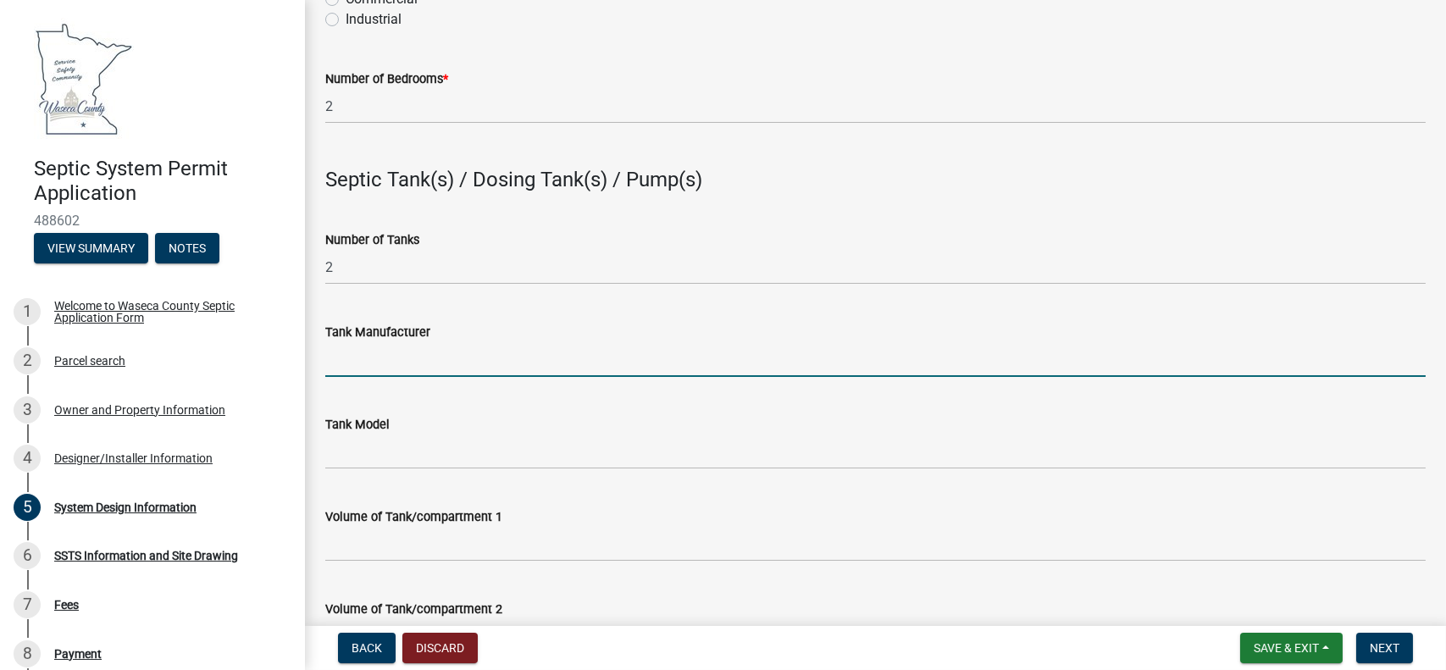
type input "Brown"
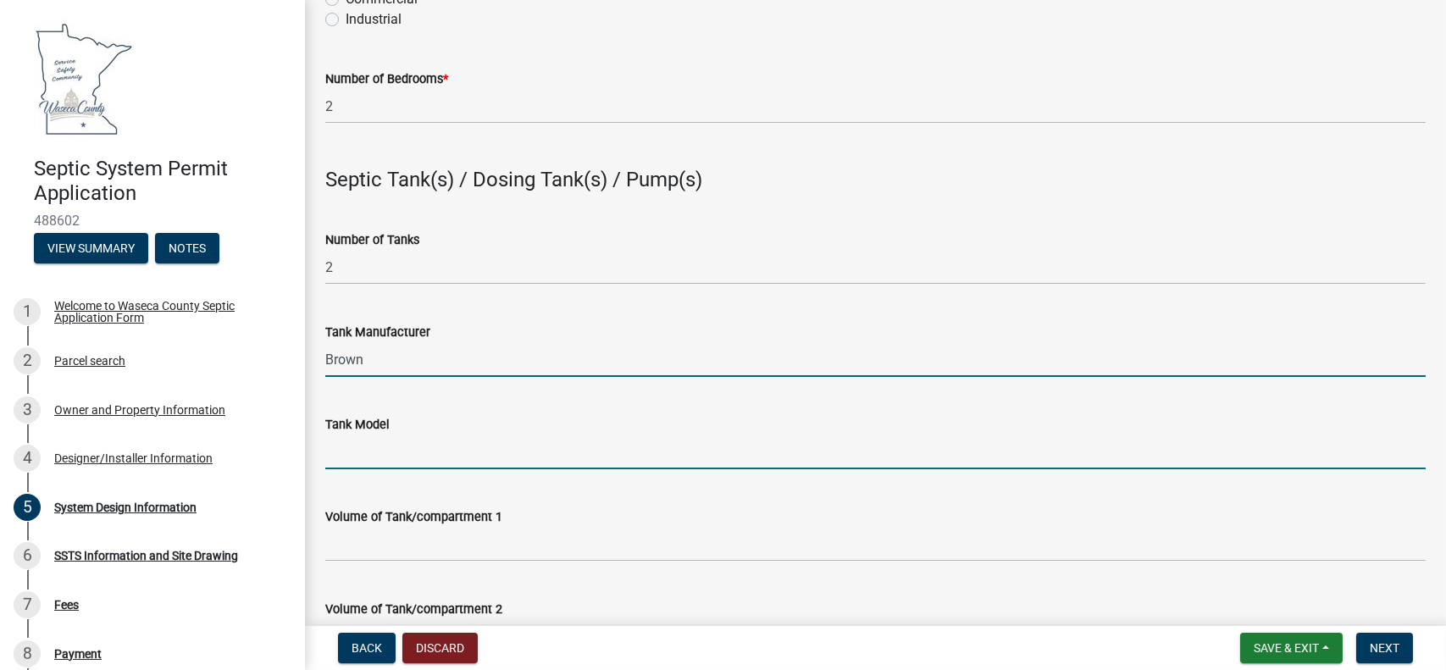
click at [356, 457] on input "Tank Model" at bounding box center [875, 452] width 1101 height 35
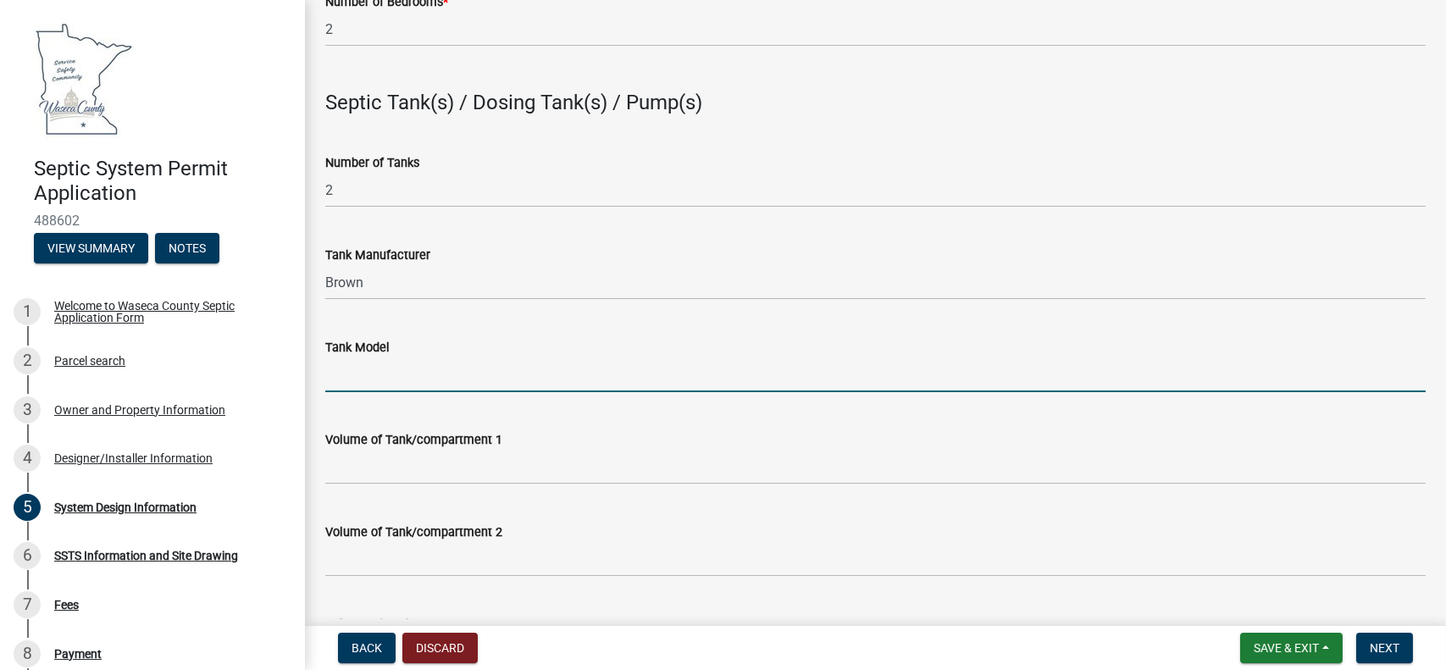
scroll to position [1383, 0]
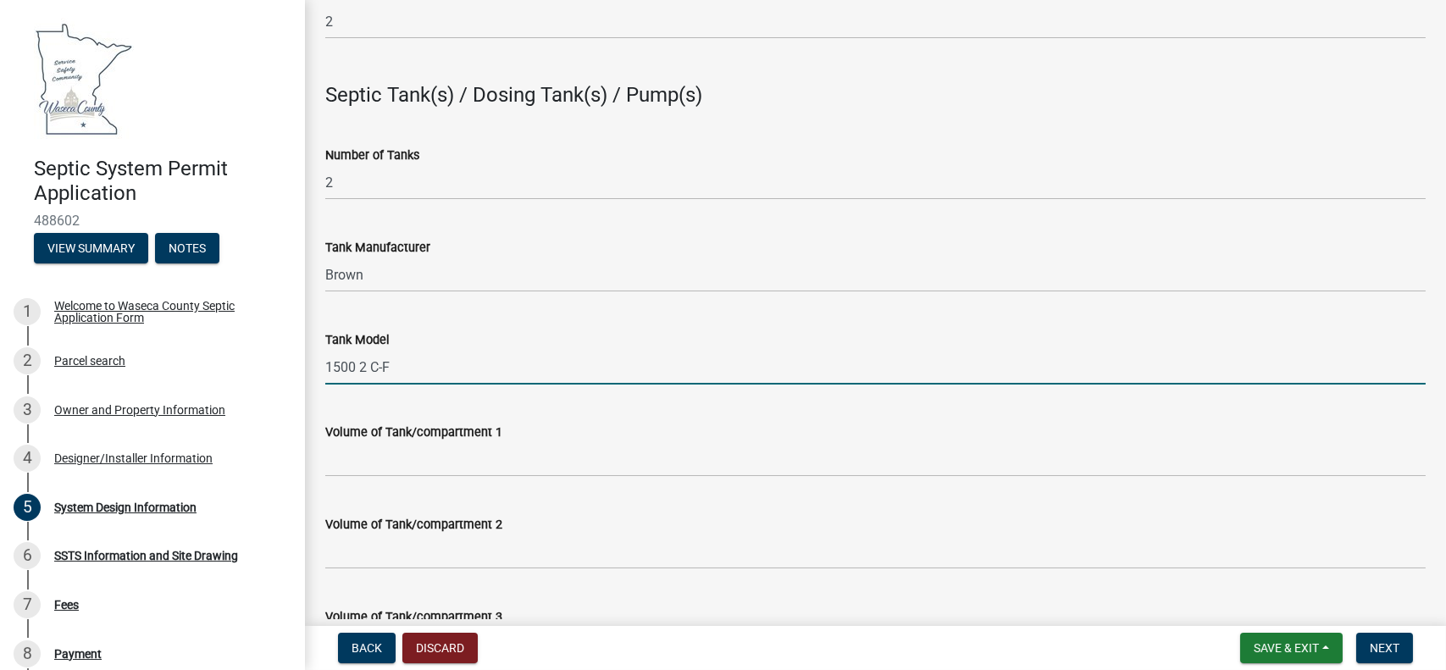
type input "1500 2 C-F"
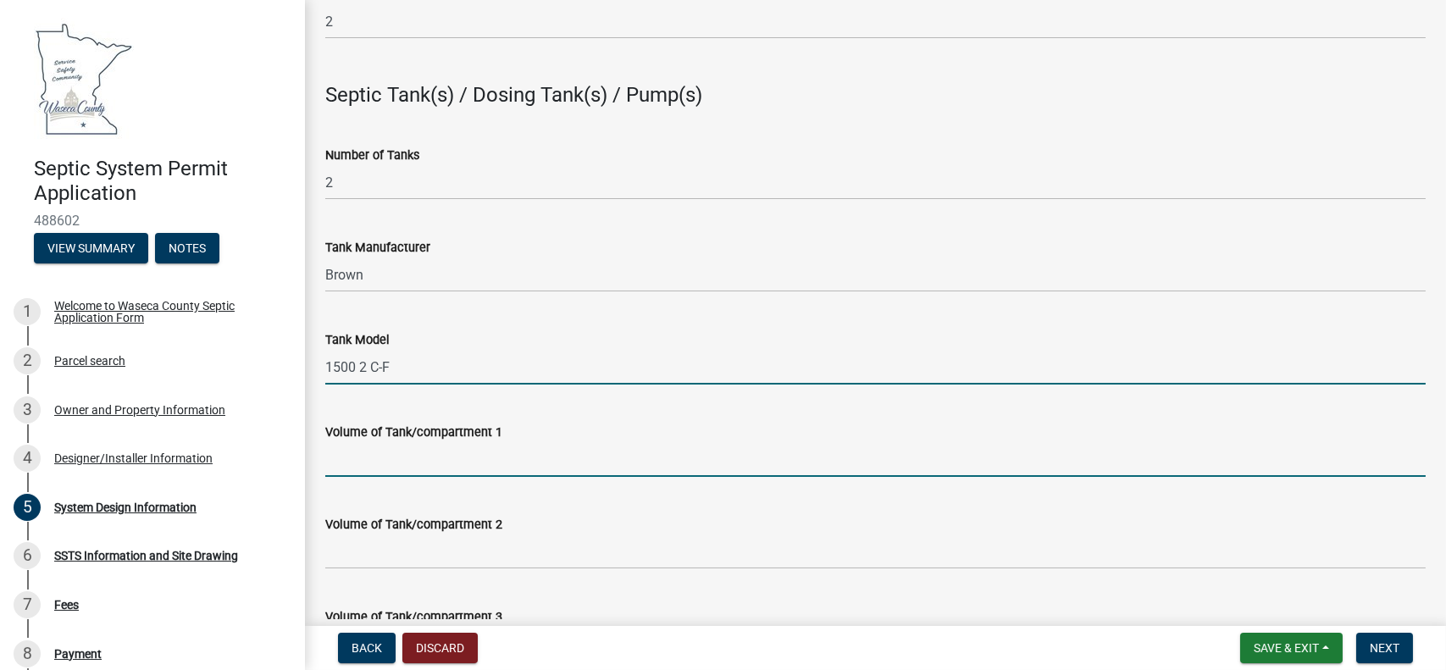
click at [358, 467] on input "Volume of Tank/compartment 1" at bounding box center [875, 459] width 1101 height 35
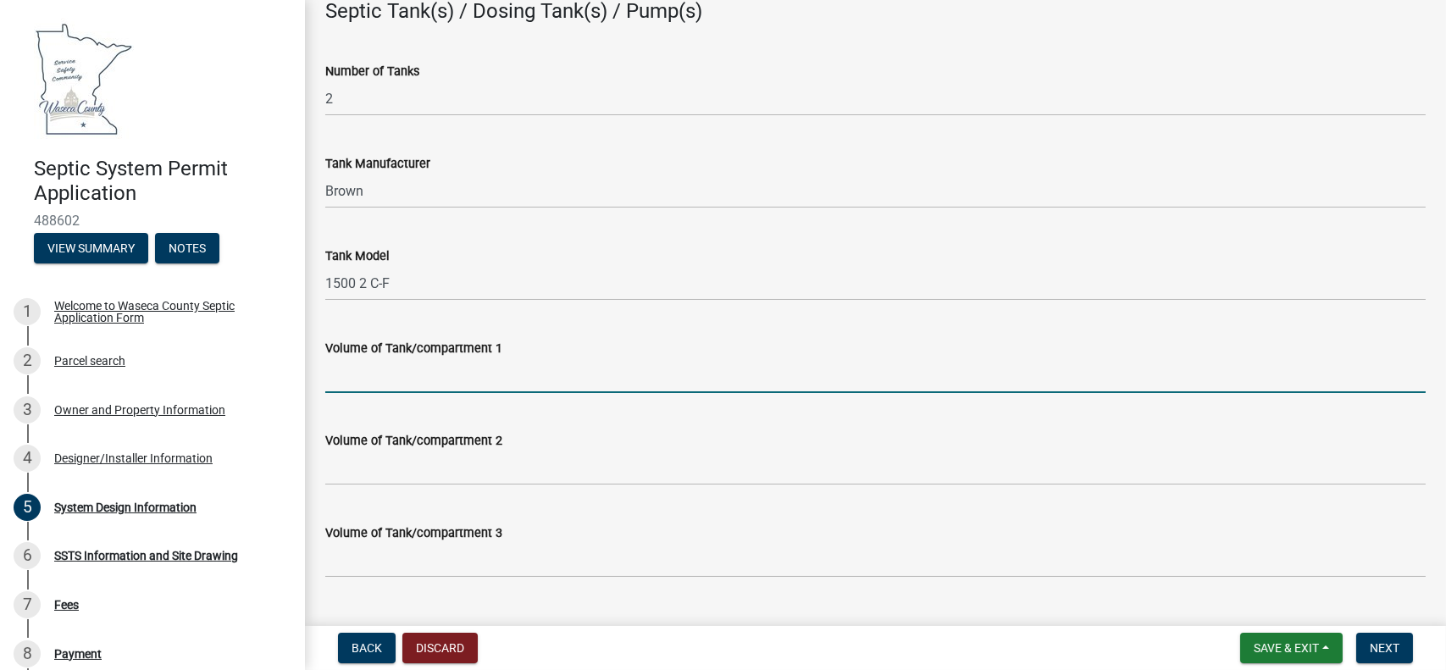
scroll to position [1468, 0]
type input "1000"
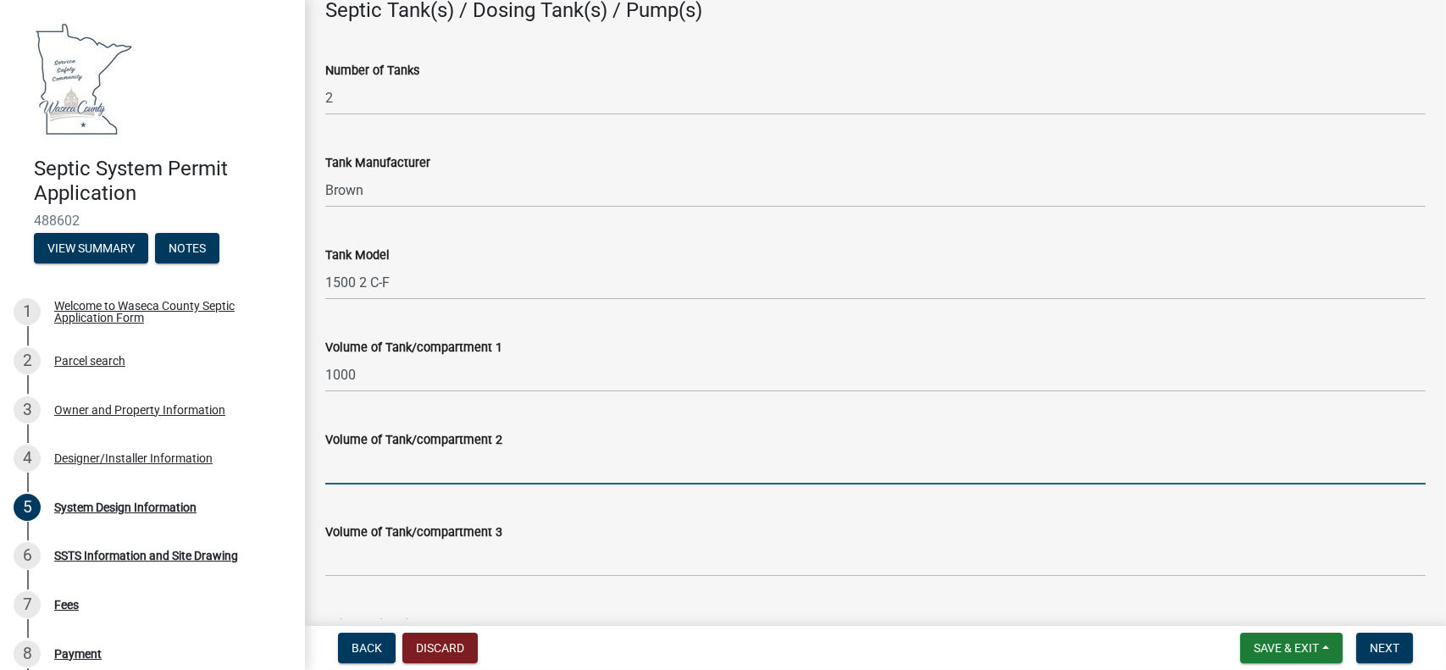
click at [350, 468] on input "Volume of Tank/compartment 2" at bounding box center [875, 467] width 1101 height 35
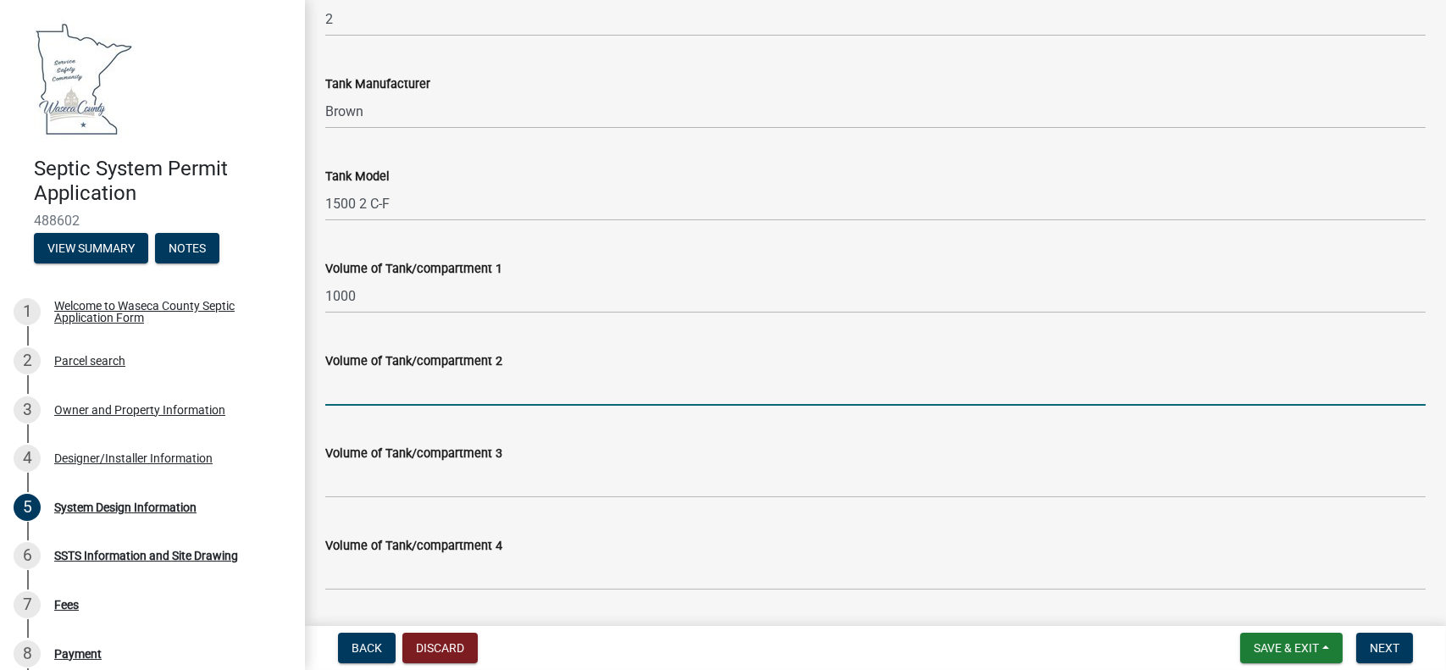
scroll to position [1553, 0]
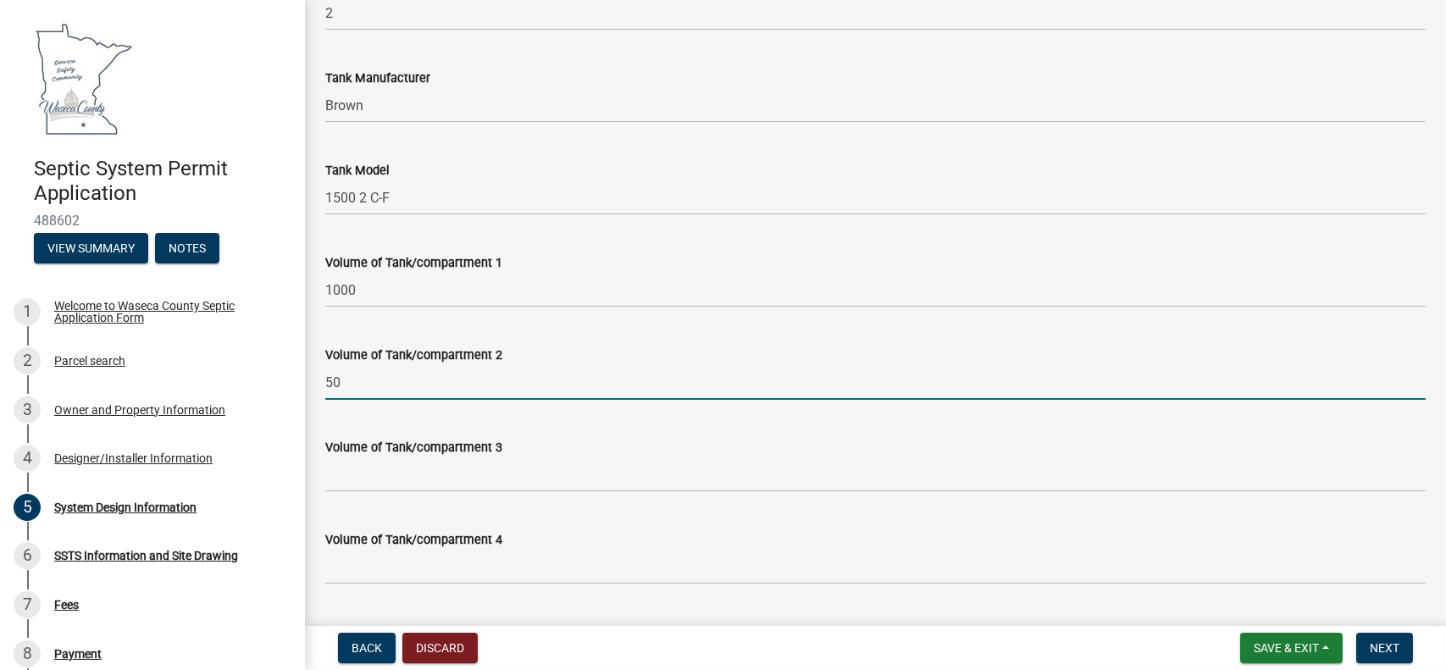
type input "5"
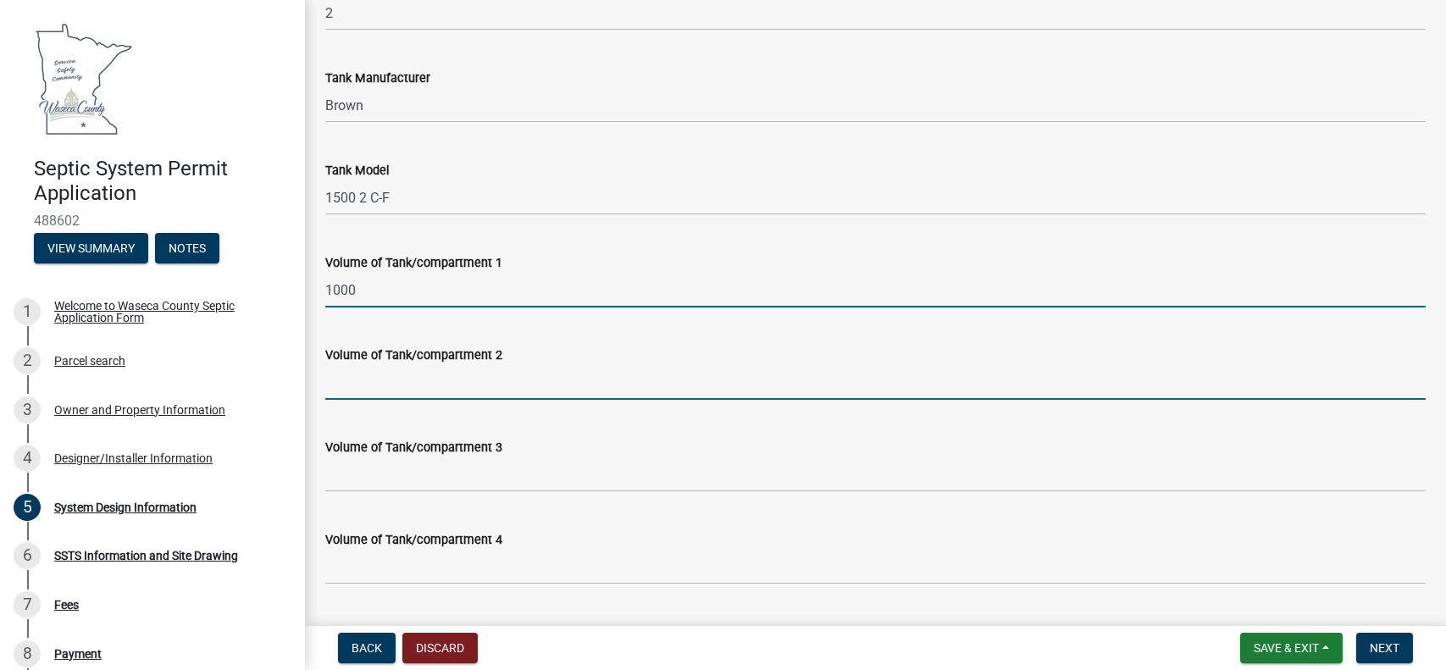
click at [362, 284] on input "1000" at bounding box center [875, 290] width 1101 height 35
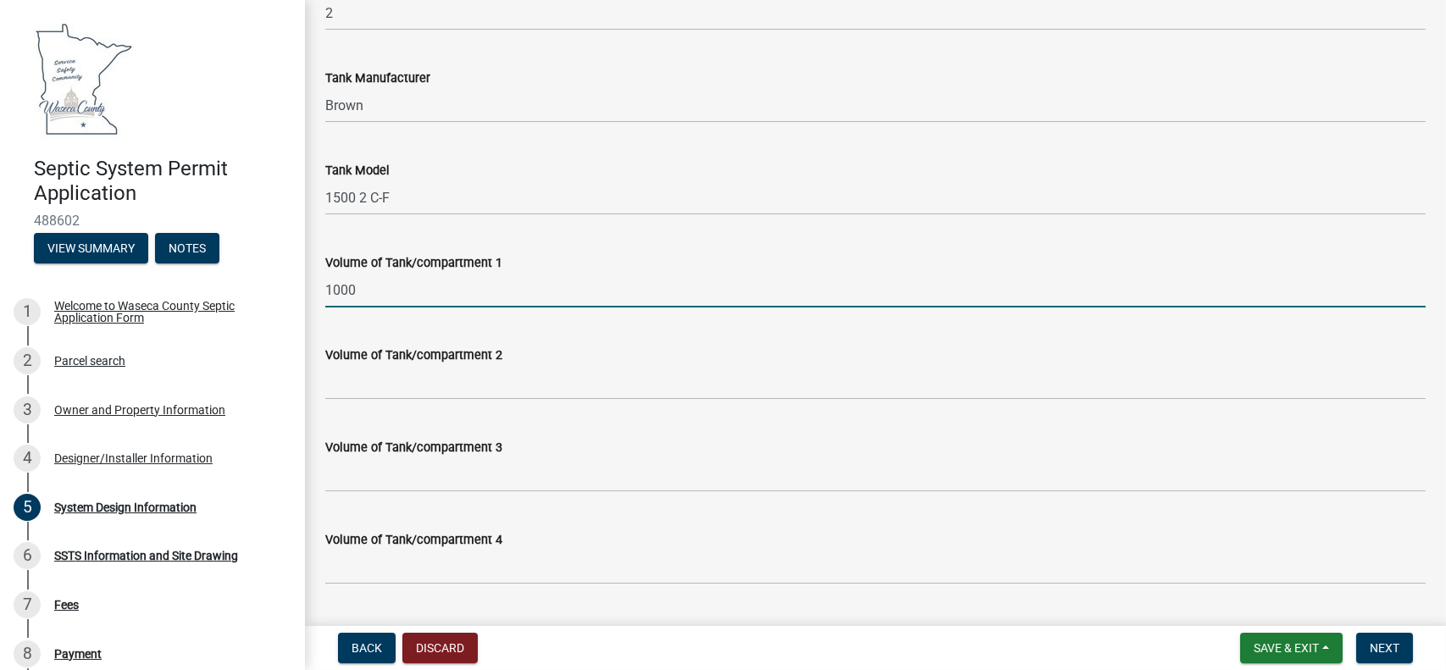
drag, startPoint x: 328, startPoint y: 286, endPoint x: 314, endPoint y: 286, distance: 13.6
click at [314, 286] on div "Volume of Tank/compartment 1 1000" at bounding box center [876, 268] width 1126 height 79
click at [372, 290] on input "1000" at bounding box center [875, 290] width 1101 height 35
click at [316, 291] on div "Volume of Tank/compartment 1 1000" at bounding box center [876, 268] width 1126 height 79
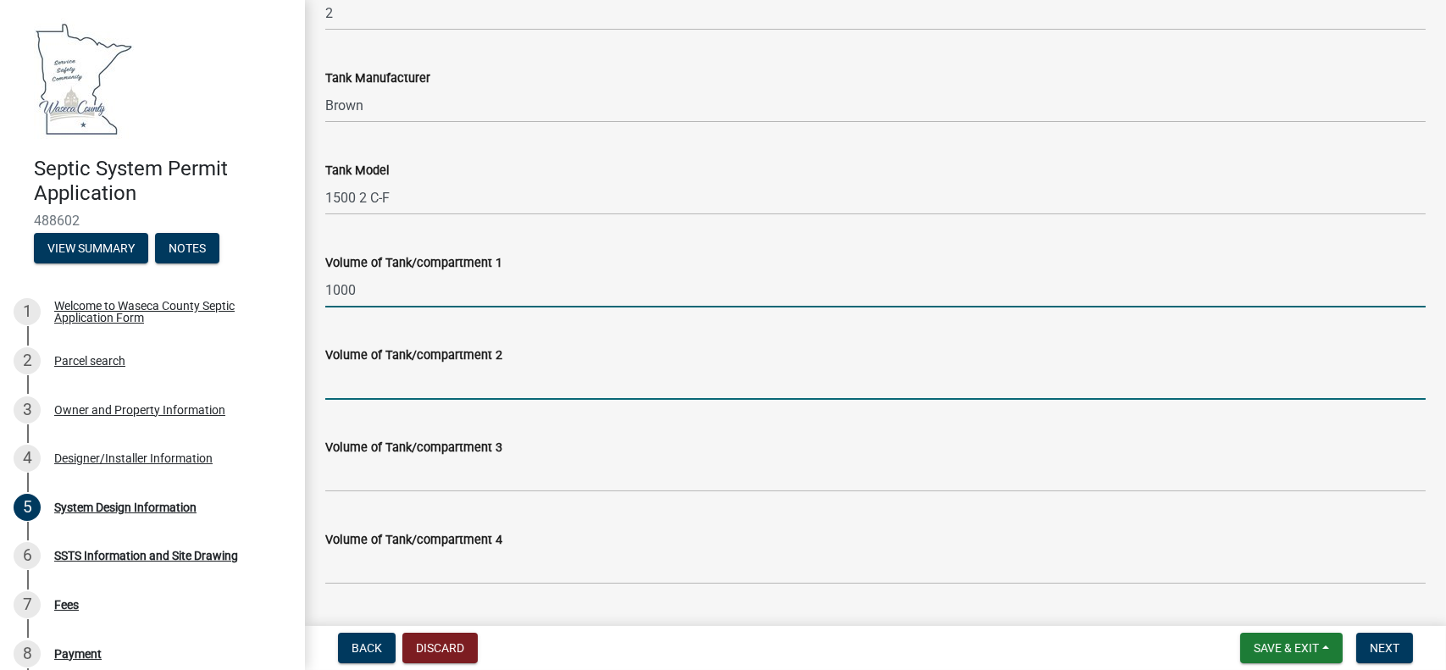
click at [339, 385] on input "Volume of Tank/compartment 2" at bounding box center [875, 382] width 1101 height 35
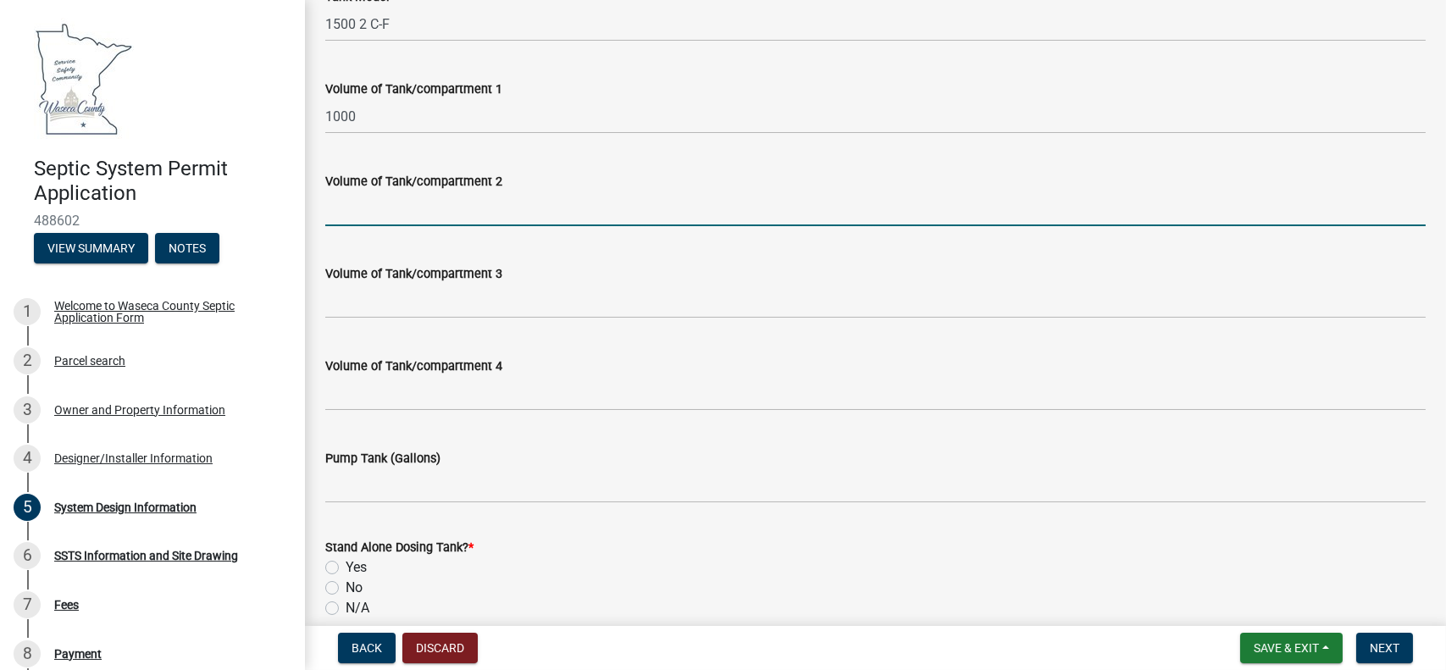
scroll to position [1694, 0]
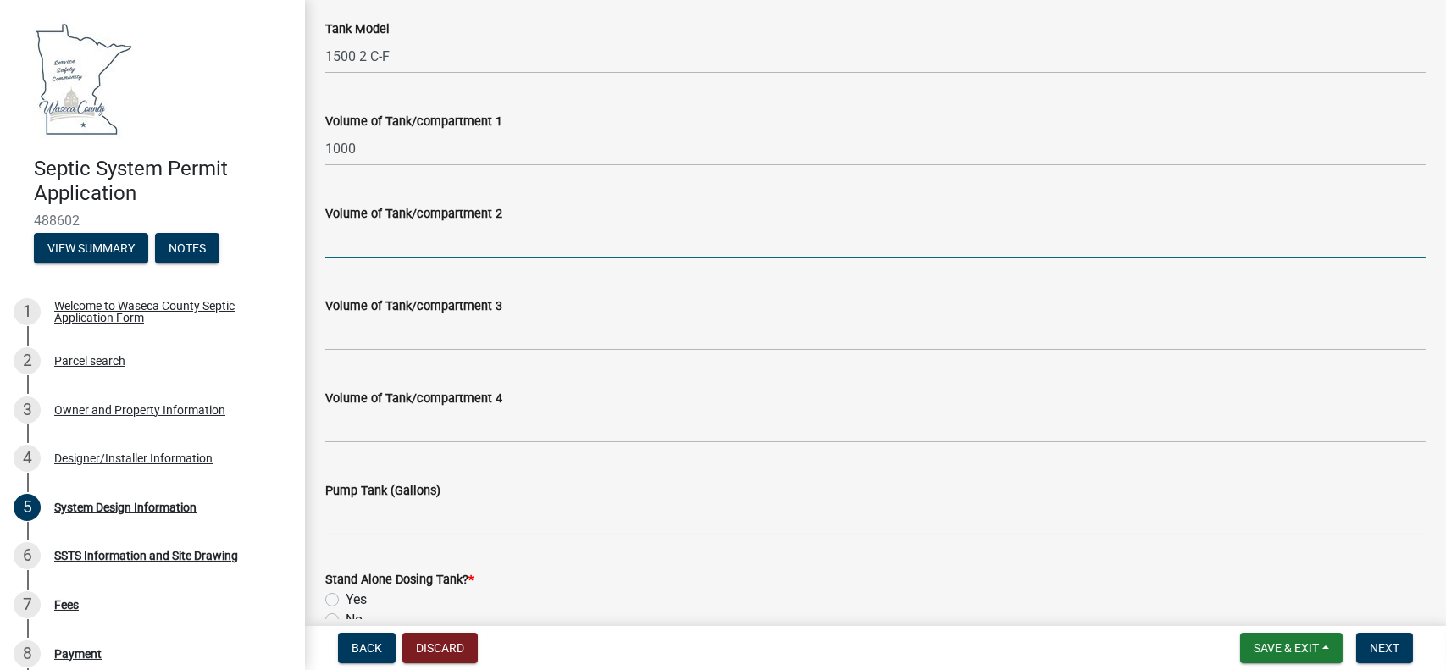
type input "5"
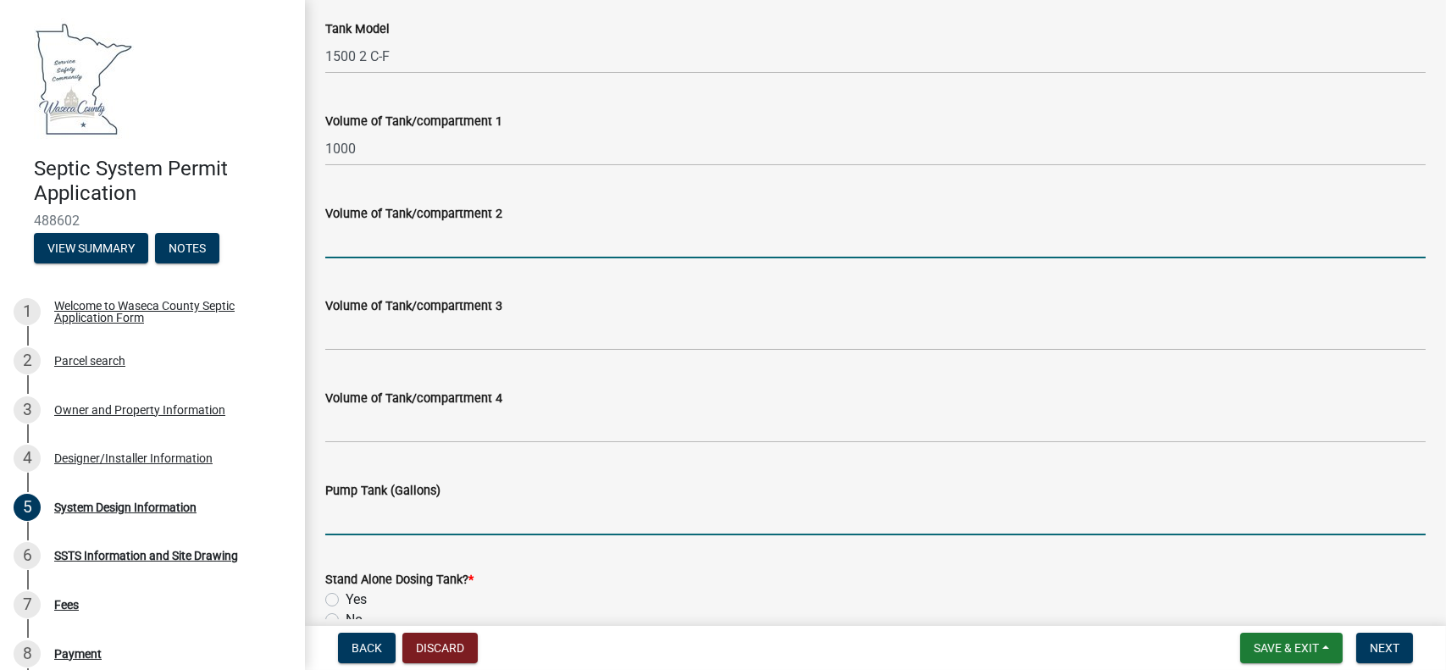
click at [344, 524] on input "Pump Tank (Gallons)" at bounding box center [875, 518] width 1101 height 35
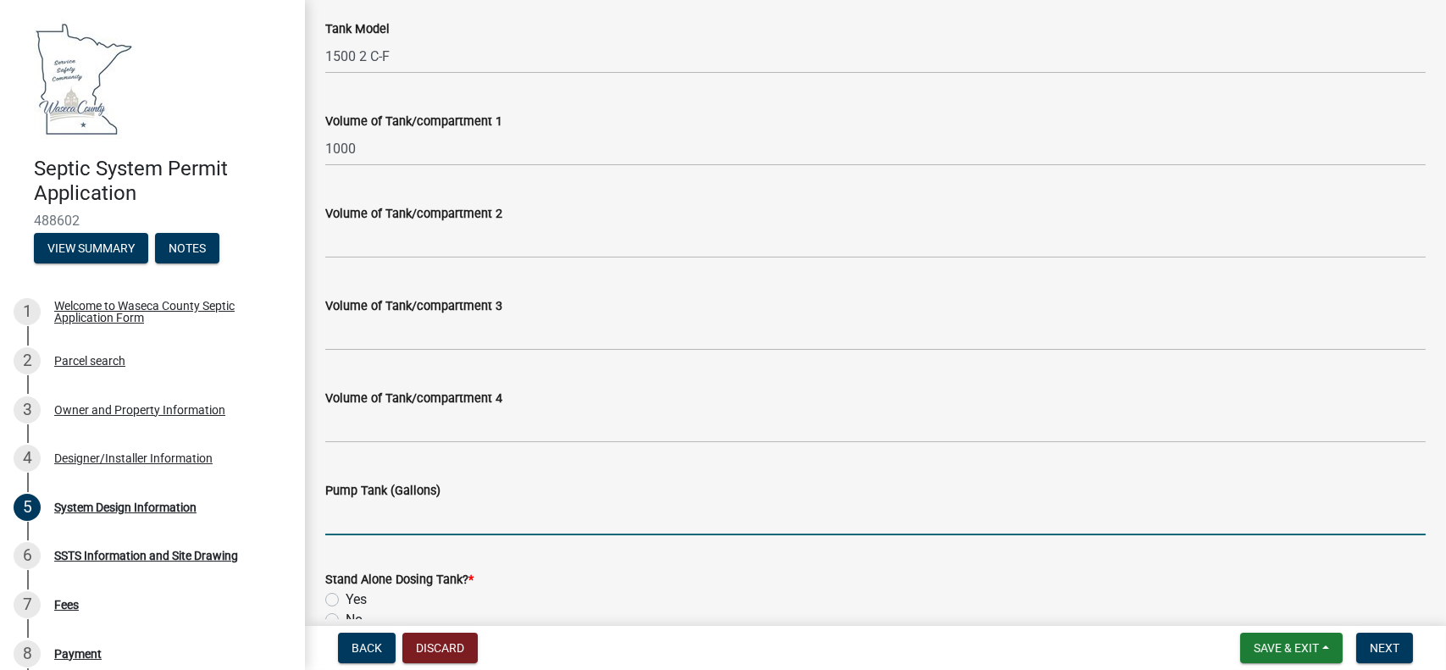
type input "500"
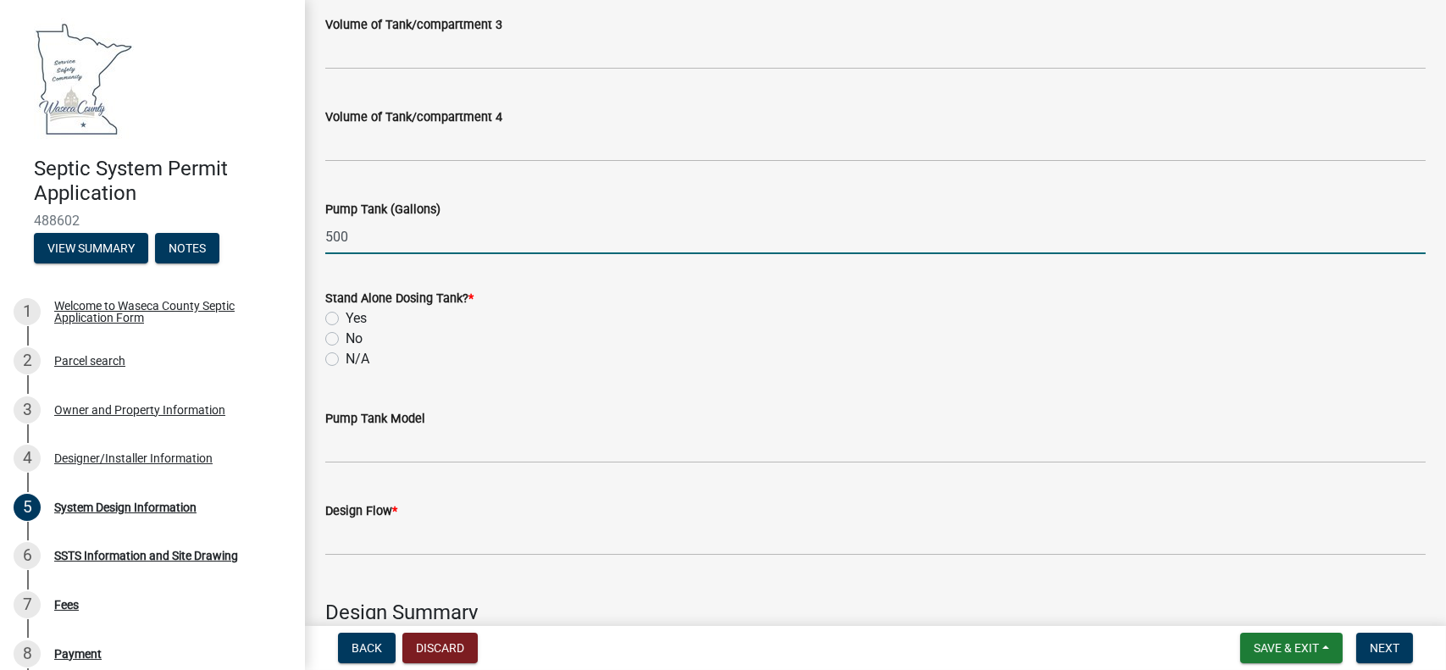
scroll to position [1976, 0]
click at [346, 337] on label "No" at bounding box center [354, 338] width 17 height 20
click at [346, 337] on input "No" at bounding box center [351, 333] width 11 height 11
radio input "true"
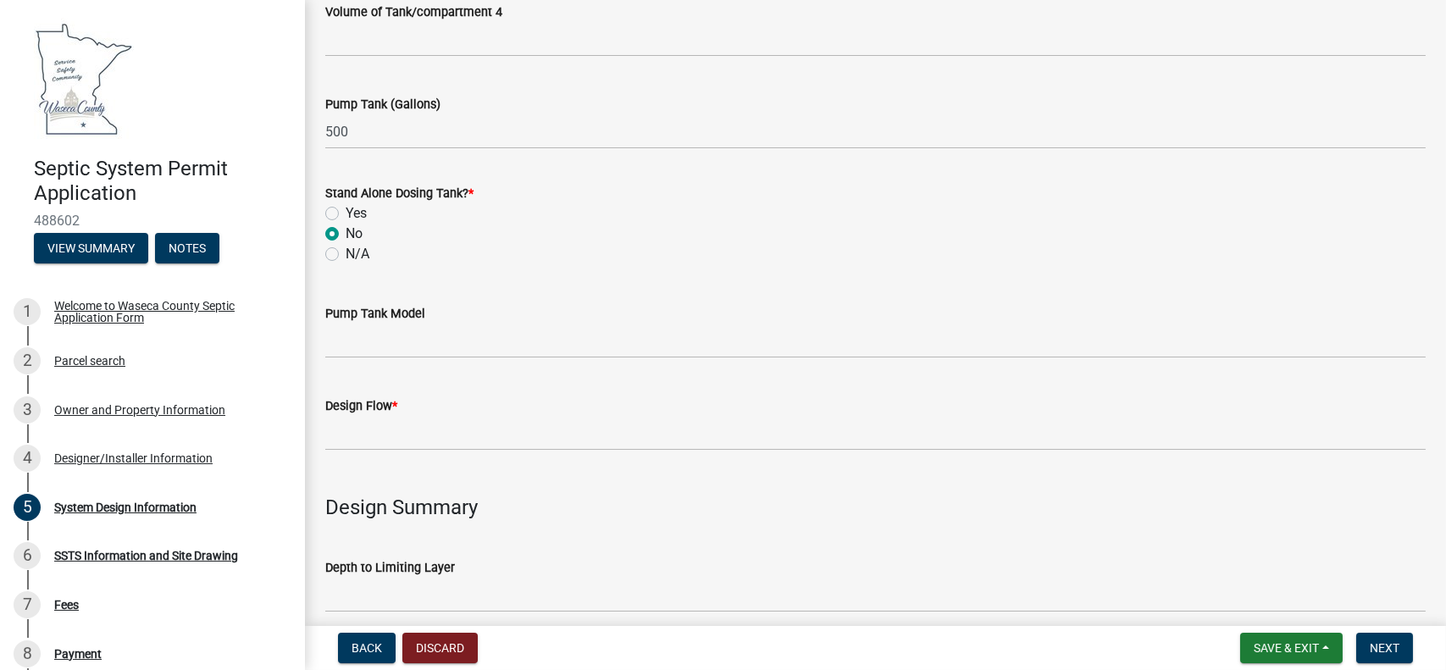
scroll to position [2089, 0]
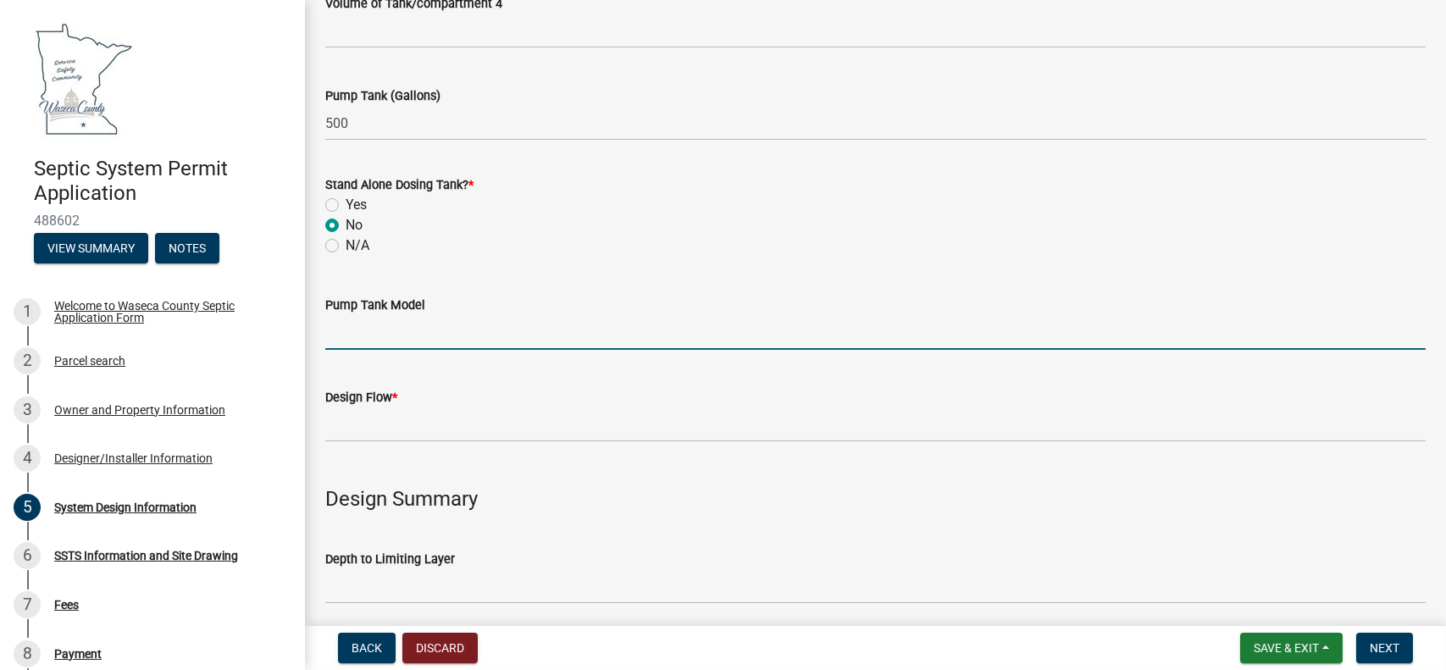
click at [357, 339] on input "Pump Tank Model" at bounding box center [875, 332] width 1101 height 35
type input "Brown"
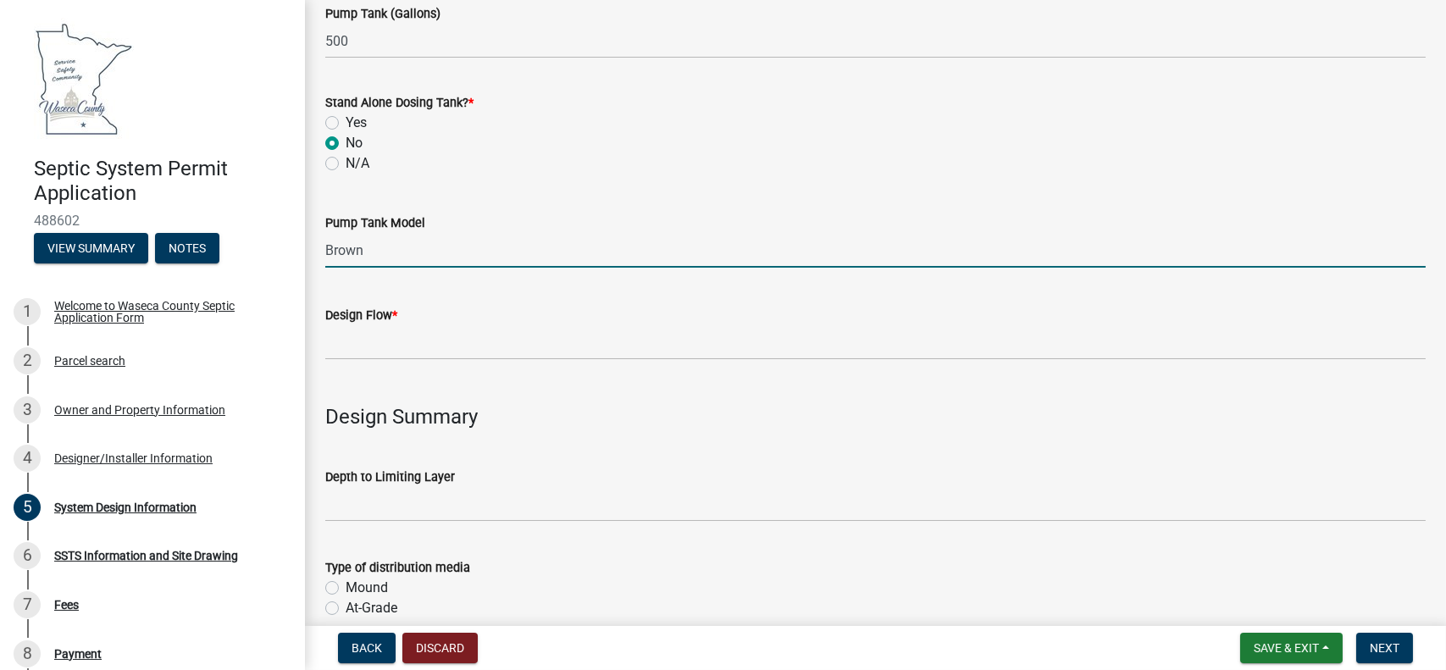
scroll to position [2174, 0]
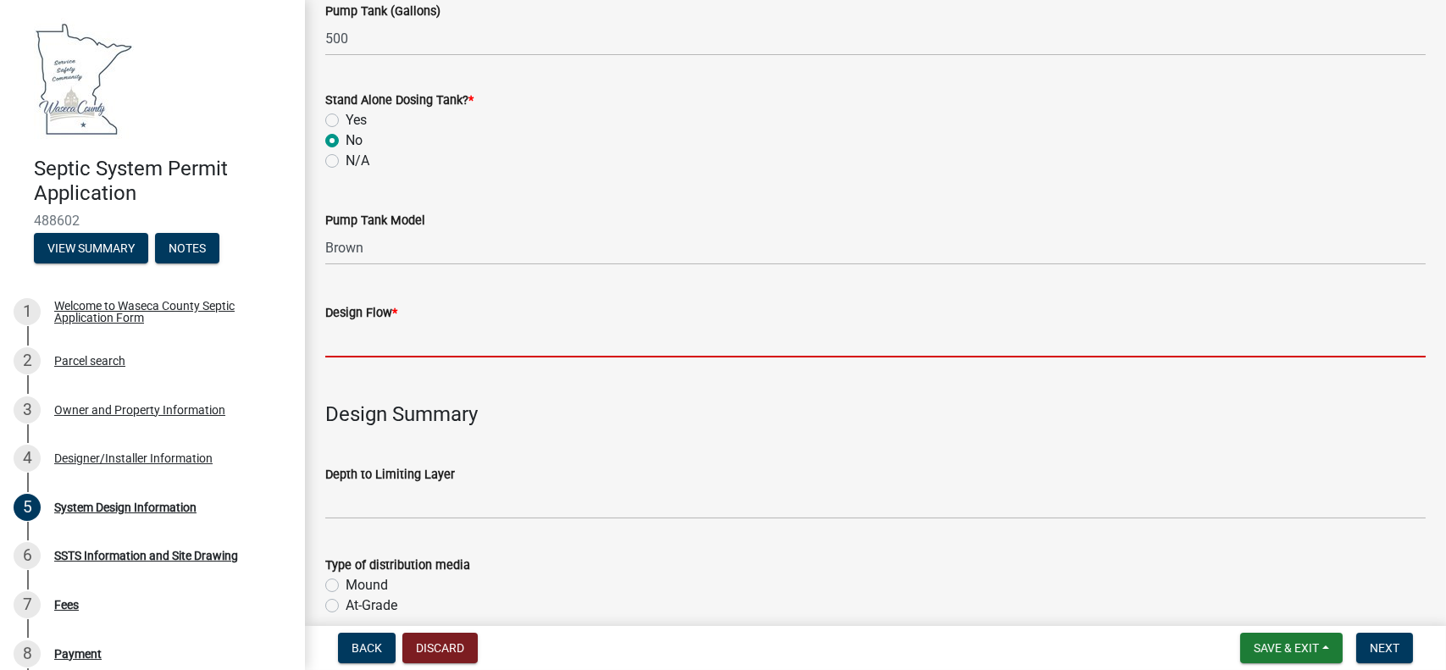
click at [386, 348] on input "Design Flow *" at bounding box center [875, 340] width 1101 height 35
type input "300"
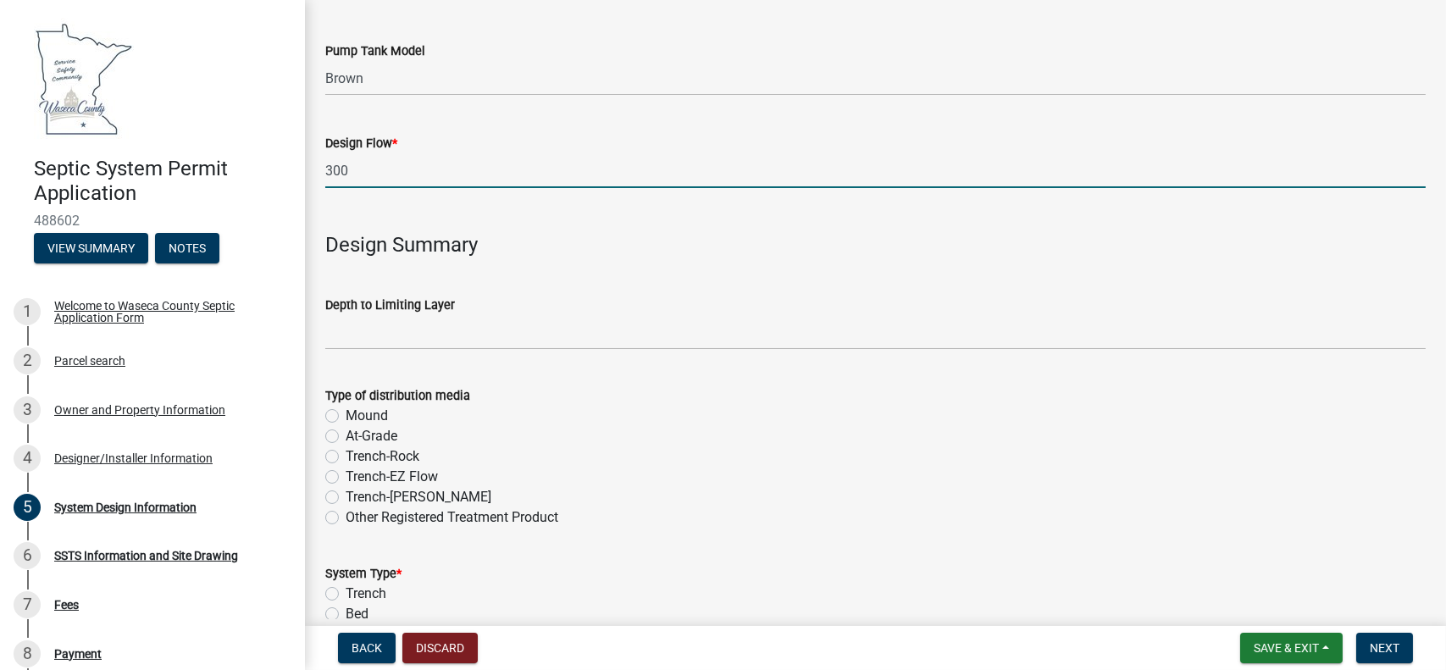
scroll to position [2343, 0]
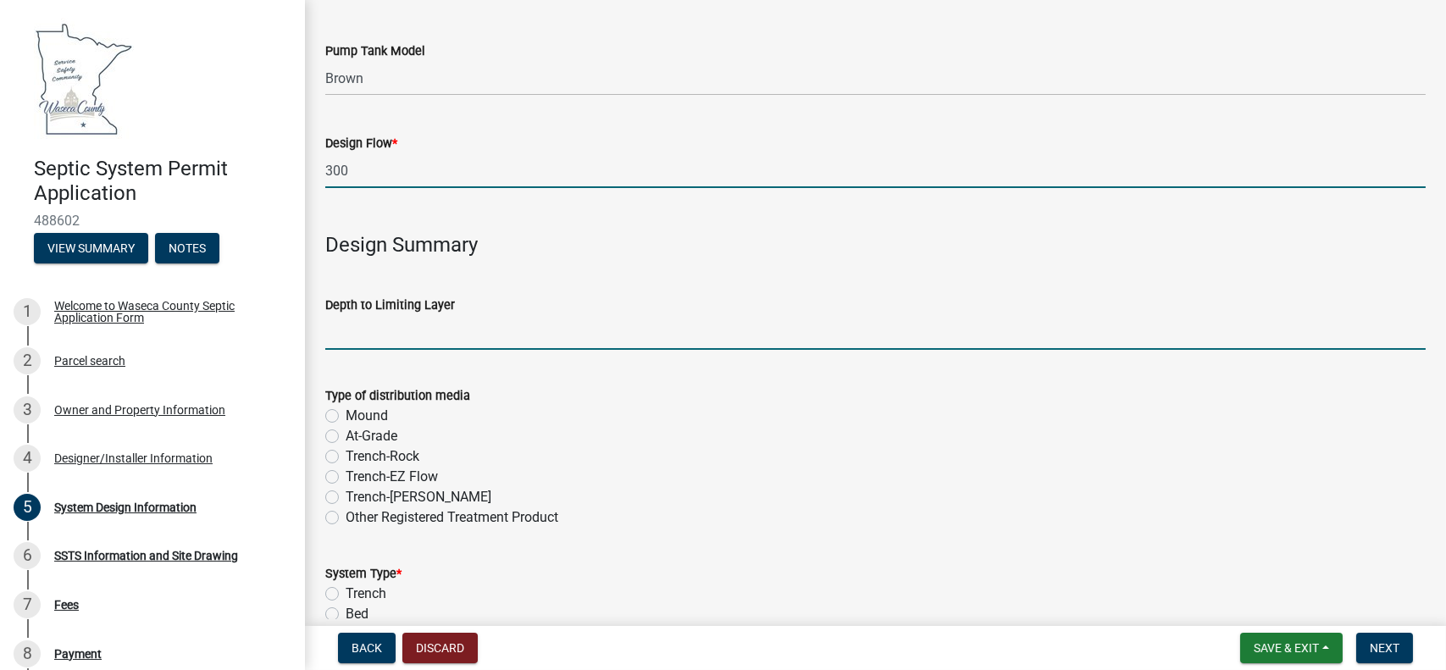
click at [365, 332] on input "text" at bounding box center [875, 332] width 1101 height 35
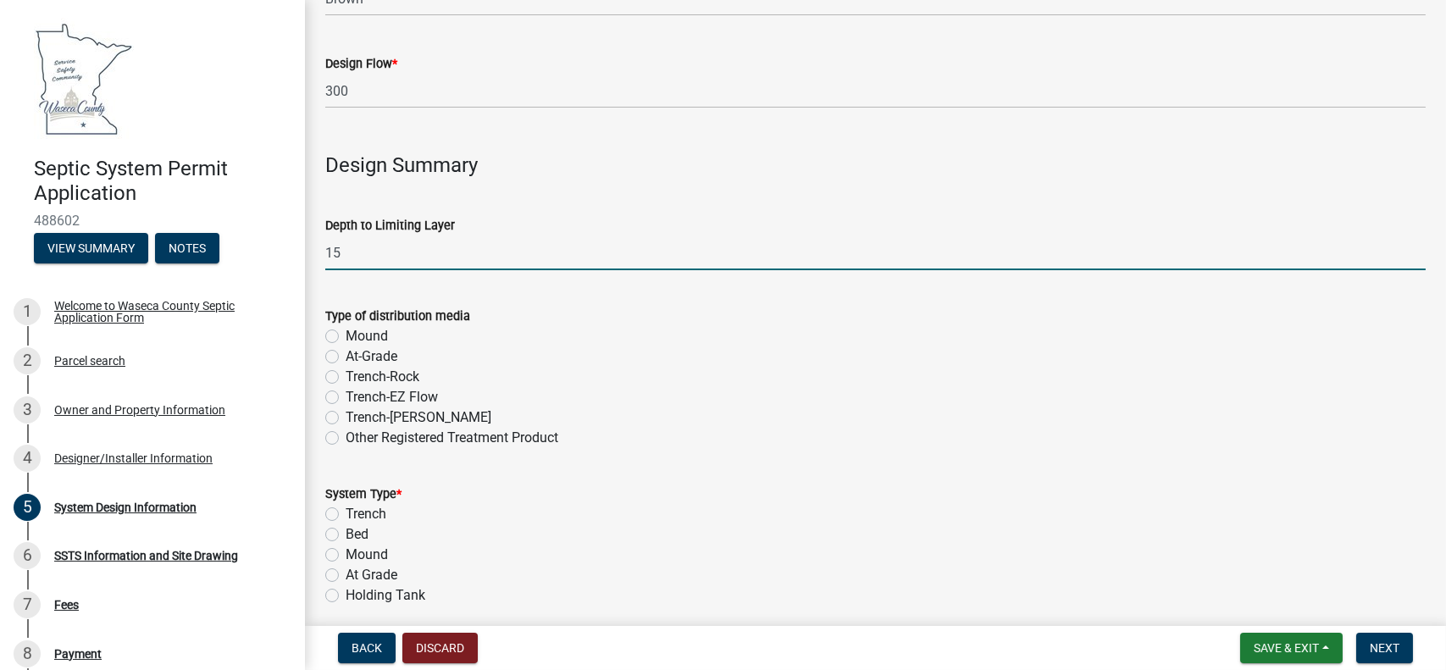
scroll to position [2428, 0]
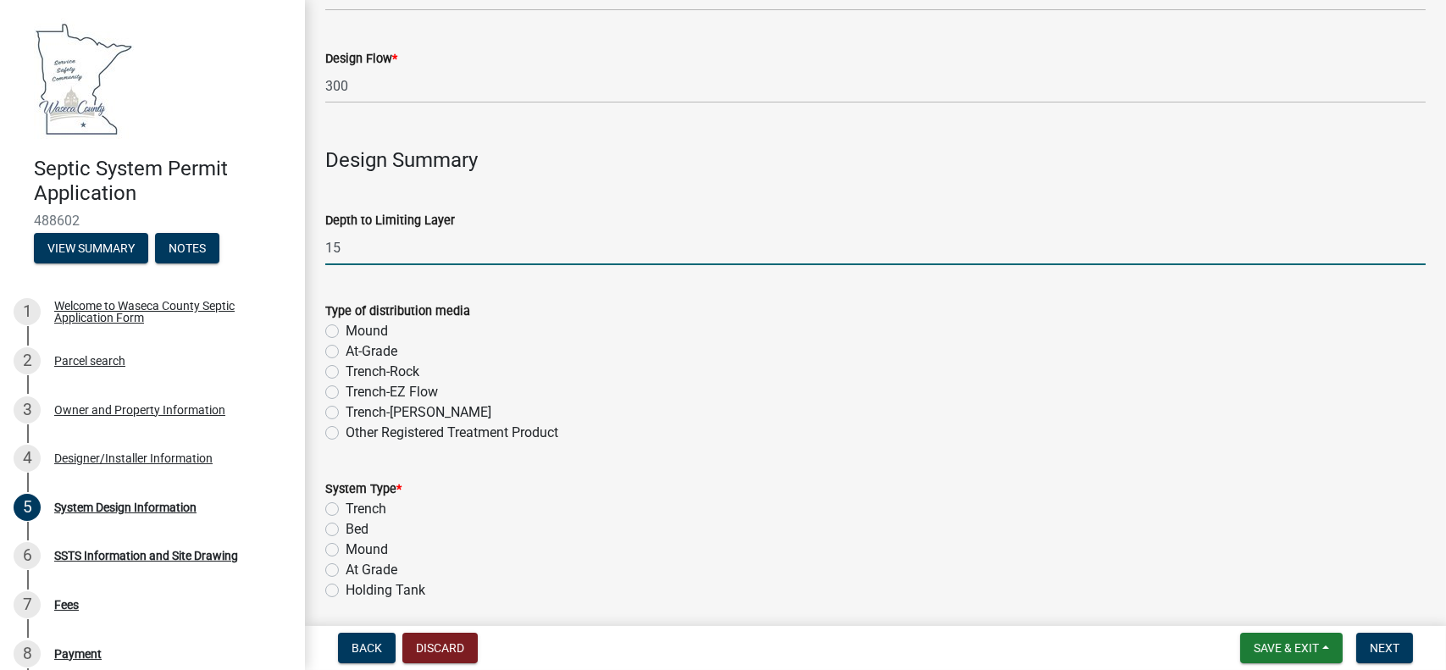
type input "15"
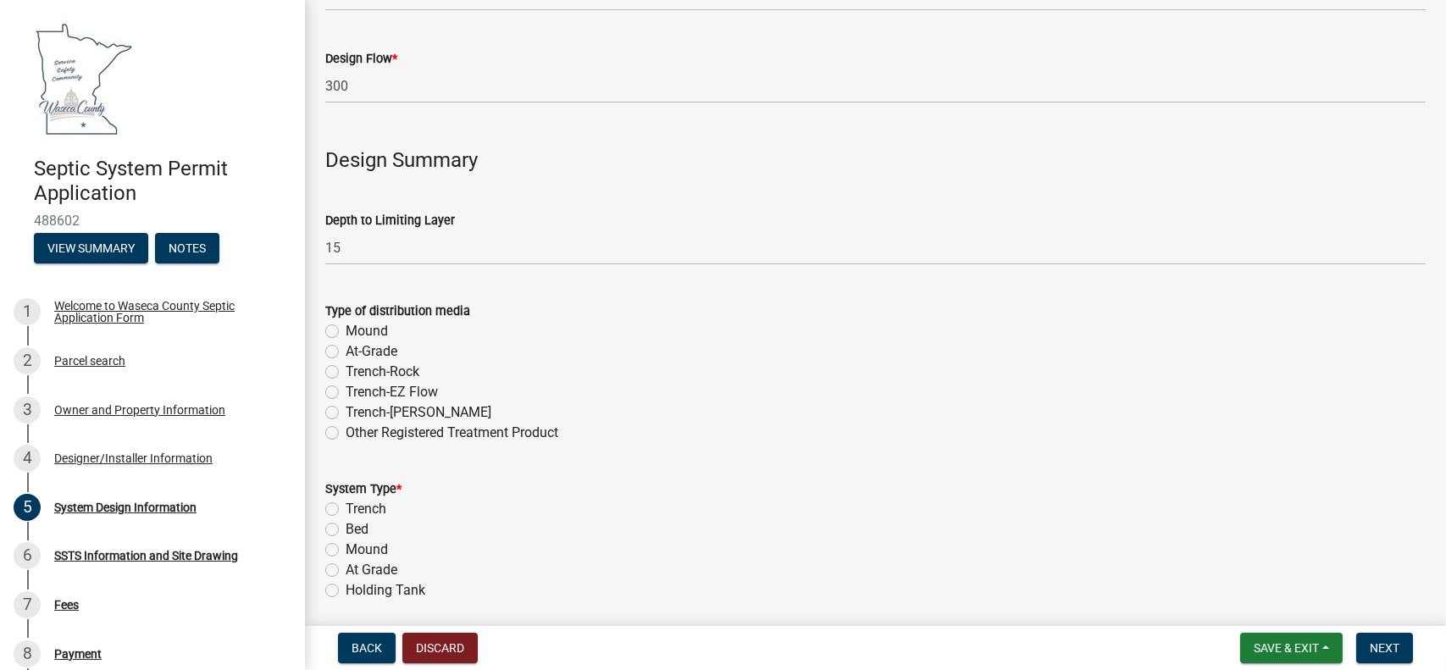
click at [346, 330] on label "Mound" at bounding box center [367, 331] width 42 height 20
click at [346, 330] on input "Mound" at bounding box center [351, 326] width 11 height 11
radio input "true"
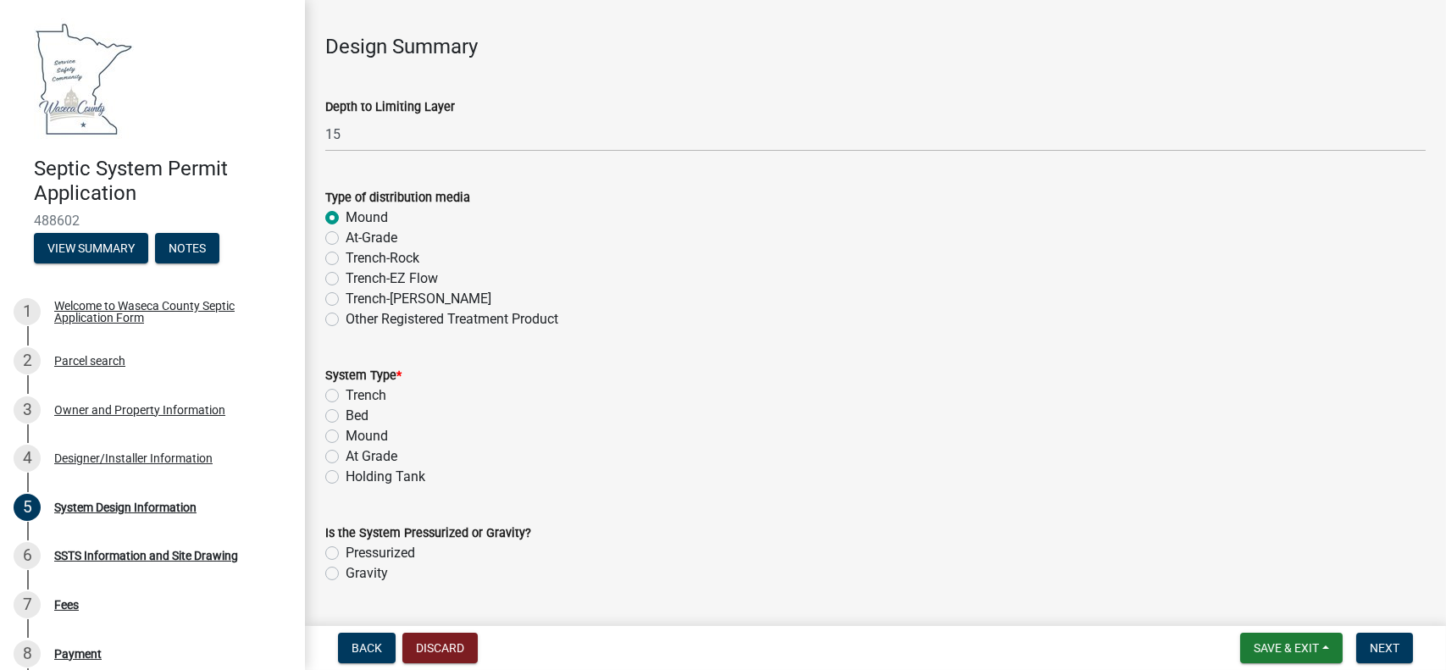
scroll to position [2626, 0]
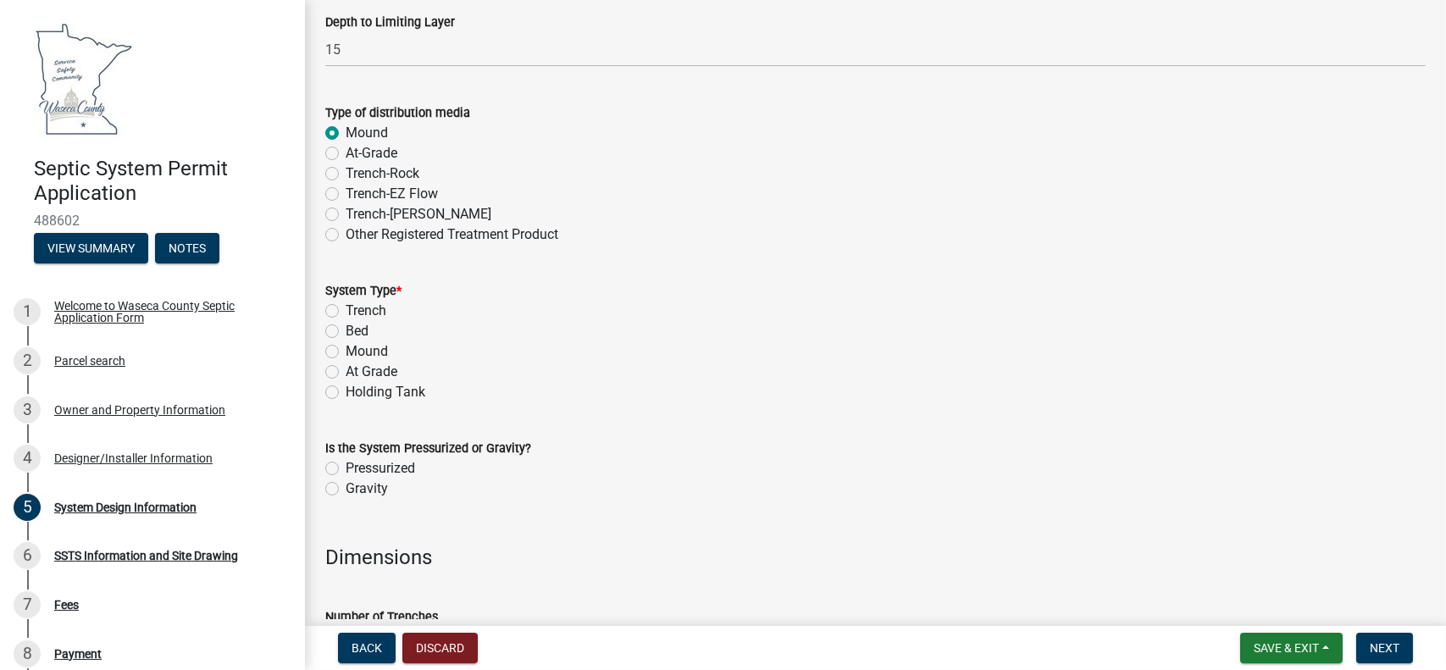
click at [346, 352] on label "Mound" at bounding box center [367, 351] width 42 height 20
click at [346, 352] on input "Mound" at bounding box center [351, 346] width 11 height 11
radio input "true"
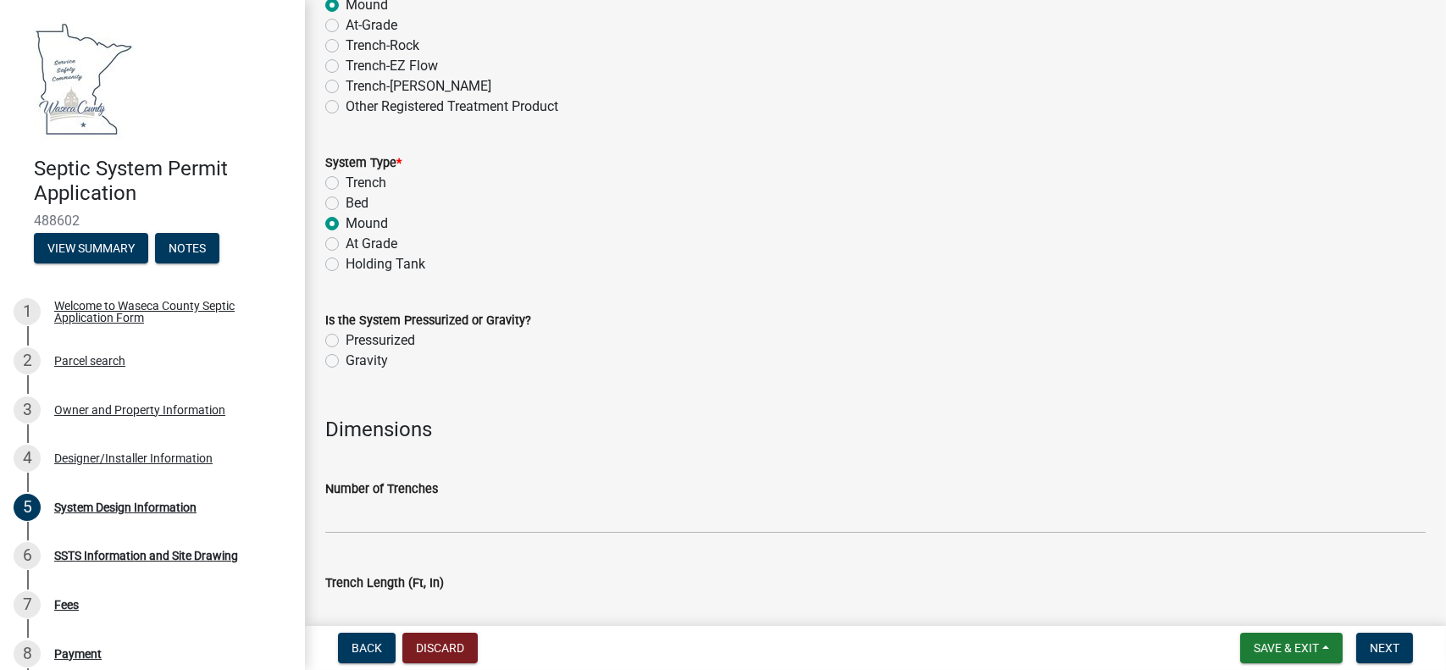
scroll to position [2767, 0]
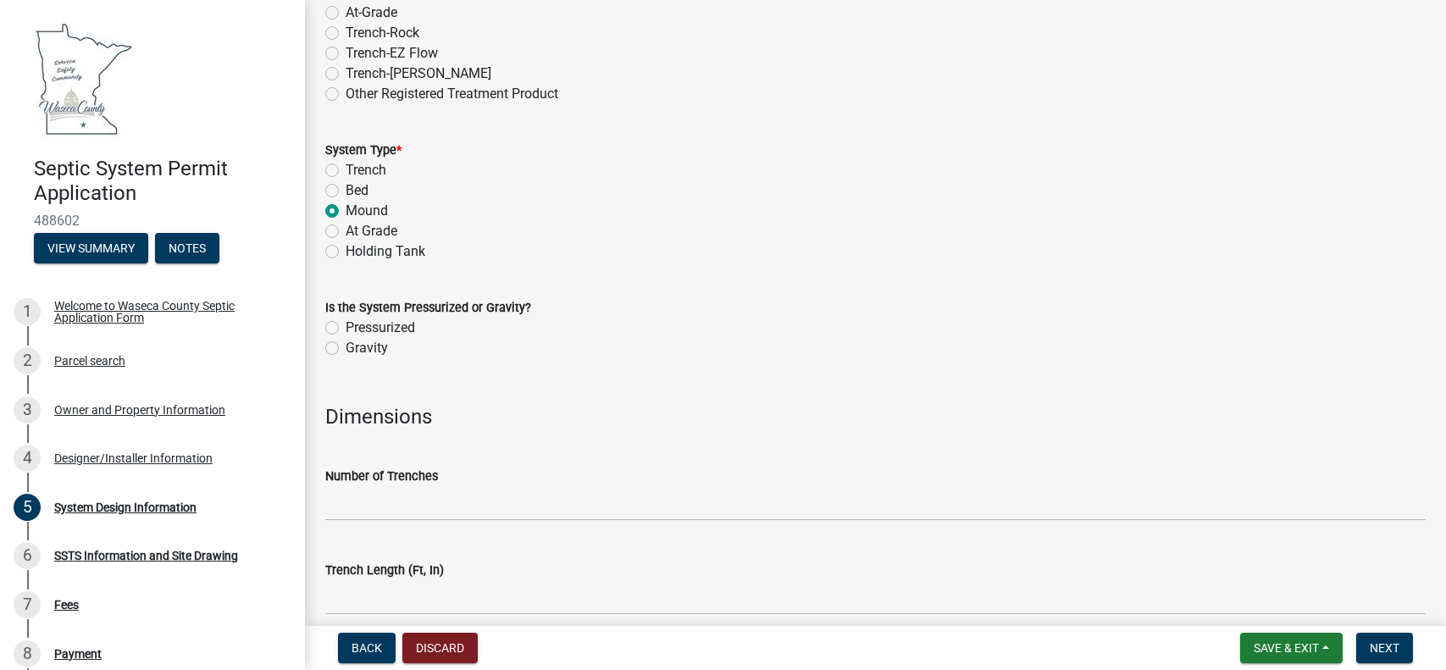
click at [346, 324] on label "Pressurized" at bounding box center [380, 328] width 69 height 20
click at [346, 324] on input "Pressurized" at bounding box center [351, 323] width 11 height 11
radio input "true"
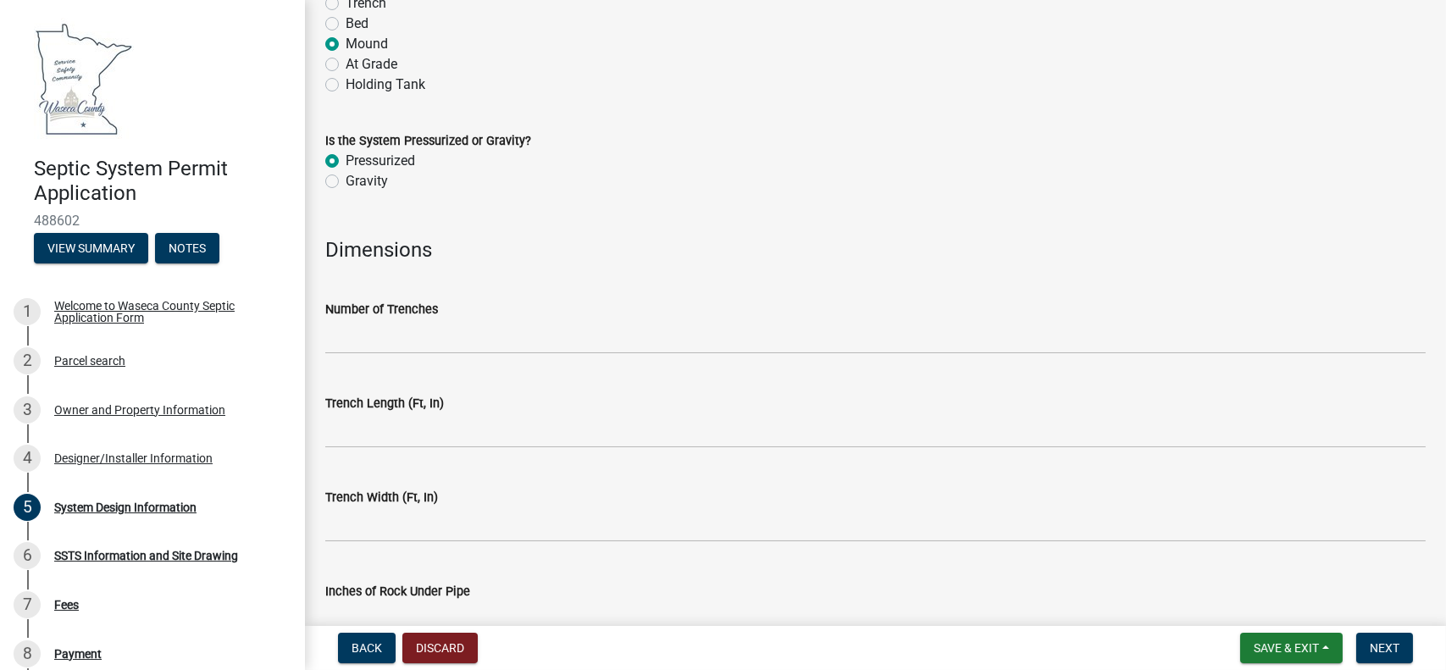
scroll to position [2936, 0]
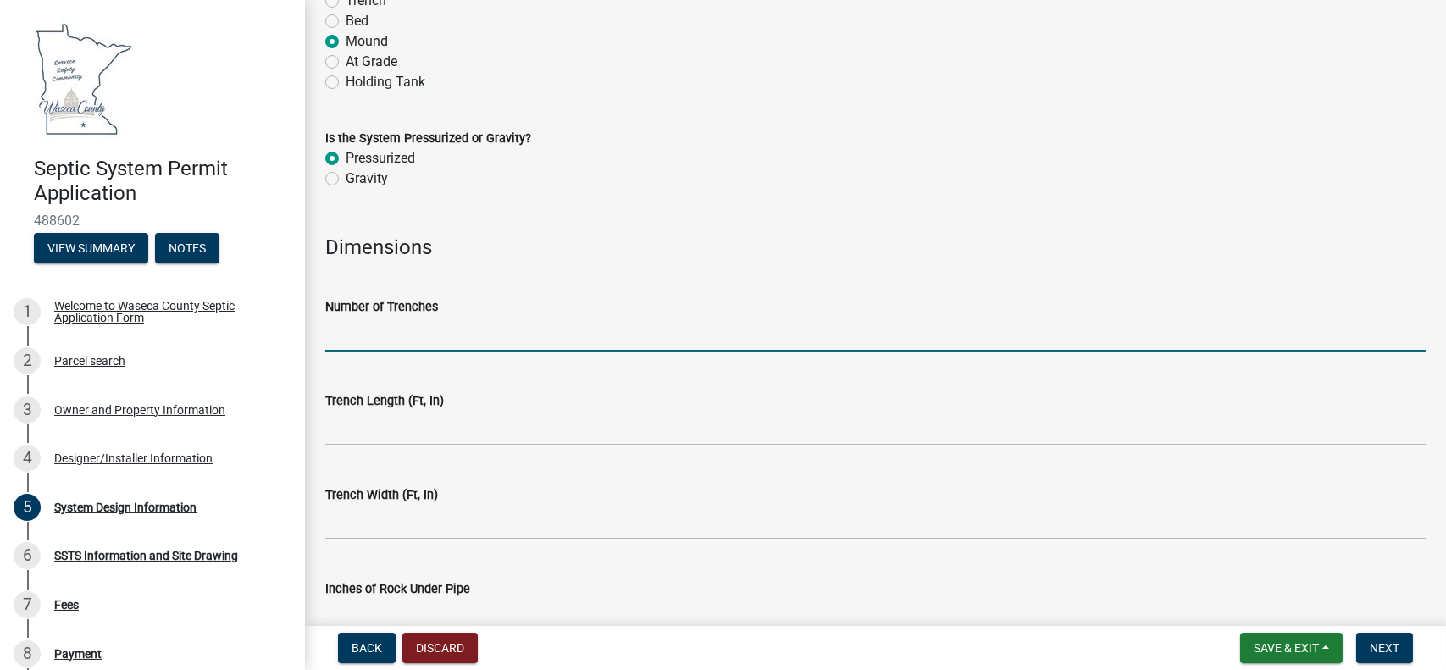
click at [358, 339] on input "text" at bounding box center [875, 334] width 1101 height 35
type input "0"
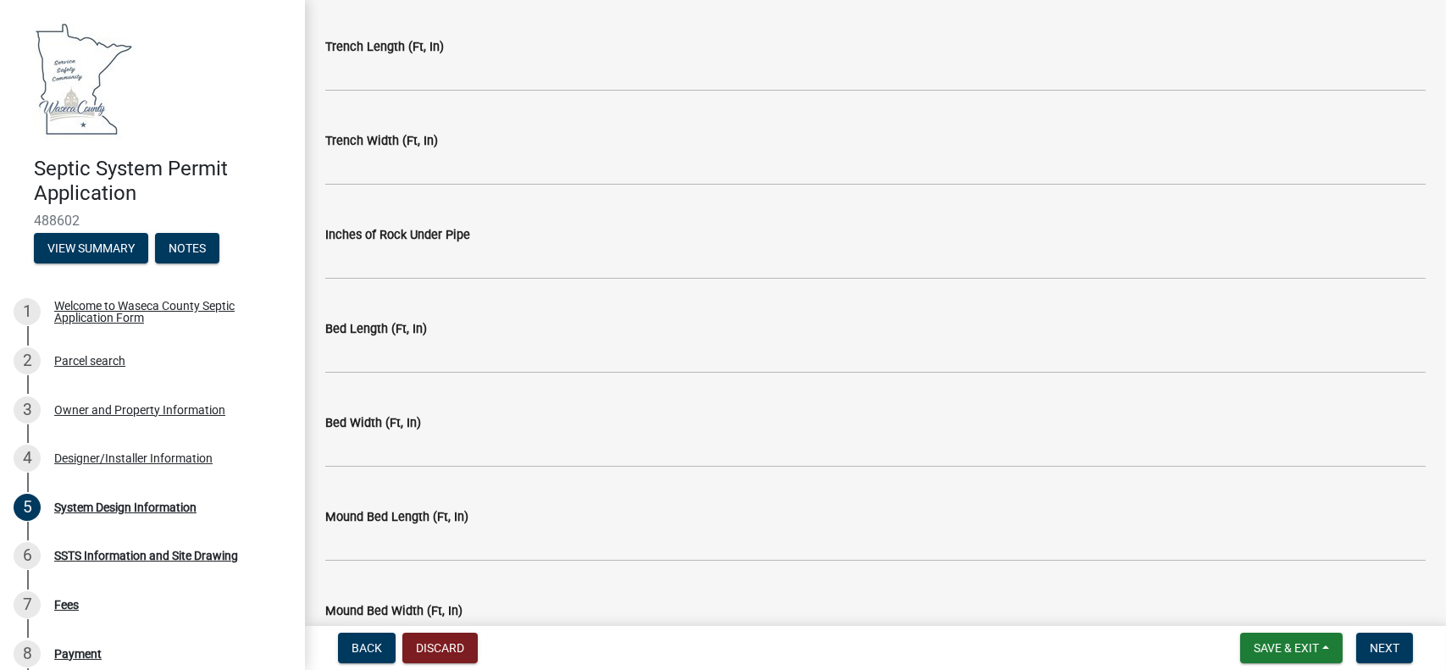
scroll to position [3275, 0]
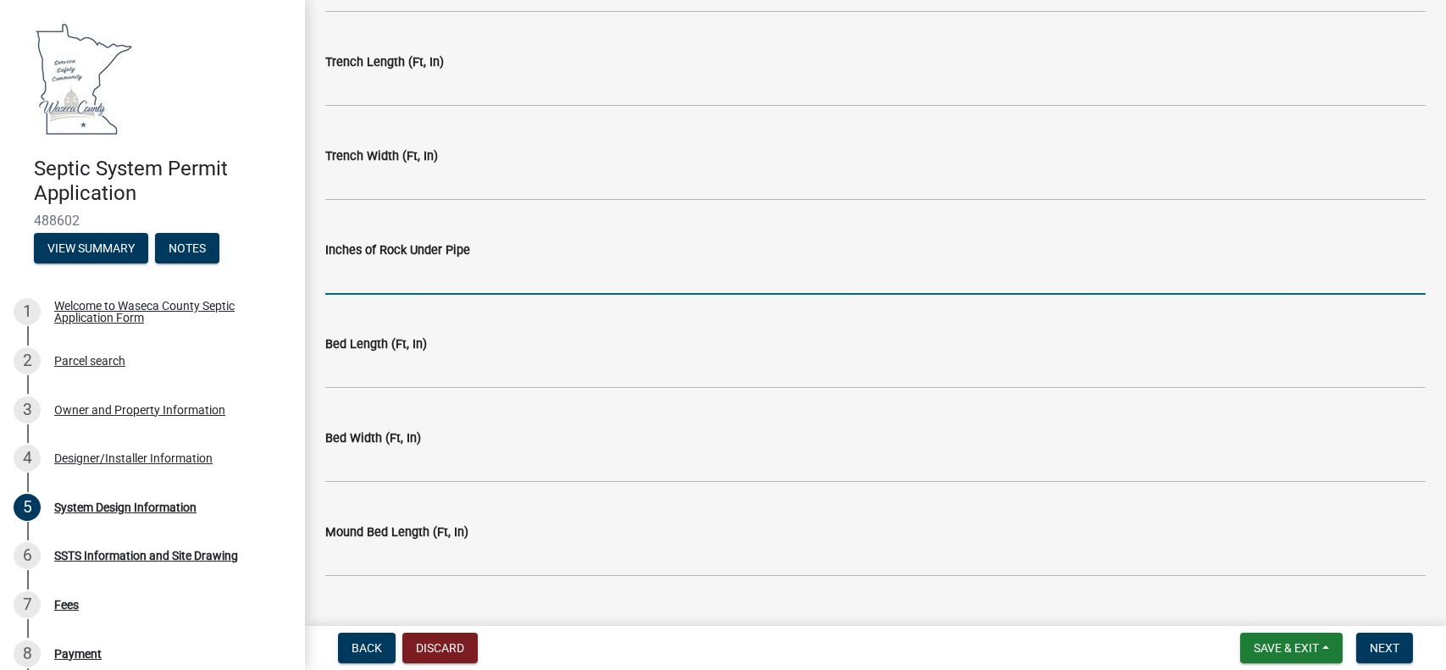
click at [339, 278] on input "text" at bounding box center [875, 277] width 1101 height 35
type input "6"
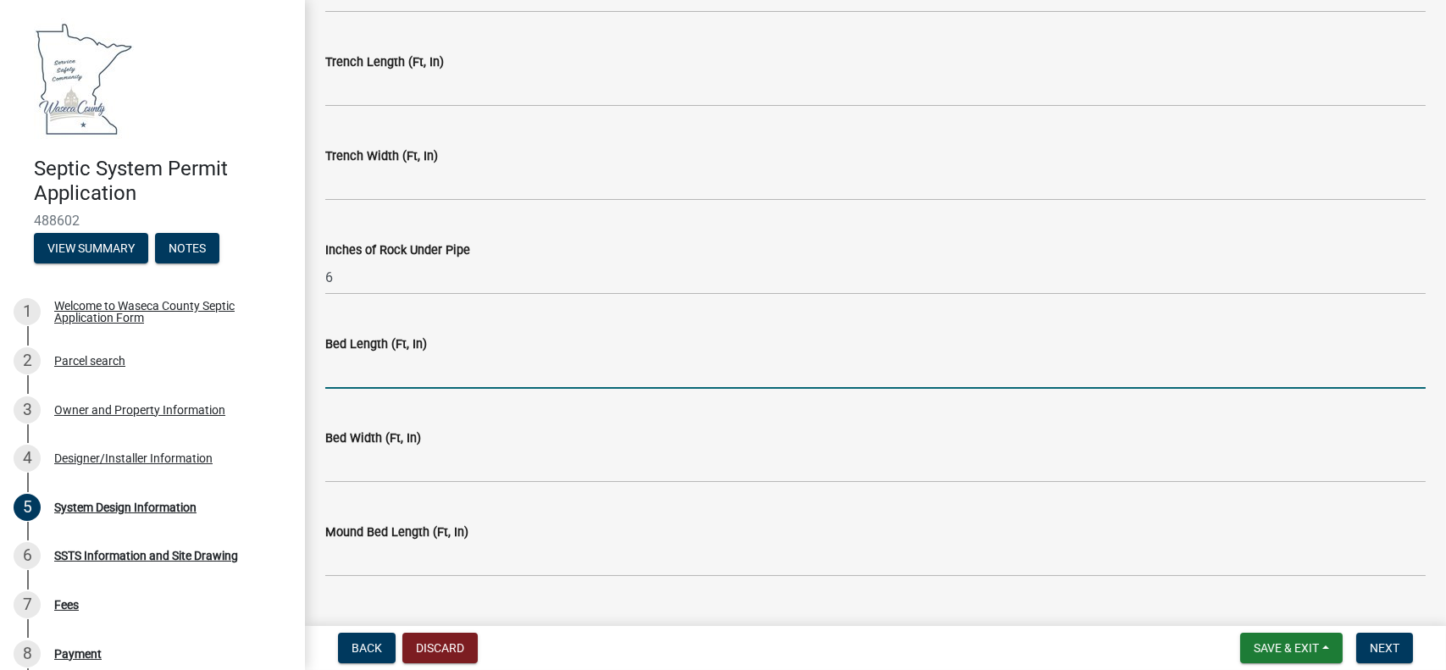
click at [335, 371] on input "text" at bounding box center [875, 371] width 1101 height 35
type input "25"
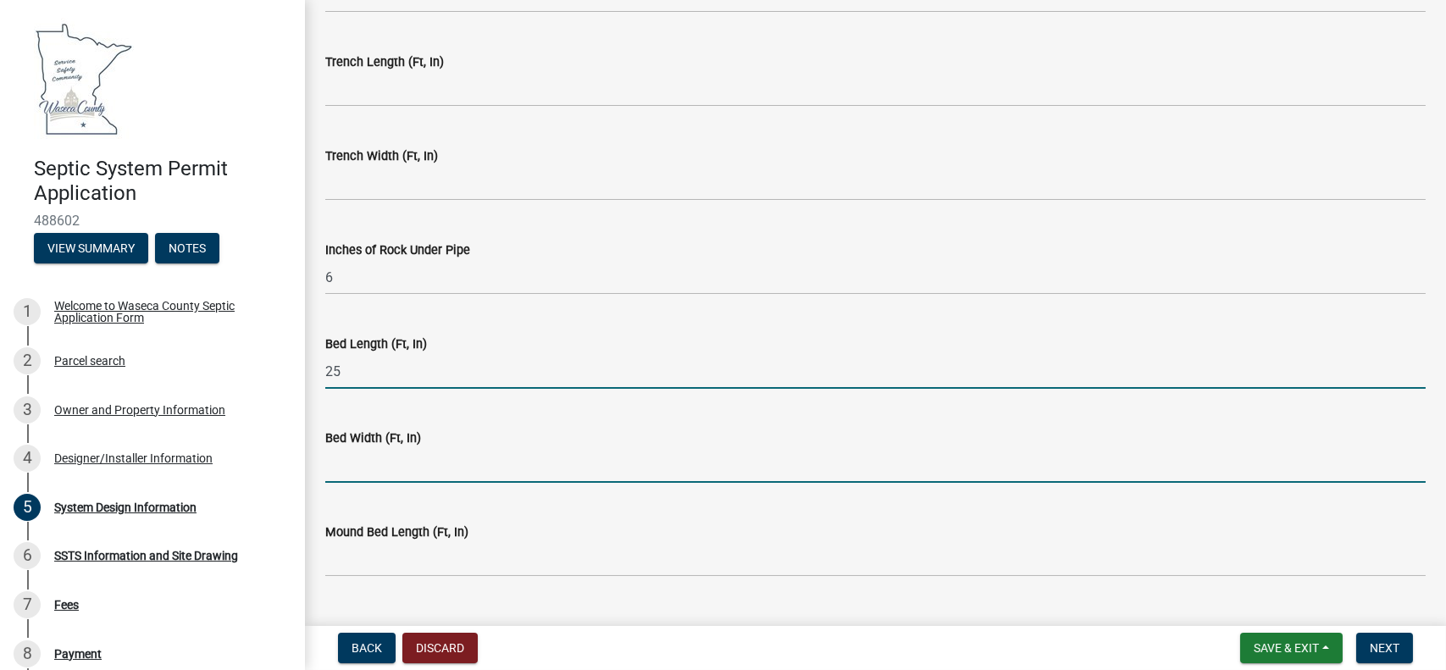
click at [345, 465] on input "text" at bounding box center [875, 465] width 1101 height 35
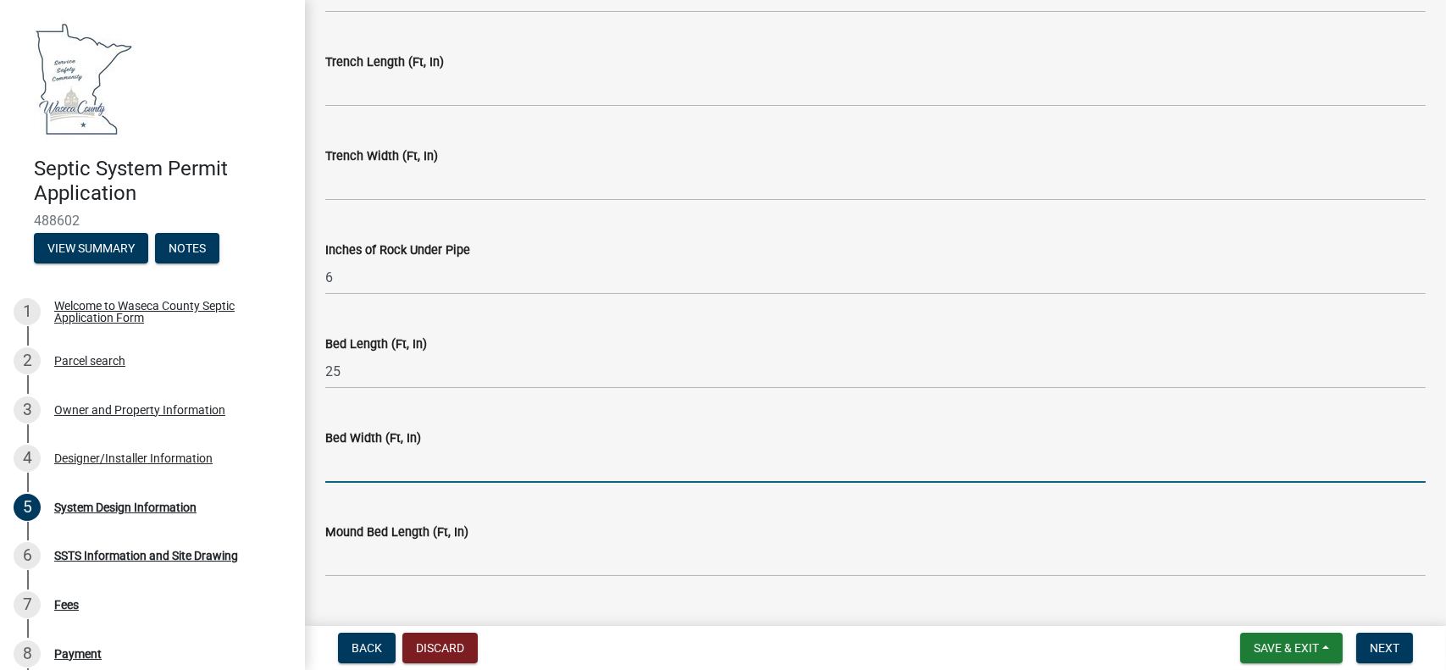
type input "10"
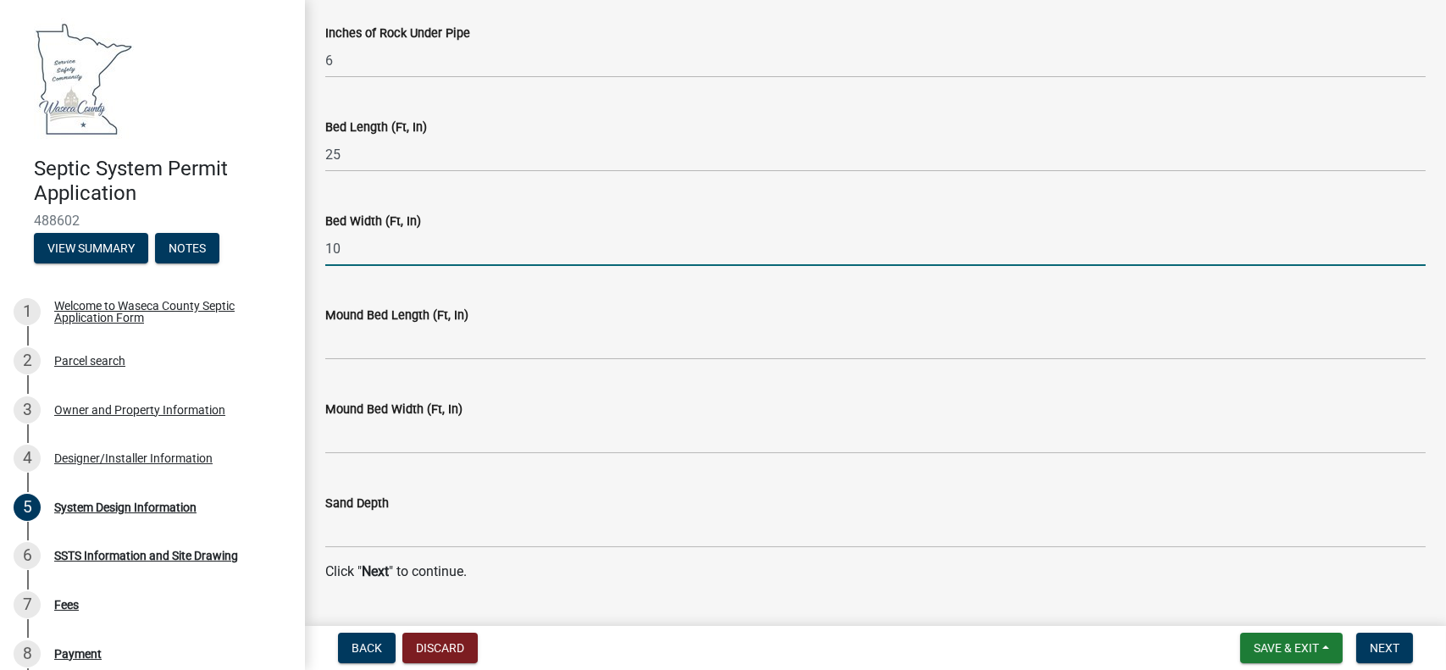
scroll to position [3501, 0]
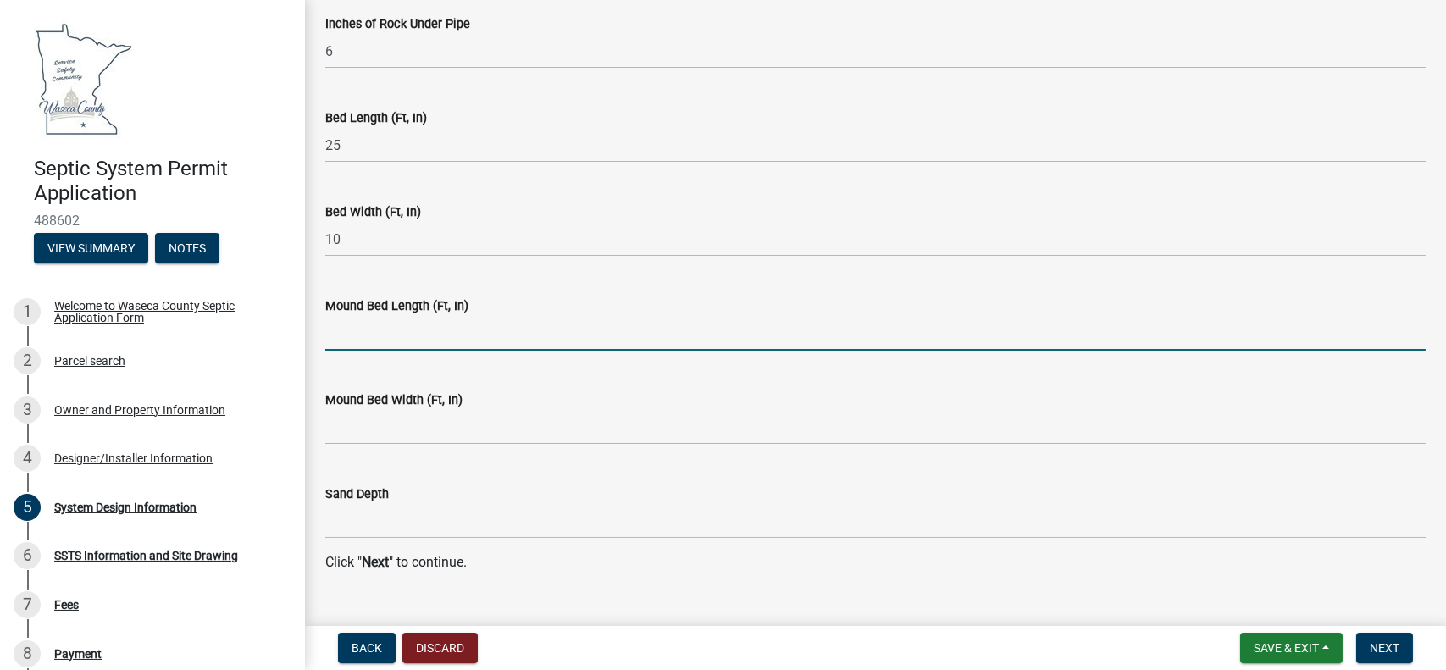
click at [345, 336] on input "text" at bounding box center [875, 333] width 1101 height 35
type input "48"
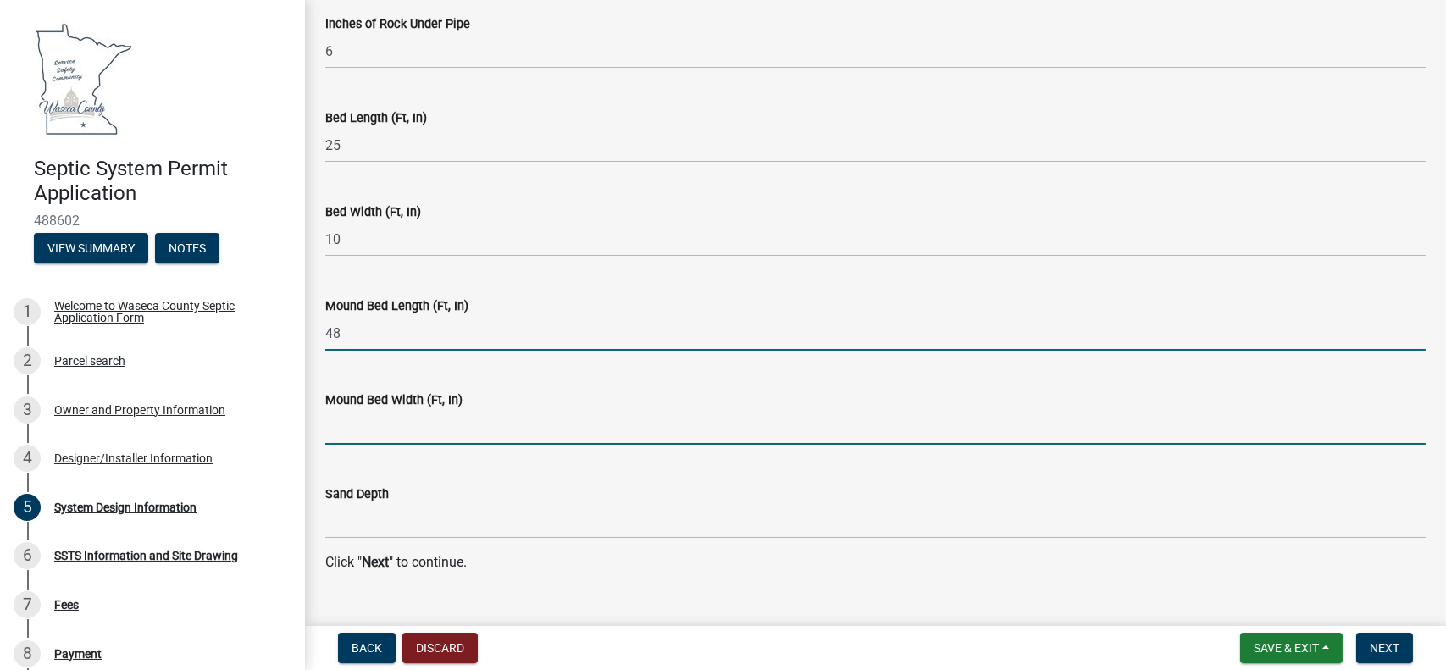
click at [356, 428] on input "text" at bounding box center [875, 427] width 1101 height 35
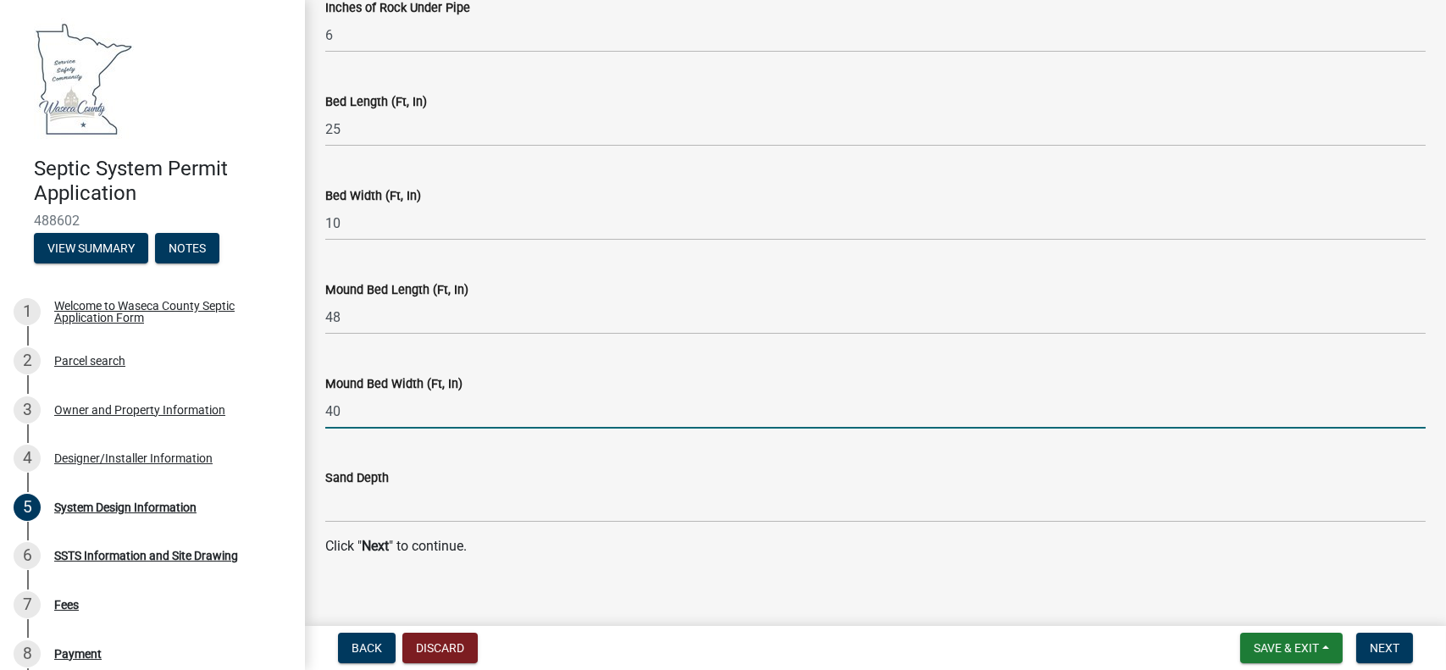
scroll to position [3534, 0]
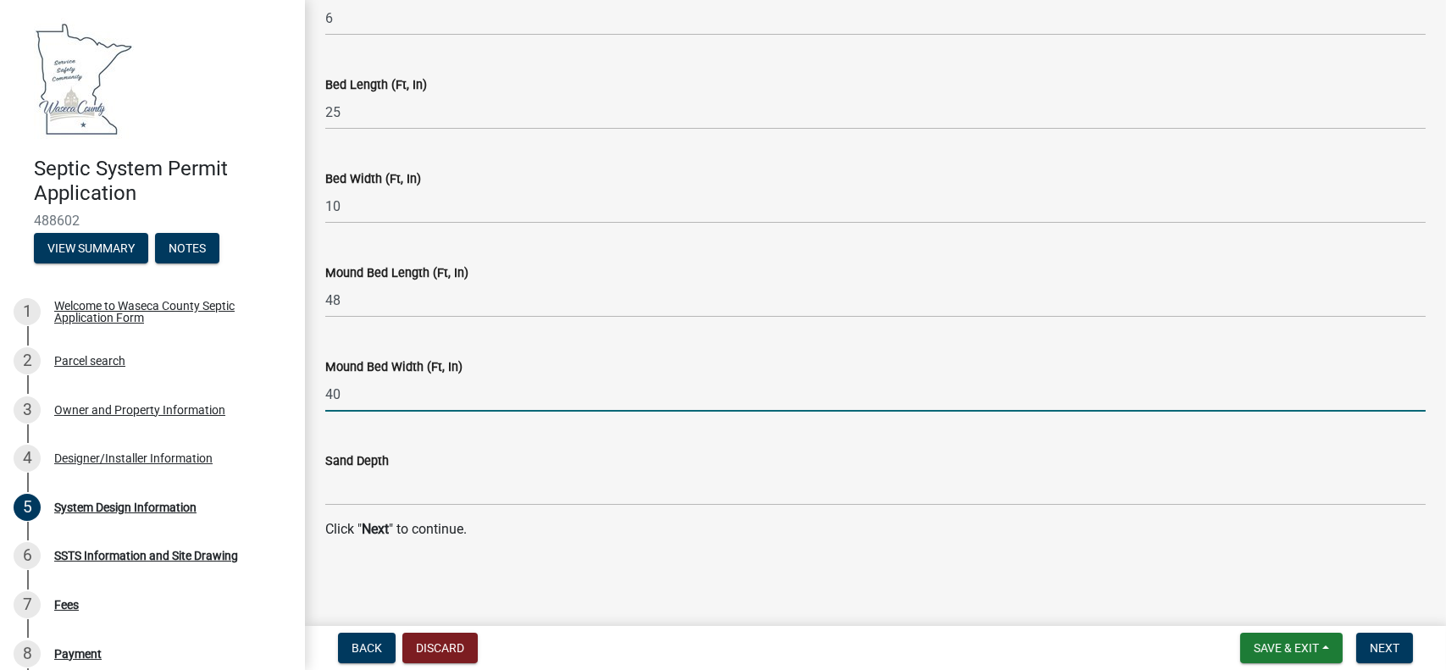
type input "40"
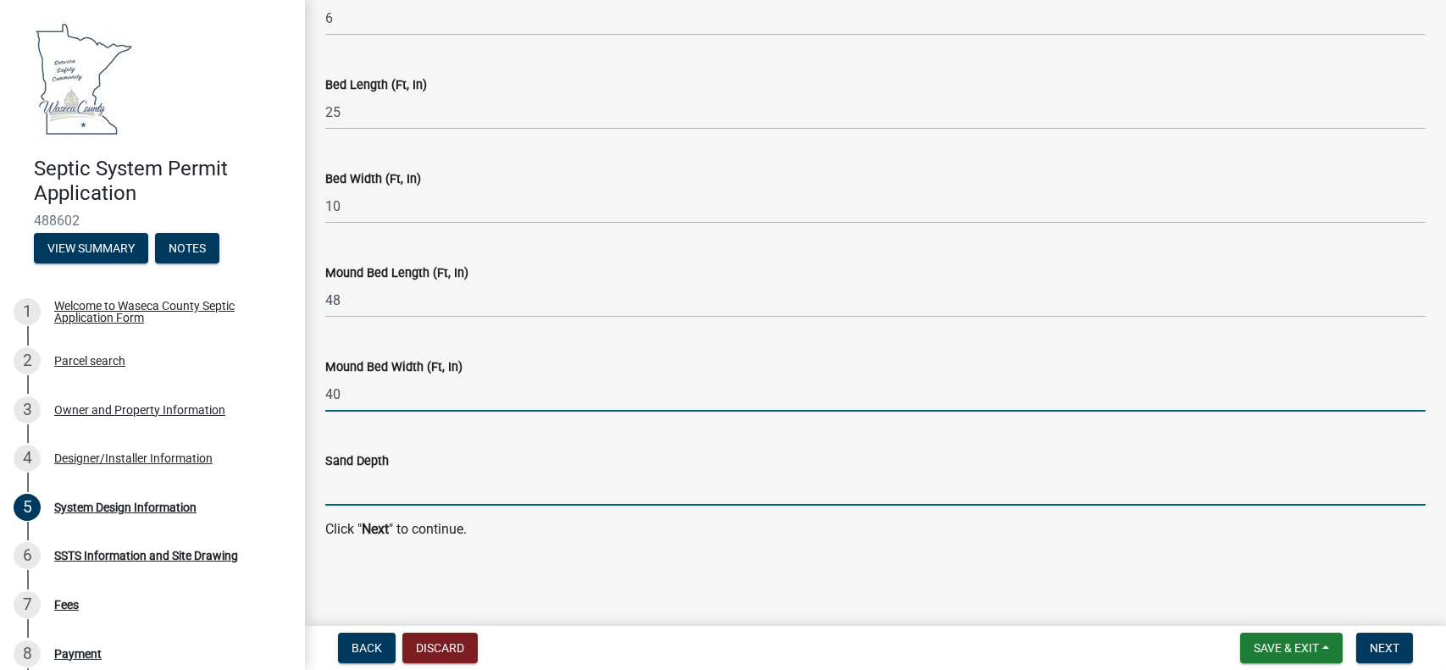
click at [369, 492] on input "Sand Depth" at bounding box center [875, 488] width 1101 height 35
click at [352, 399] on input "40" at bounding box center [875, 394] width 1101 height 35
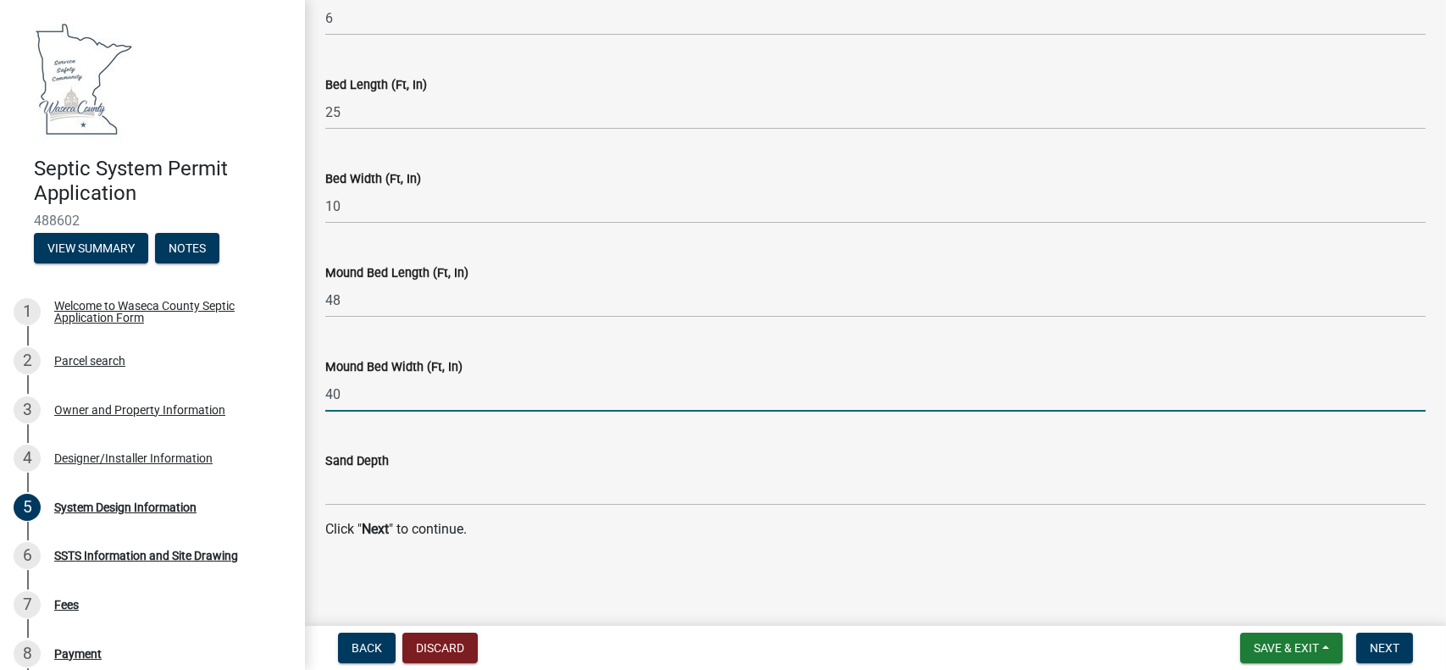
click at [319, 391] on div "Mound Bed Width (Ft, In) 40" at bounding box center [876, 372] width 1126 height 79
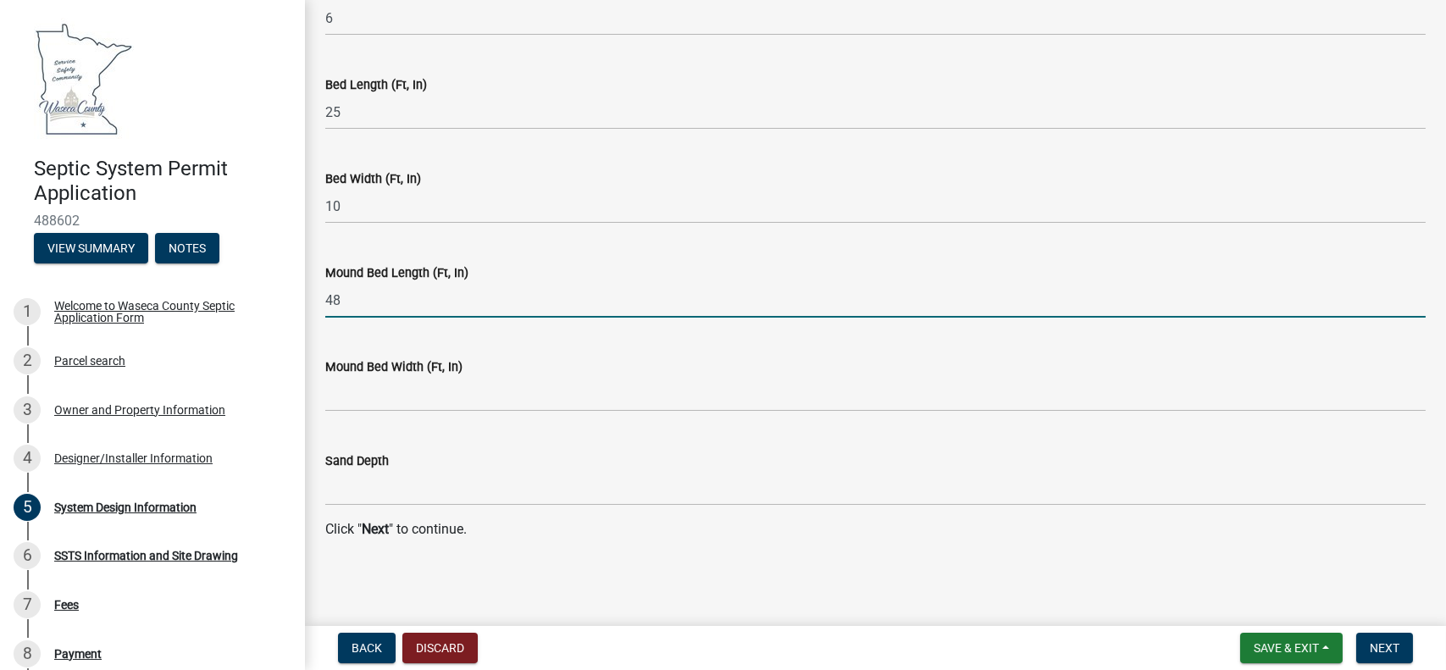
drag, startPoint x: 333, startPoint y: 300, endPoint x: 322, endPoint y: 304, distance: 11.8
click at [322, 302] on div "Mound Bed Length (Ft, In) 48" at bounding box center [876, 278] width 1126 height 79
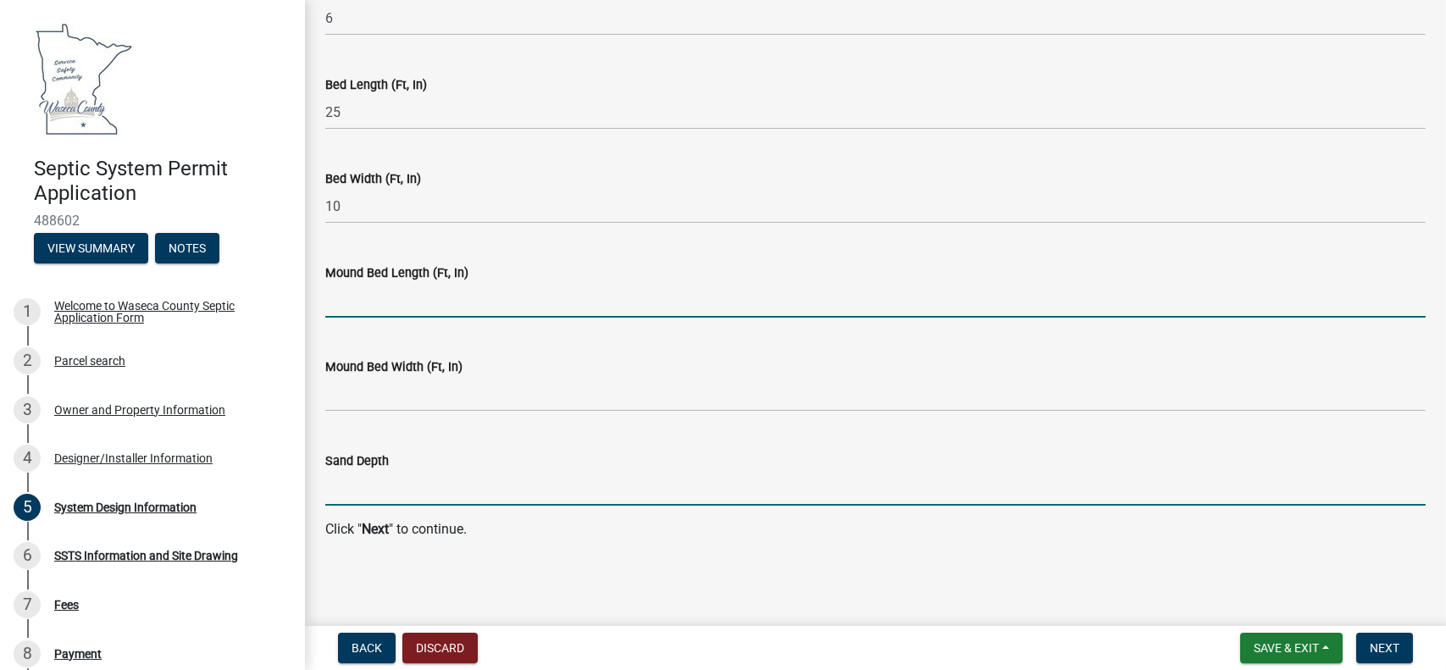
click at [352, 488] on input "Sand Depth" at bounding box center [875, 488] width 1101 height 35
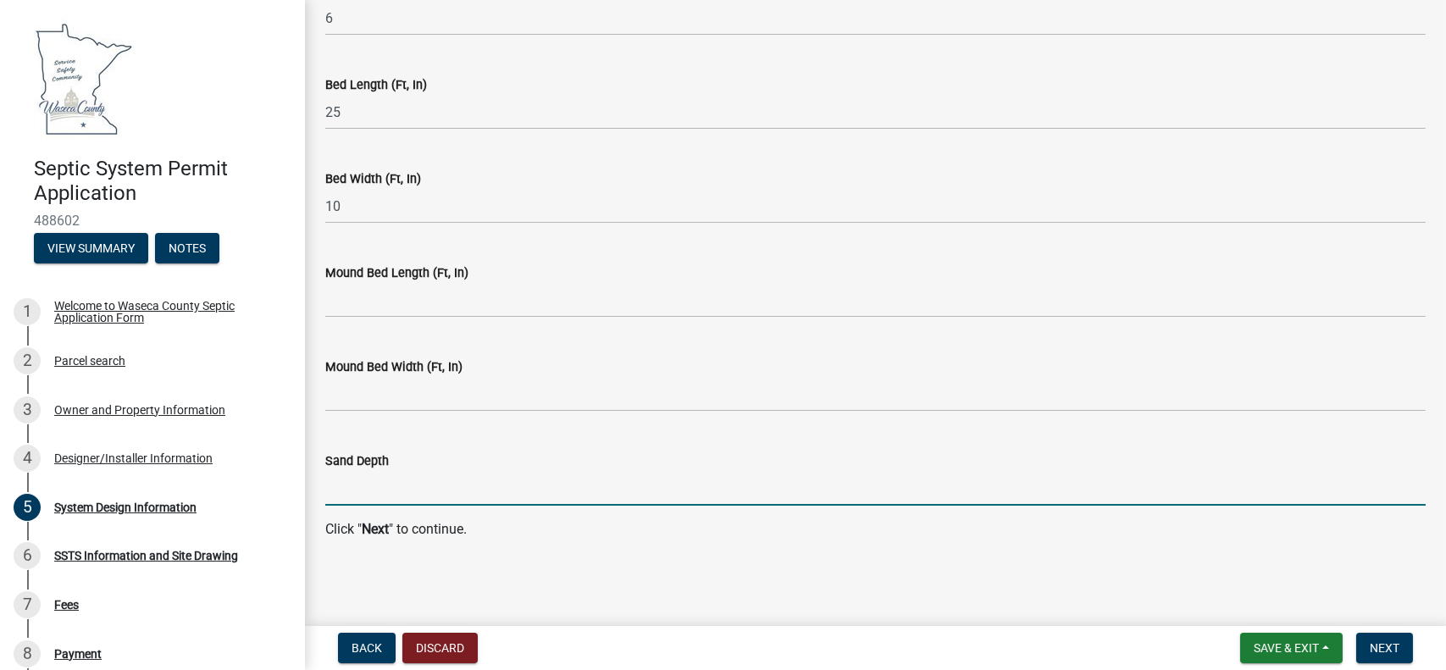
click at [348, 489] on input "Sand Depth" at bounding box center [875, 488] width 1101 height 35
type input "21"
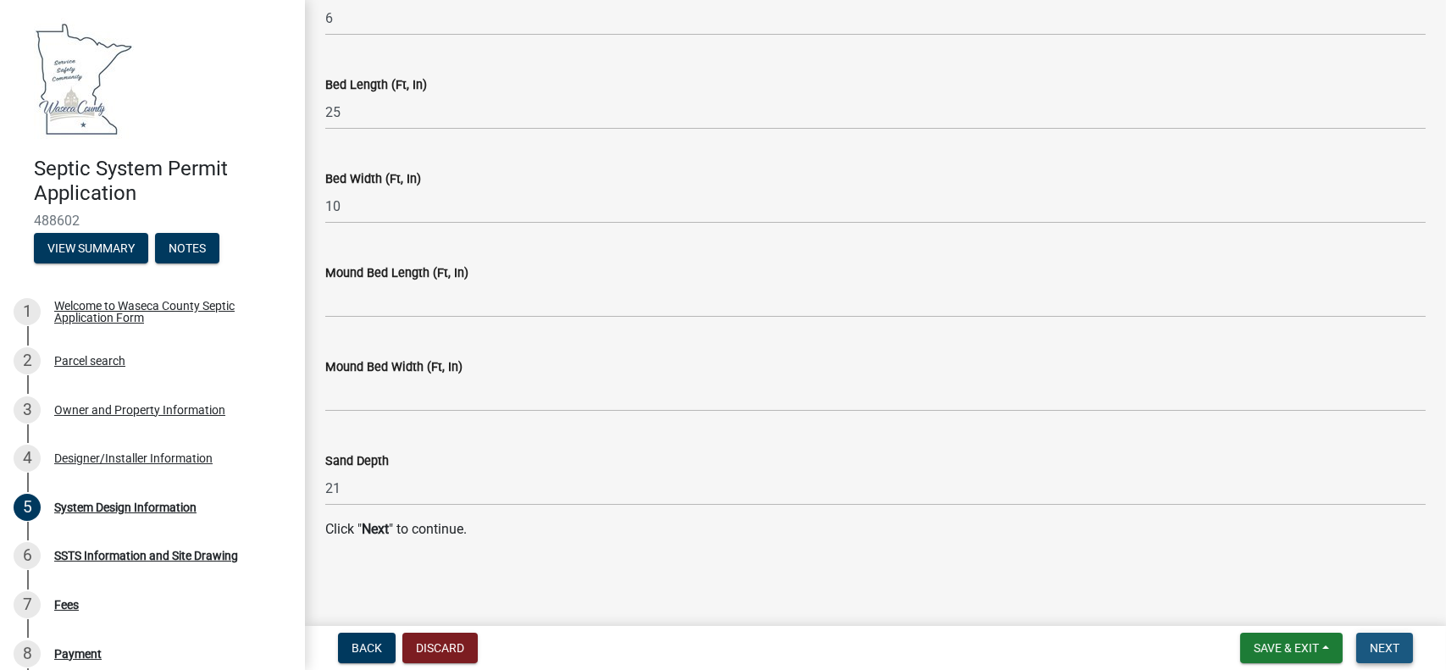
click at [1393, 646] on span "Next" at bounding box center [1385, 648] width 30 height 14
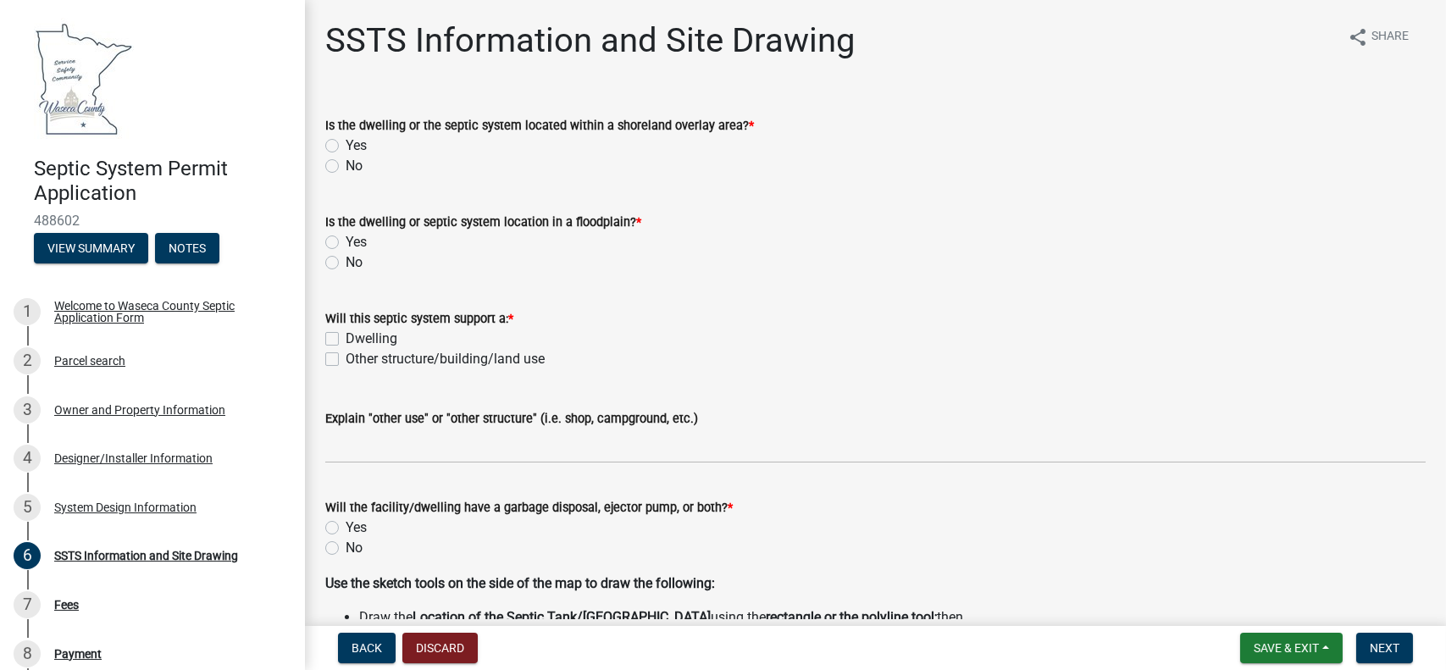
click at [346, 169] on label "No" at bounding box center [354, 166] width 17 height 20
click at [346, 167] on input "No" at bounding box center [351, 161] width 11 height 11
radio input "true"
click at [346, 265] on label "No" at bounding box center [354, 262] width 17 height 20
click at [346, 263] on input "No" at bounding box center [351, 257] width 11 height 11
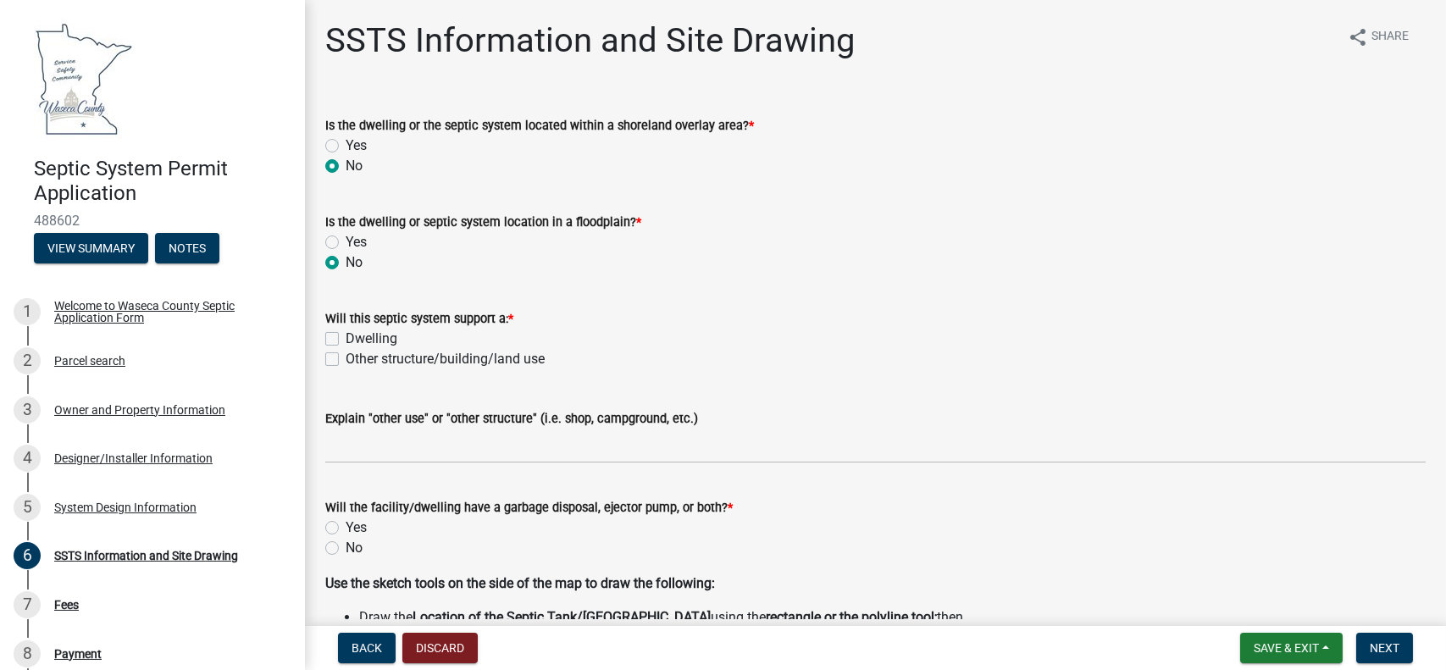
radio input "true"
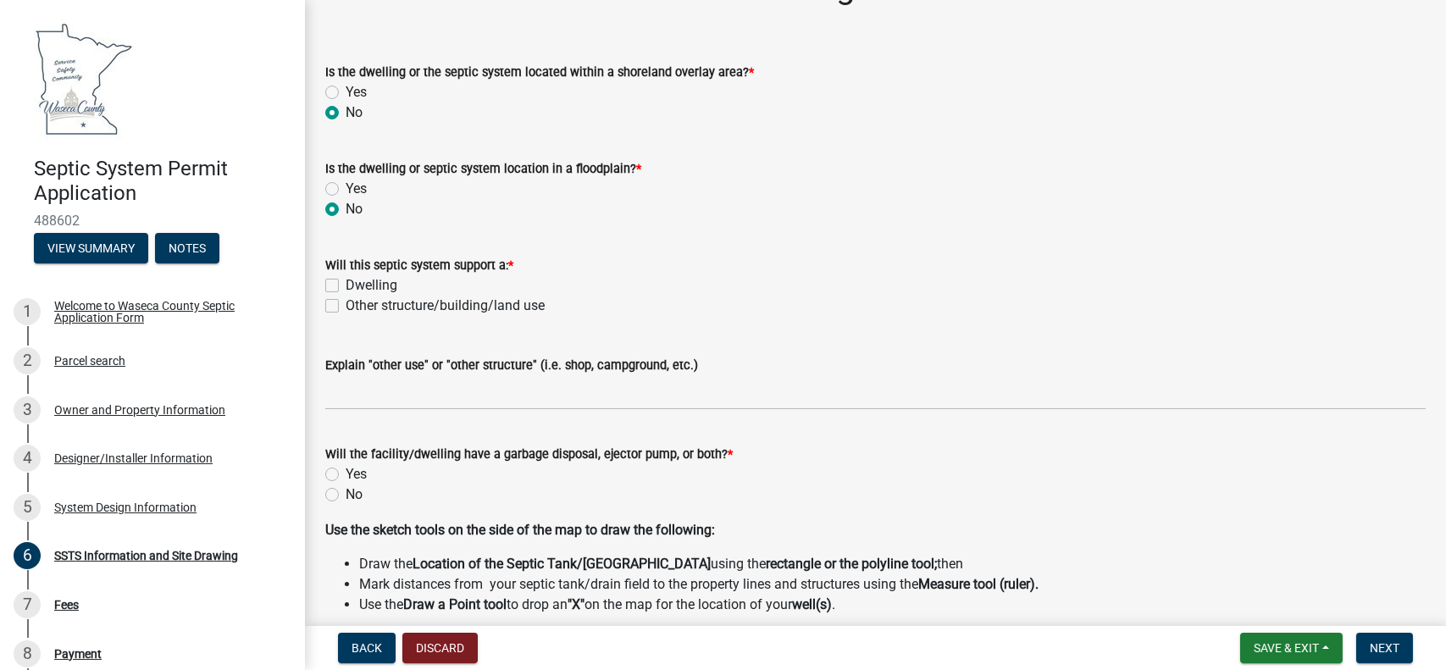
scroll to position [56, 0]
click at [346, 279] on label "Dwelling" at bounding box center [372, 283] width 52 height 20
click at [346, 279] on input "Dwelling" at bounding box center [351, 278] width 11 height 11
checkbox input "true"
checkbox input "false"
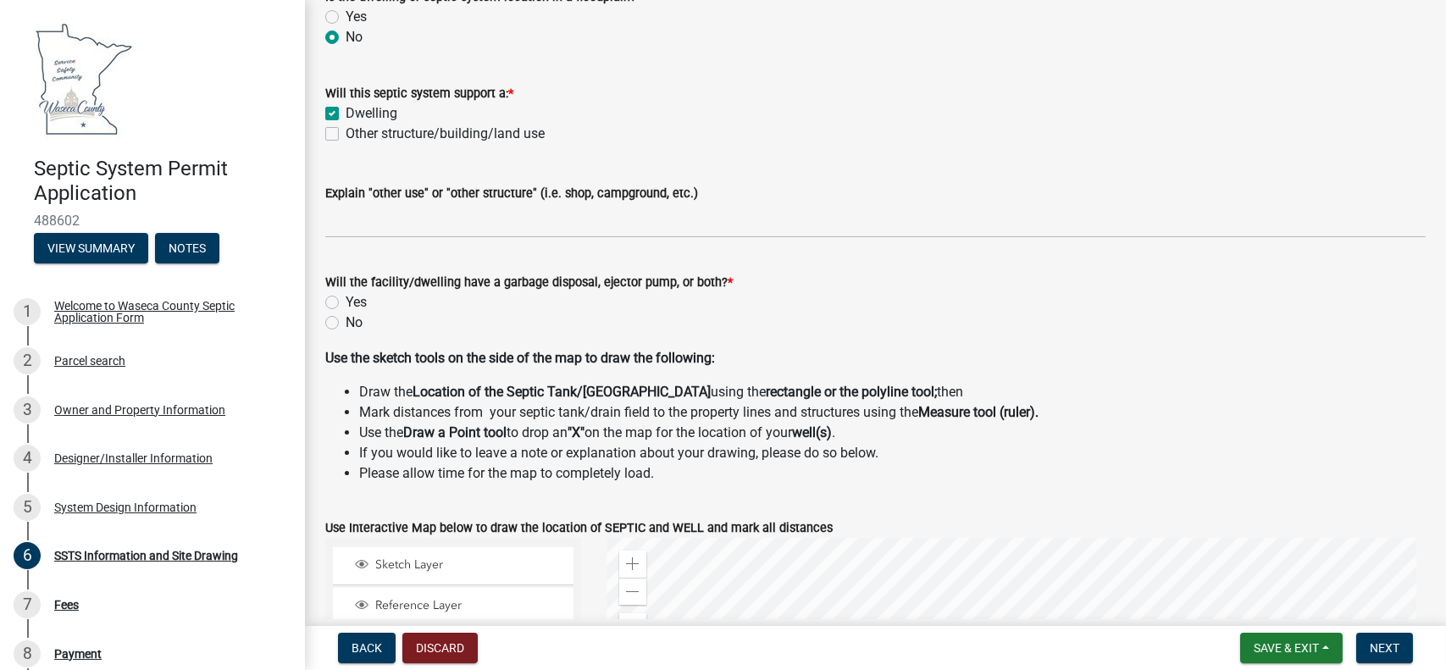
scroll to position [225, 0]
click at [346, 322] on label "No" at bounding box center [354, 323] width 17 height 20
click at [346, 322] on input "No" at bounding box center [351, 318] width 11 height 11
radio input "true"
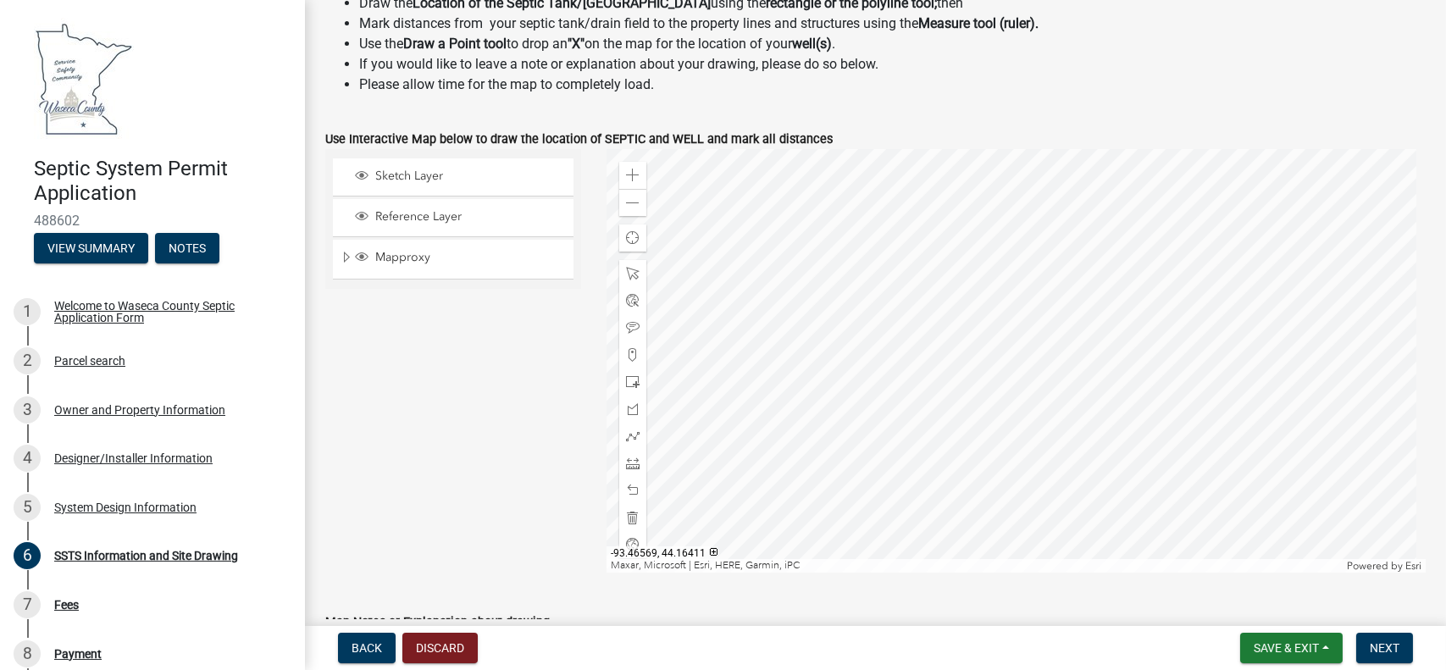
scroll to position [621, 0]
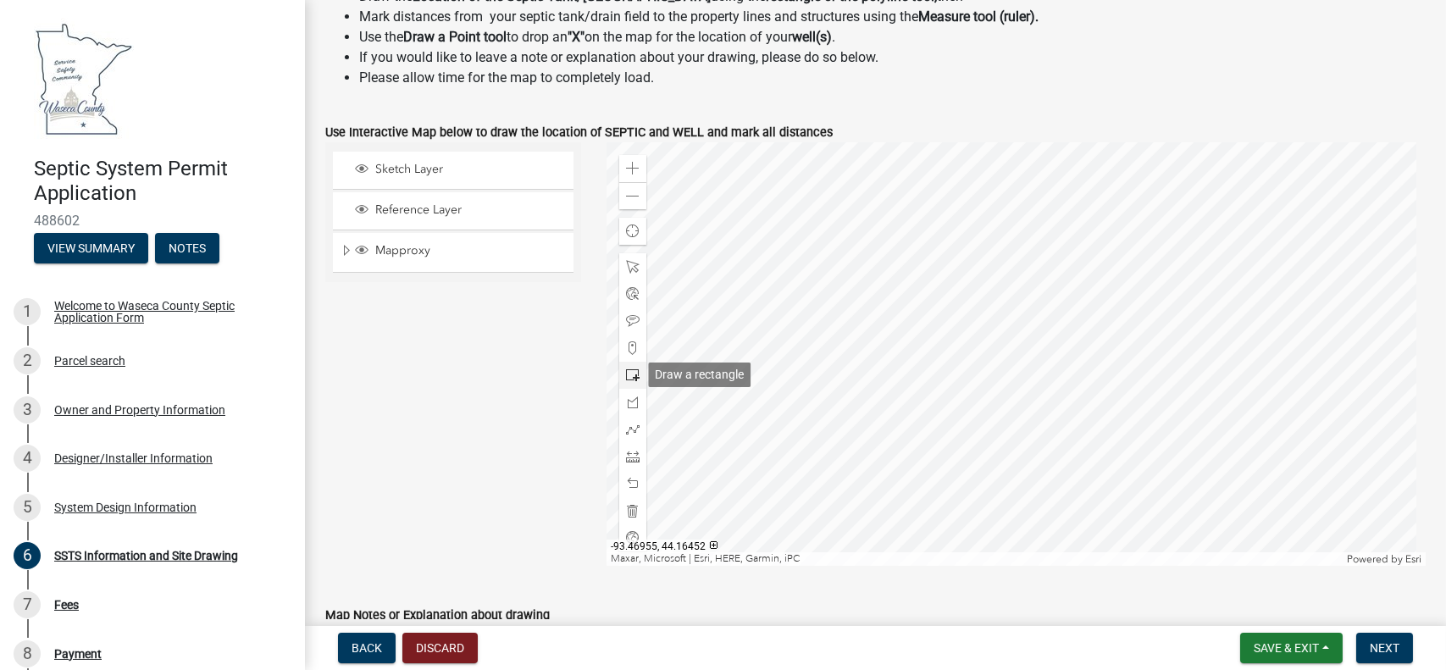
click at [626, 375] on span at bounding box center [633, 376] width 14 height 14
click at [1084, 430] on div at bounding box center [1016, 354] width 819 height 424
click at [1070, 411] on div at bounding box center [1016, 354] width 819 height 424
click at [627, 430] on span at bounding box center [633, 430] width 14 height 14
click at [1058, 412] on div at bounding box center [1016, 354] width 819 height 424
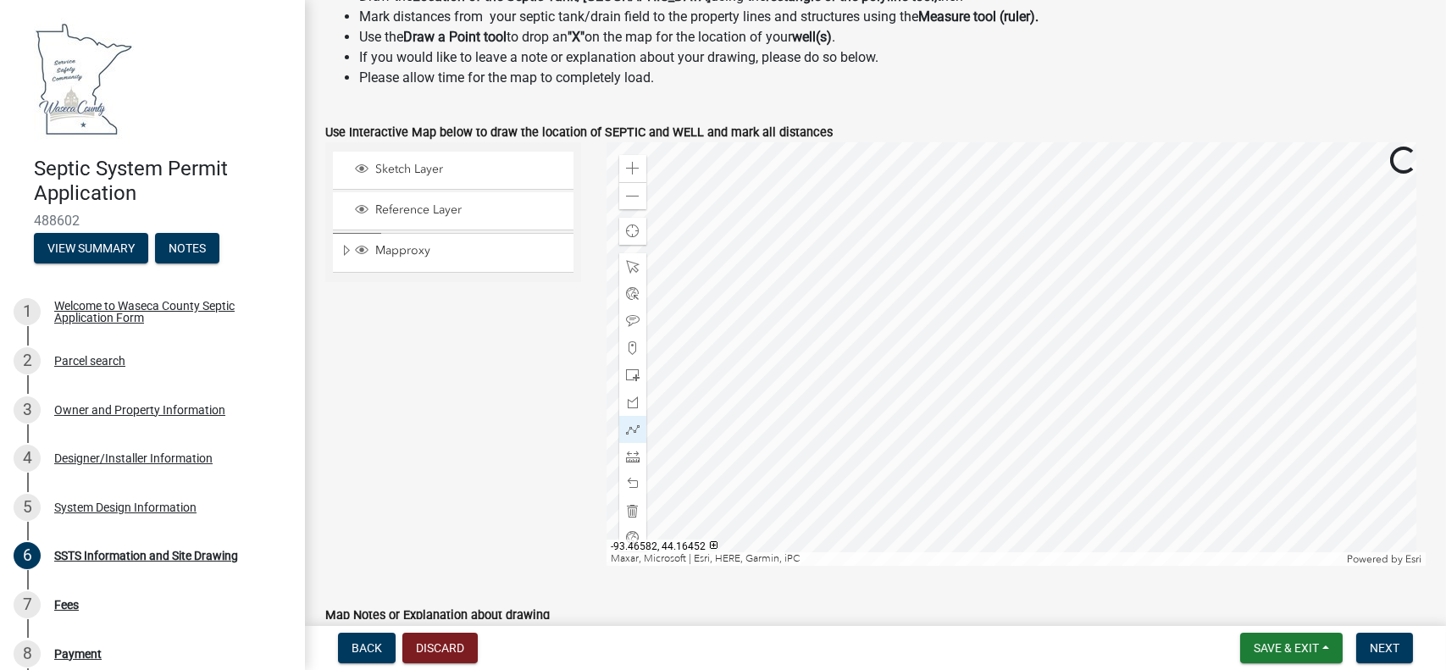
click at [1061, 410] on div at bounding box center [1016, 354] width 819 height 424
click at [1053, 413] on div at bounding box center [1016, 354] width 819 height 424
click at [1052, 413] on div at bounding box center [1016, 354] width 819 height 424
click at [1053, 413] on div at bounding box center [1016, 354] width 819 height 424
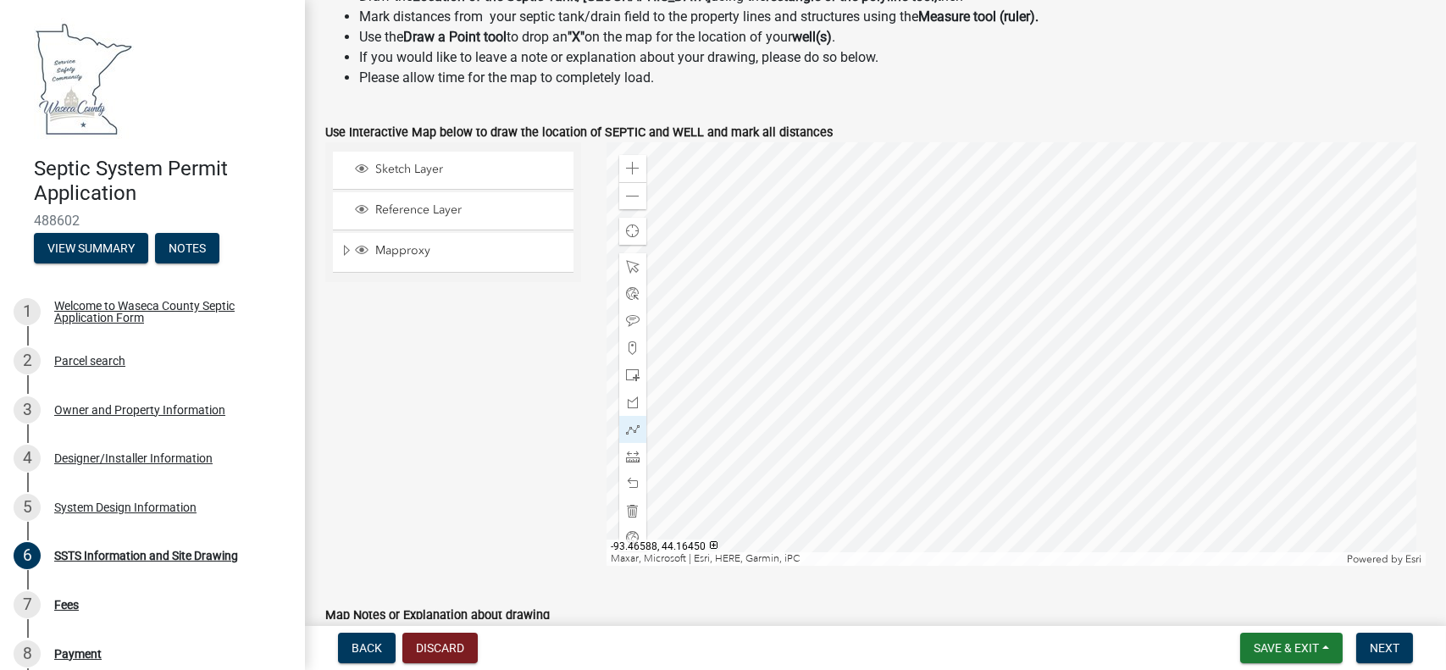
click at [1053, 413] on div at bounding box center [1016, 354] width 819 height 424
click at [1067, 410] on div at bounding box center [1016, 354] width 819 height 424
click at [1075, 413] on div at bounding box center [1016, 354] width 819 height 424
click at [697, 440] on div at bounding box center [1016, 354] width 819 height 424
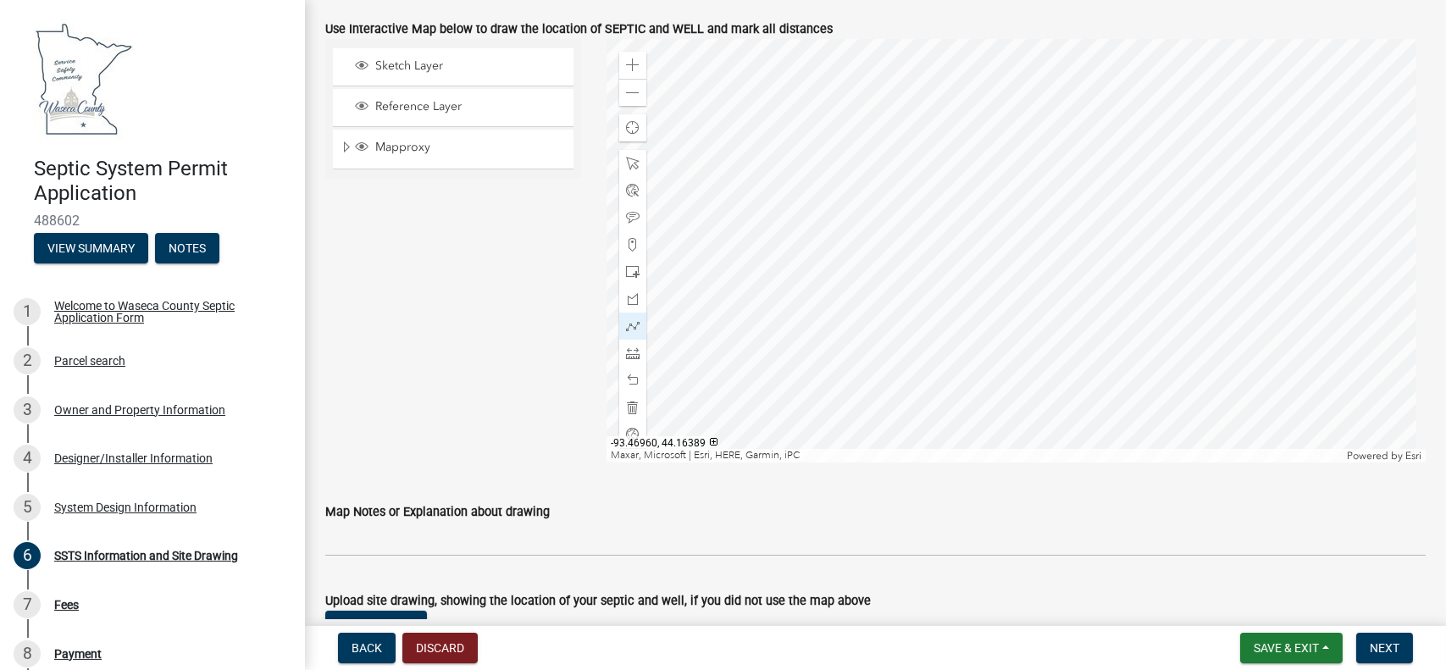
scroll to position [706, 0]
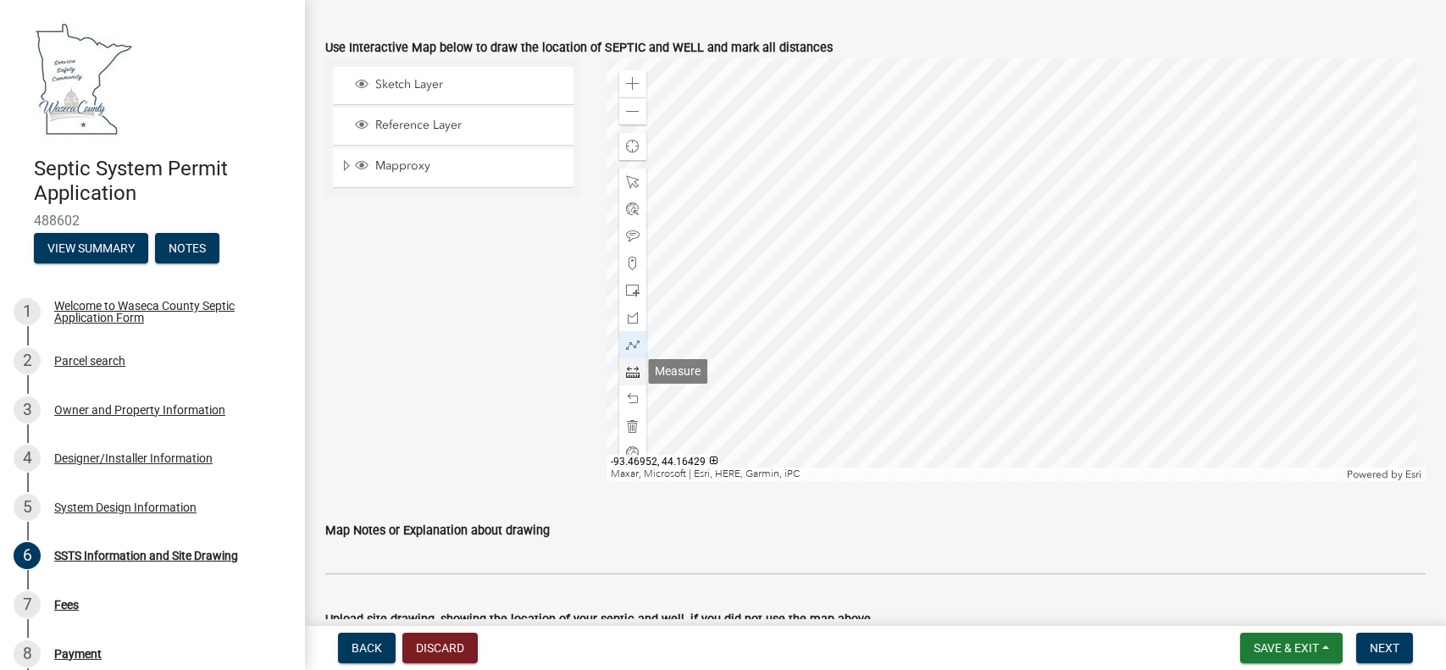
click at [627, 372] on span at bounding box center [633, 372] width 14 height 14
click at [1077, 347] on div at bounding box center [1016, 270] width 819 height 424
click at [1076, 363] on div at bounding box center [1016, 270] width 819 height 424
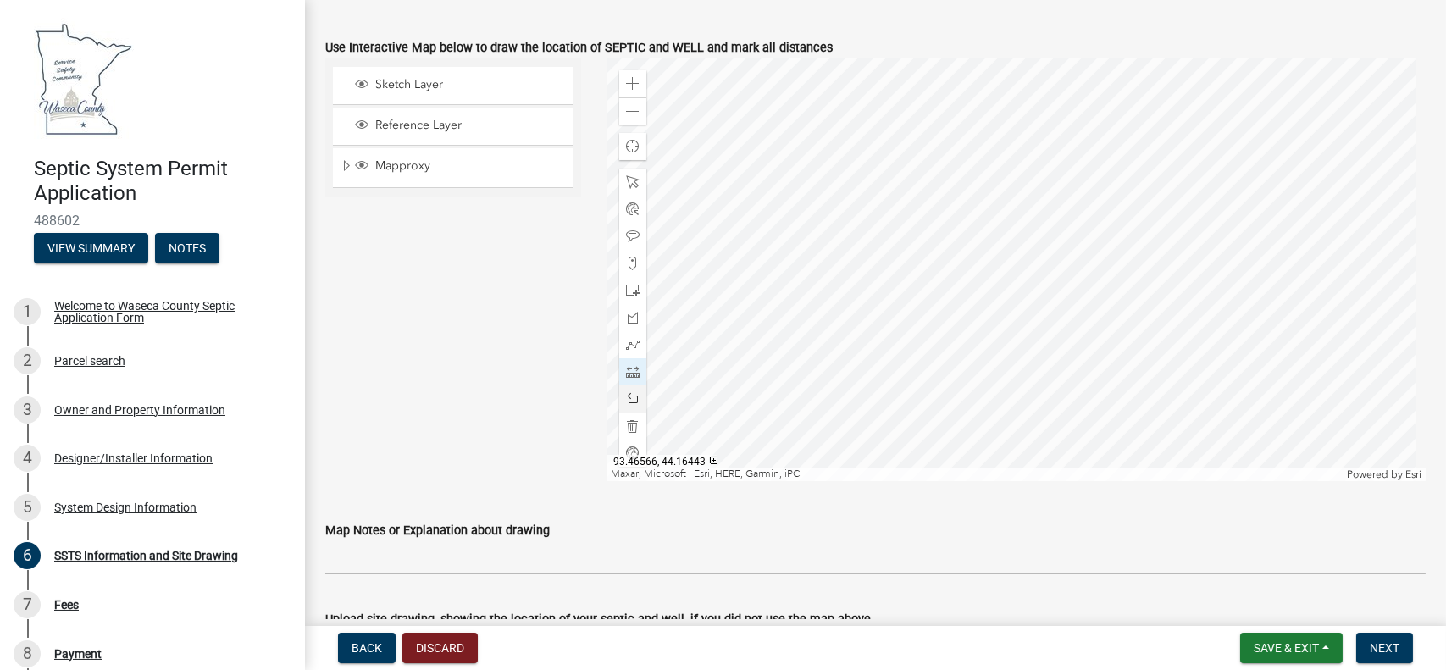
click at [1080, 340] on div at bounding box center [1016, 270] width 819 height 424
click at [1084, 341] on div at bounding box center [1016, 270] width 819 height 424
click at [1073, 330] on div at bounding box center [1016, 270] width 819 height 424
click at [1062, 335] on div at bounding box center [1016, 270] width 819 height 424
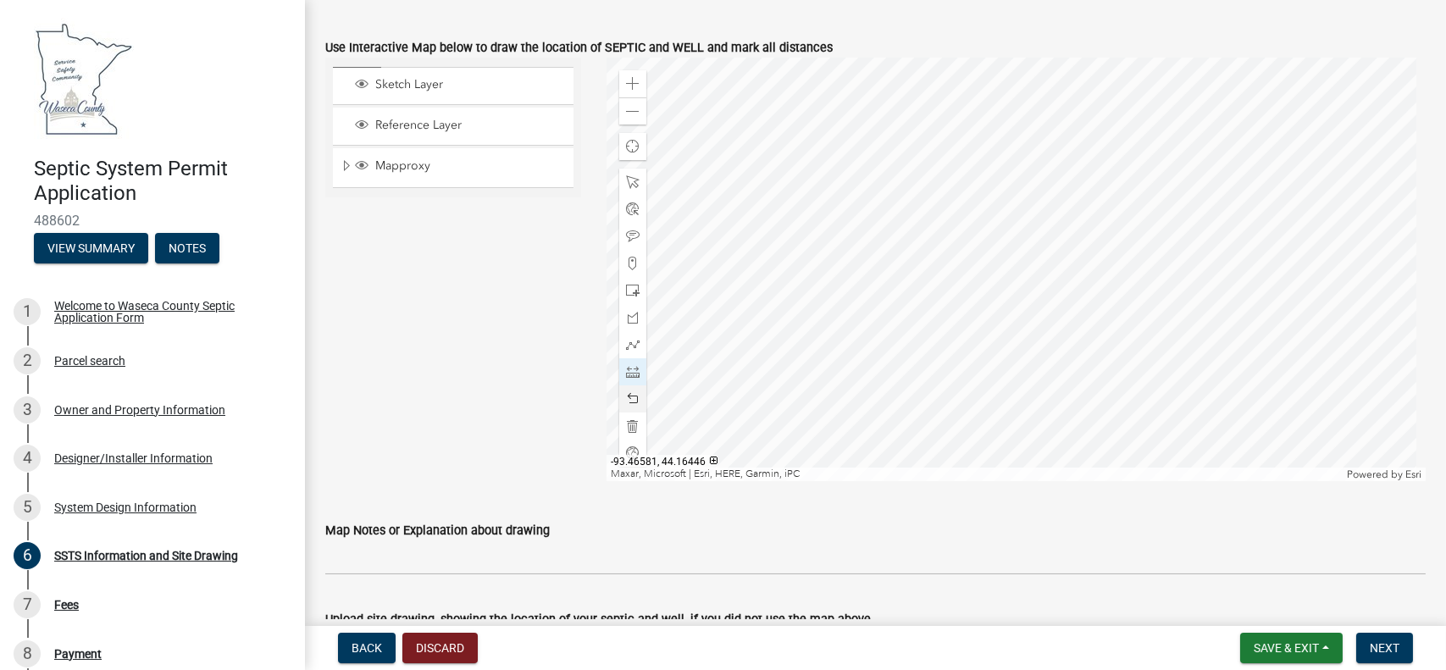
click at [1062, 335] on div at bounding box center [1016, 270] width 819 height 424
click at [1114, 337] on div at bounding box center [1016, 270] width 819 height 424
click at [1113, 341] on div at bounding box center [1016, 270] width 819 height 424
click at [490, 253] on div "Sketch Layer Reference Layer Mapproxy New Homes (By Year) Powerplants Address W…" at bounding box center [453, 270] width 281 height 424
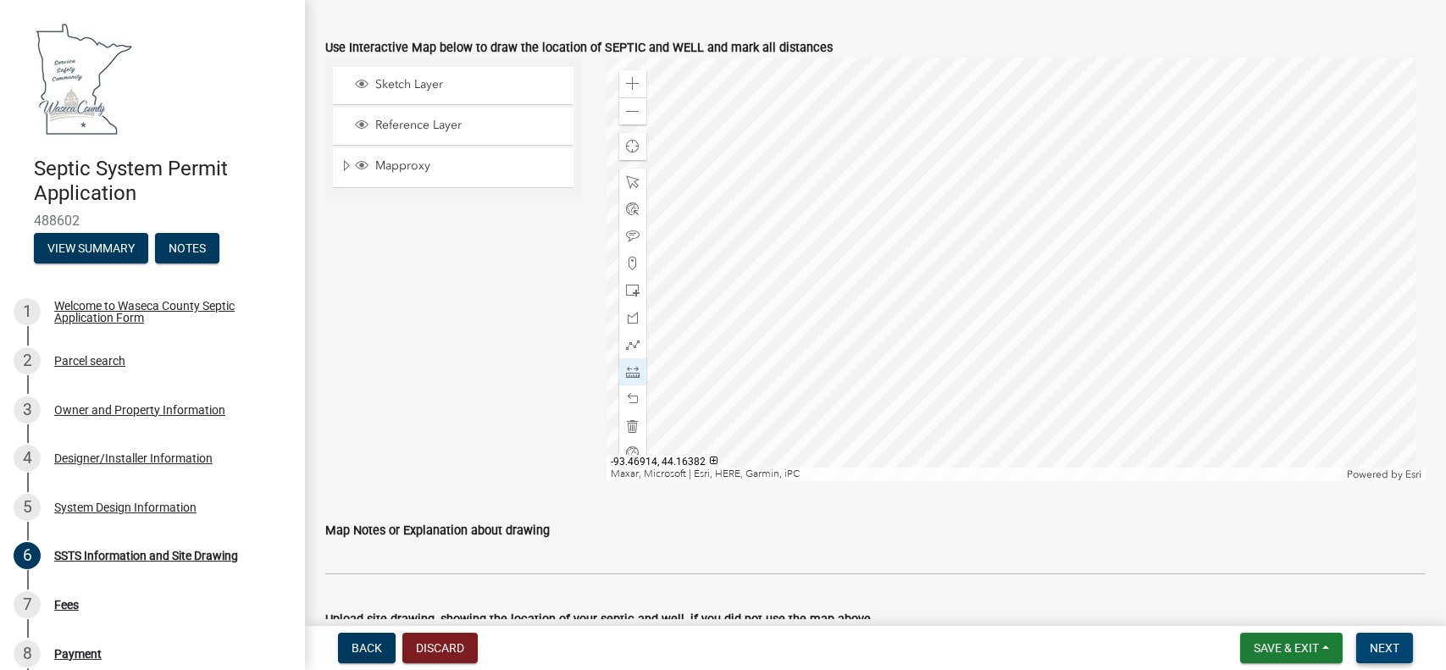
click at [1384, 649] on span "Next" at bounding box center [1385, 648] width 30 height 14
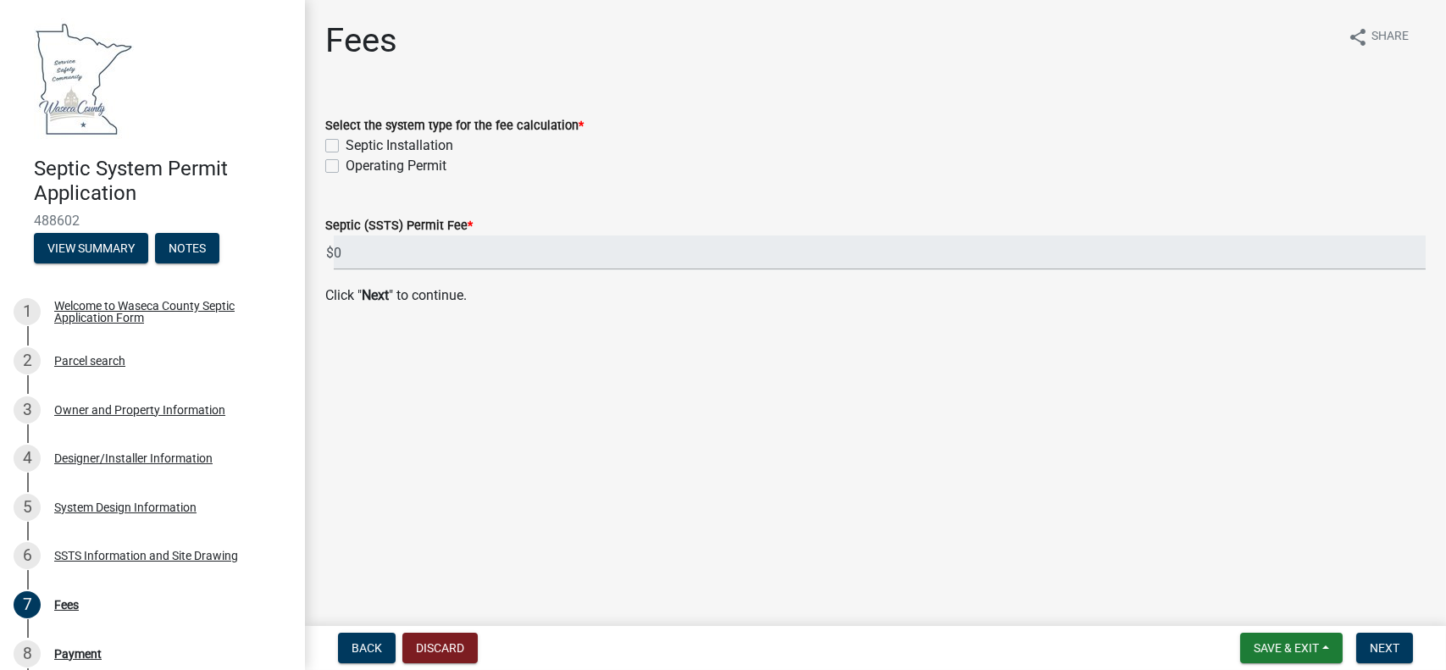
click at [346, 144] on label "Septic Installation" at bounding box center [400, 146] width 108 height 20
click at [346, 144] on input "Septic Installation" at bounding box center [351, 141] width 11 height 11
checkbox input "true"
checkbox input "false"
click at [1386, 645] on span "Next" at bounding box center [1385, 648] width 30 height 14
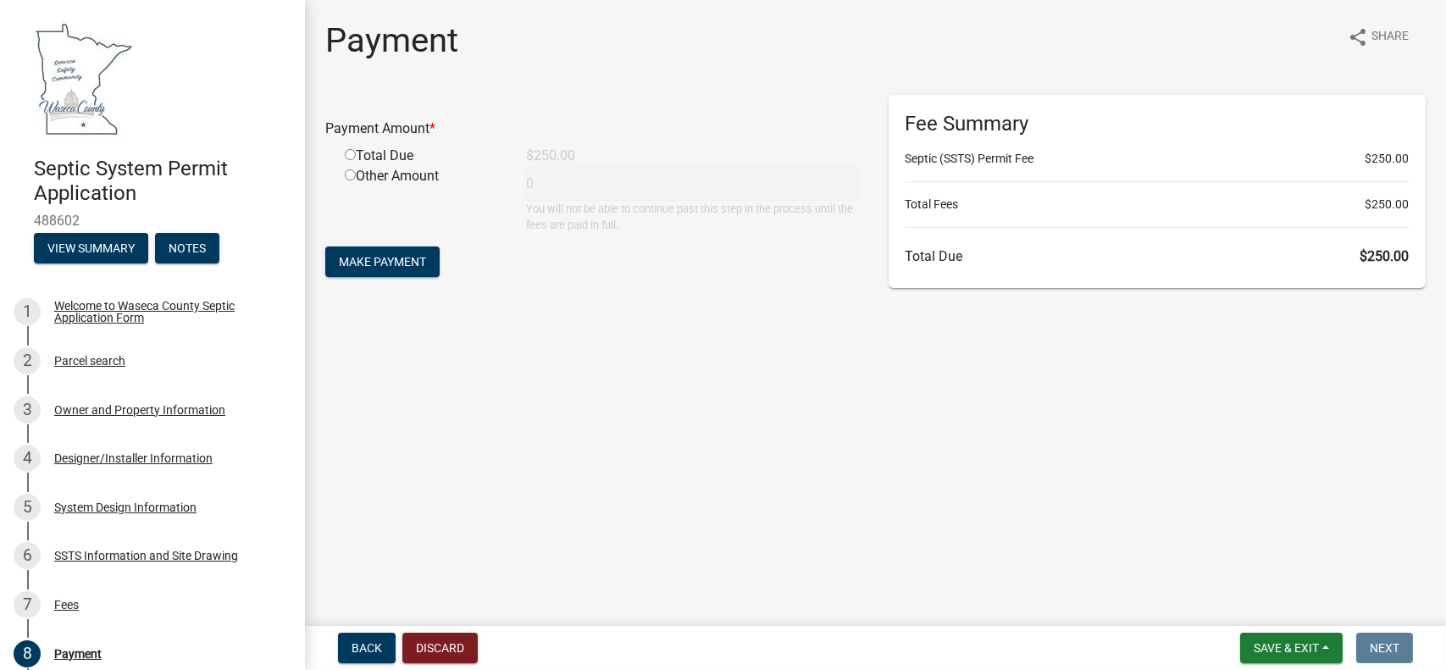
click at [347, 152] on input "radio" at bounding box center [350, 154] width 11 height 11
radio input "true"
type input "250"
click at [398, 263] on span "Make Payment" at bounding box center [382, 262] width 87 height 14
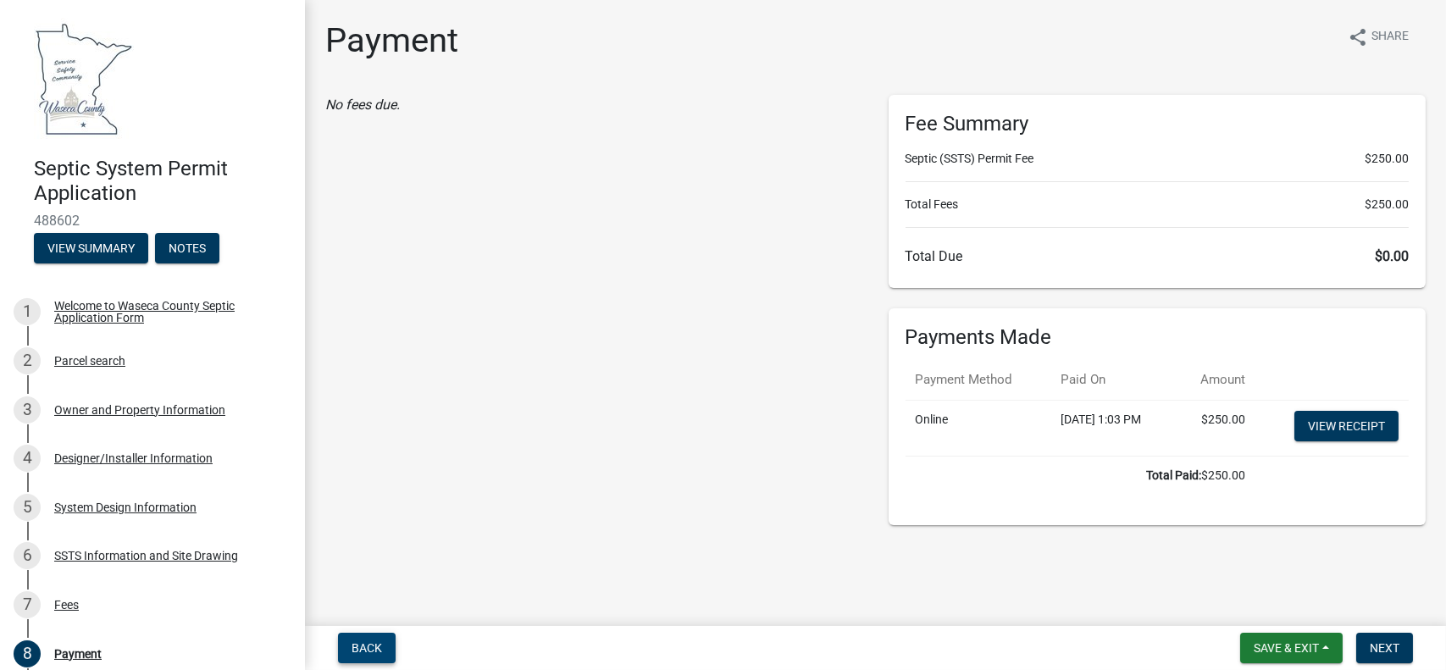
click at [369, 643] on span "Back" at bounding box center [367, 648] width 30 height 14
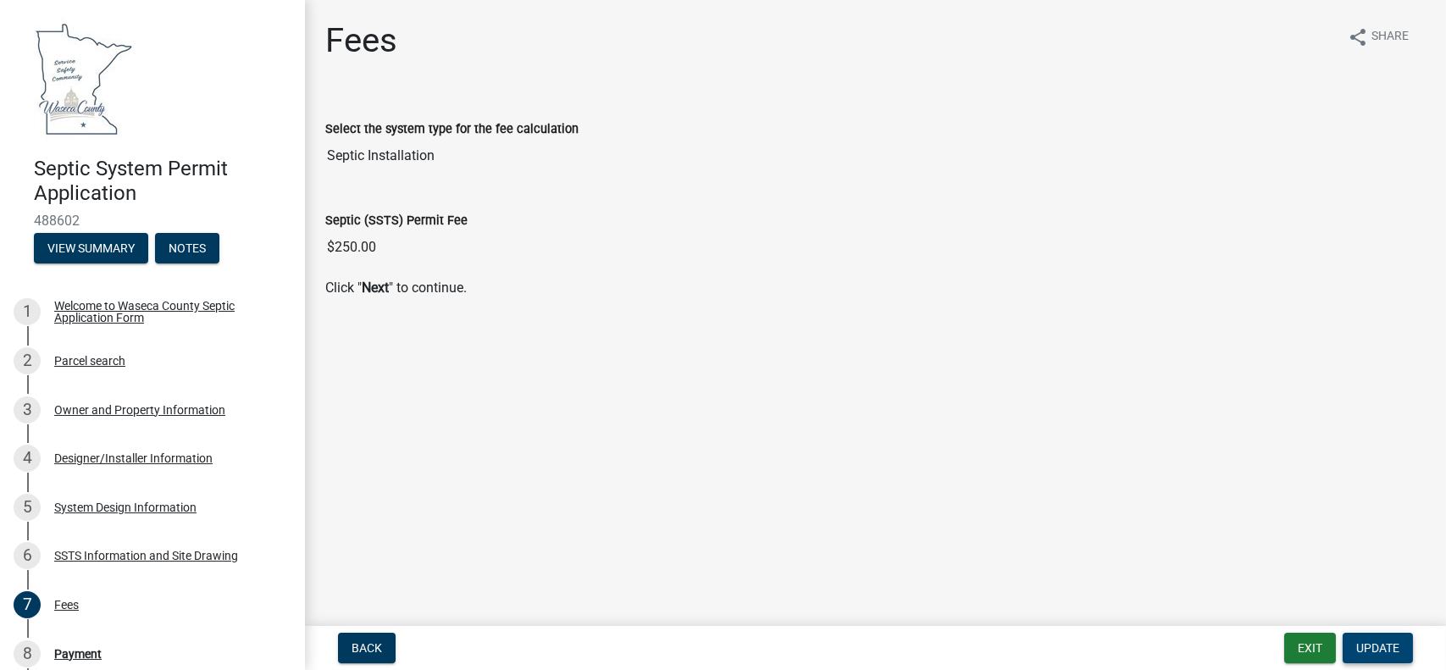
click at [1389, 639] on button "Update" at bounding box center [1378, 648] width 70 height 30
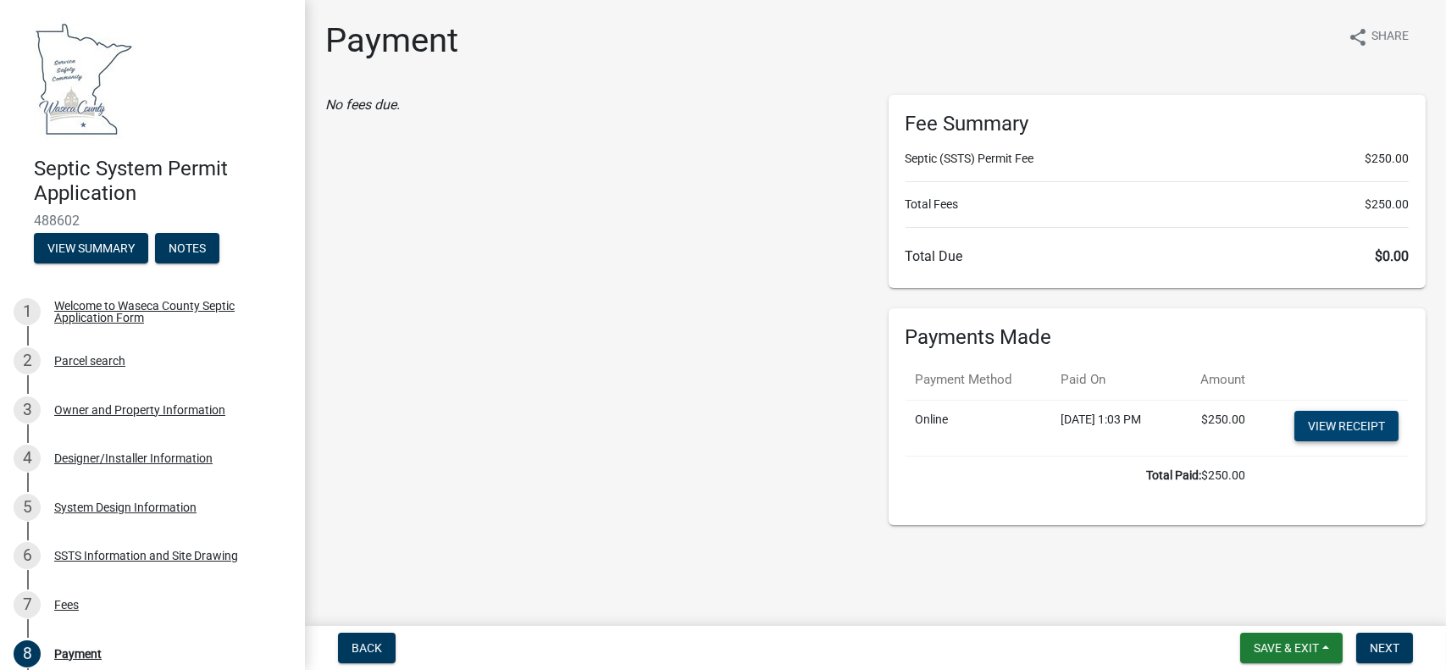
click at [1345, 424] on link "View receipt" at bounding box center [1347, 426] width 104 height 30
click at [1405, 645] on button "Next" at bounding box center [1384, 648] width 57 height 30
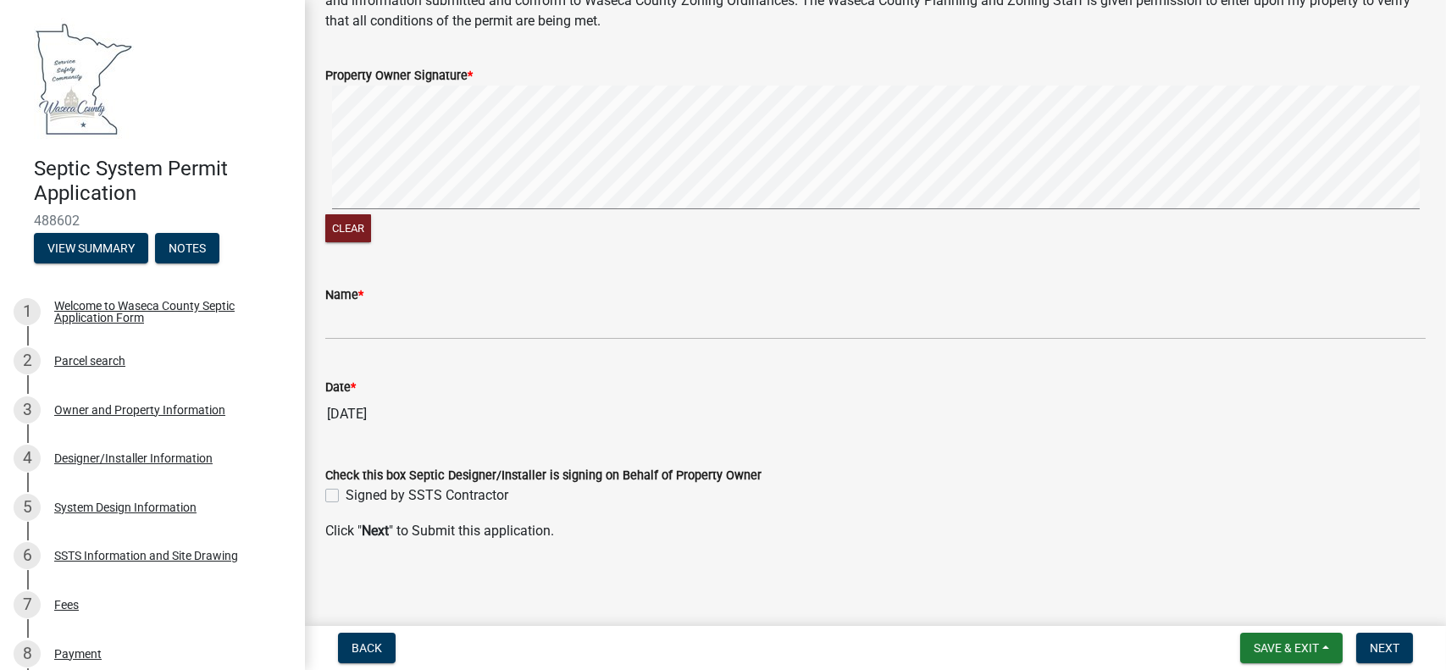
scroll to position [559, 0]
click at [346, 496] on label "Signed by SSTS Contractor" at bounding box center [427, 495] width 163 height 20
click at [346, 496] on input "Signed by SSTS Contractor" at bounding box center [351, 490] width 11 height 11
checkbox input "true"
click at [1383, 643] on span "Next" at bounding box center [1385, 648] width 30 height 14
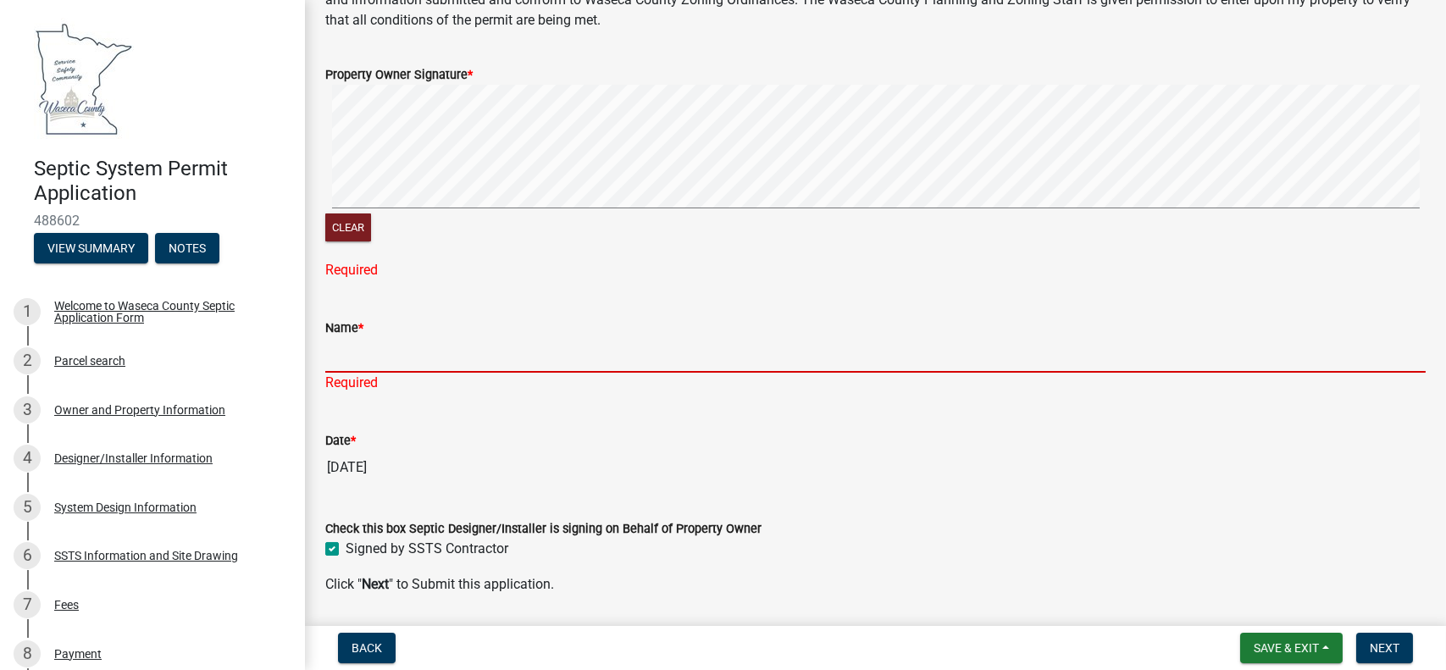
drag, startPoint x: 339, startPoint y: 359, endPoint x: 362, endPoint y: 366, distance: 23.9
click at [339, 359] on input "Name *" at bounding box center [875, 355] width 1101 height 35
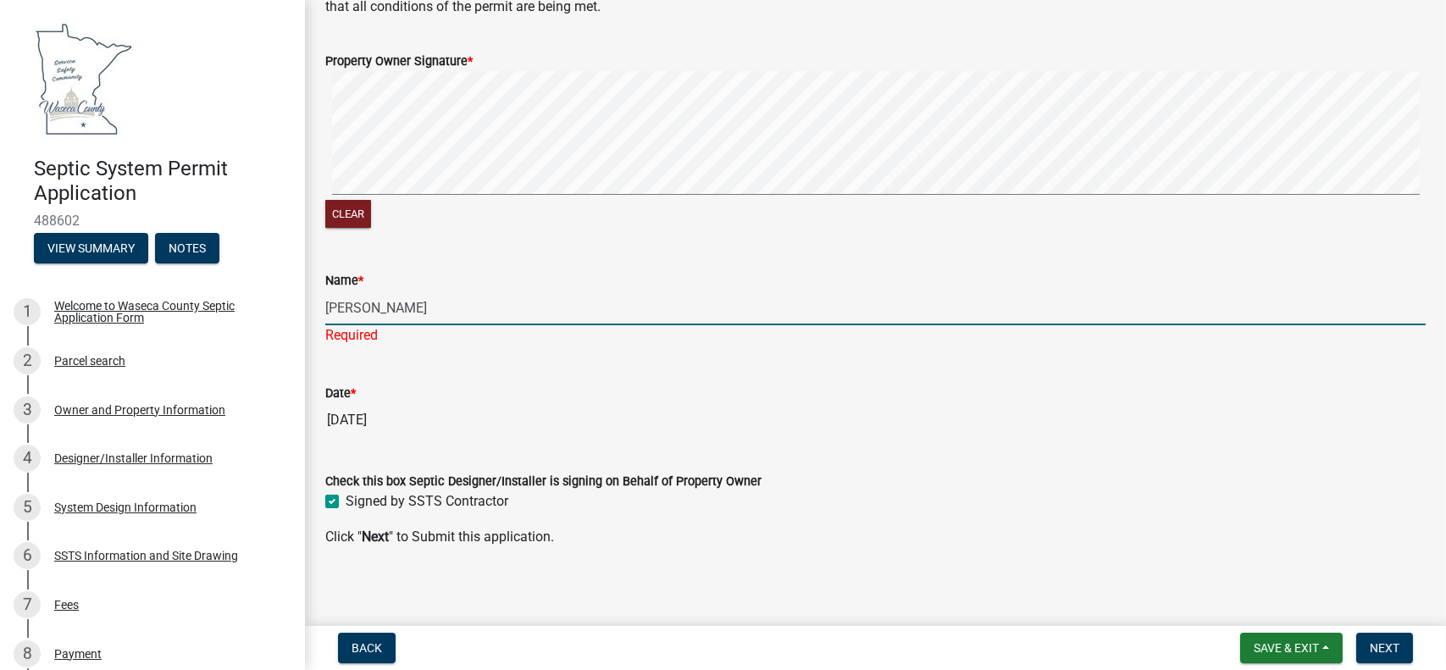
scroll to position [579, 0]
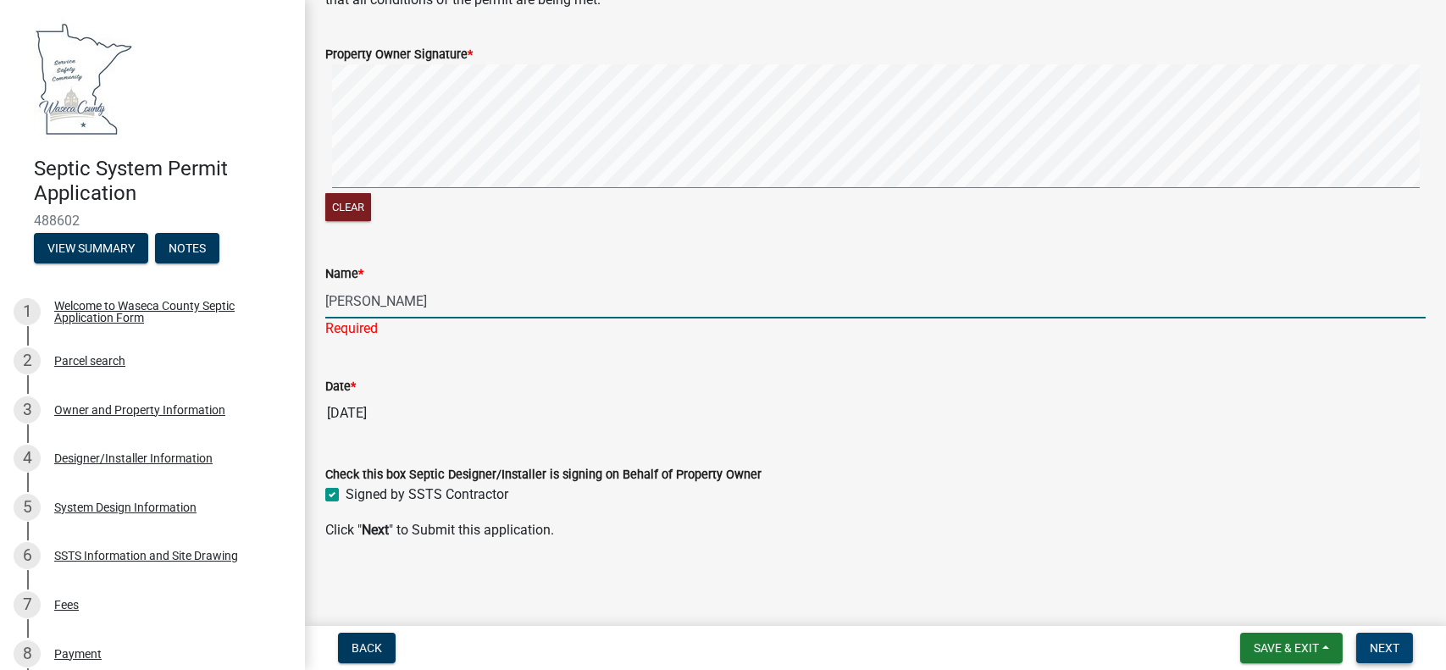
type input "Troy Dahle"
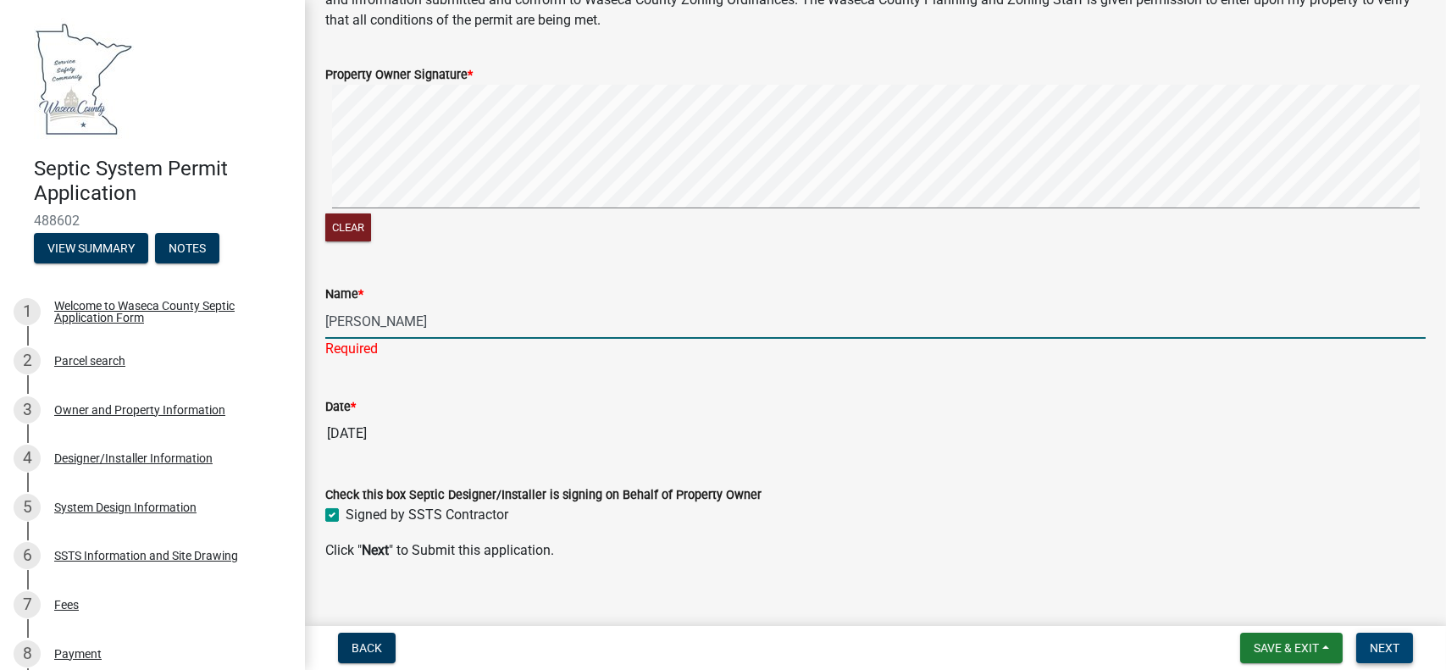
click at [1383, 641] on span "Next" at bounding box center [1385, 648] width 30 height 14
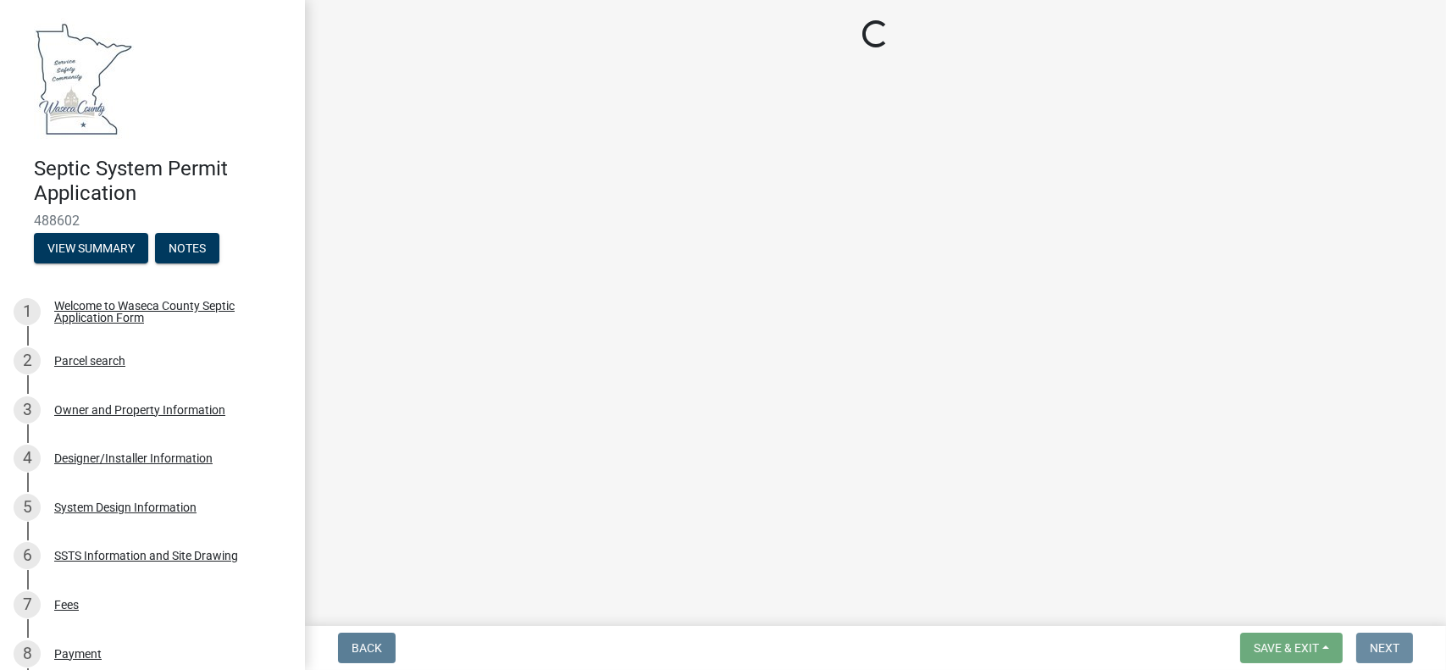
scroll to position [0, 0]
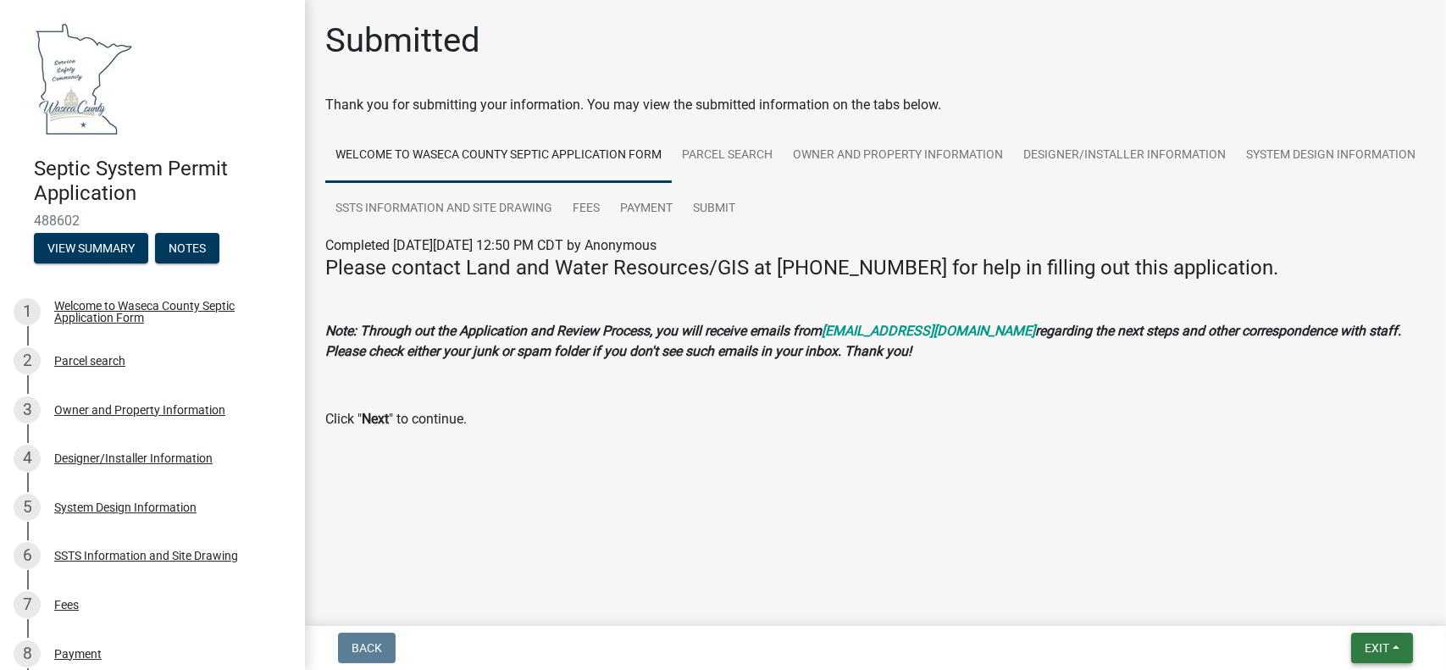
click at [1383, 646] on span "Exit" at bounding box center [1377, 648] width 25 height 14
click at [1347, 603] on button "Save & Exit" at bounding box center [1346, 604] width 136 height 41
